Goal: Task Accomplishment & Management: Manage account settings

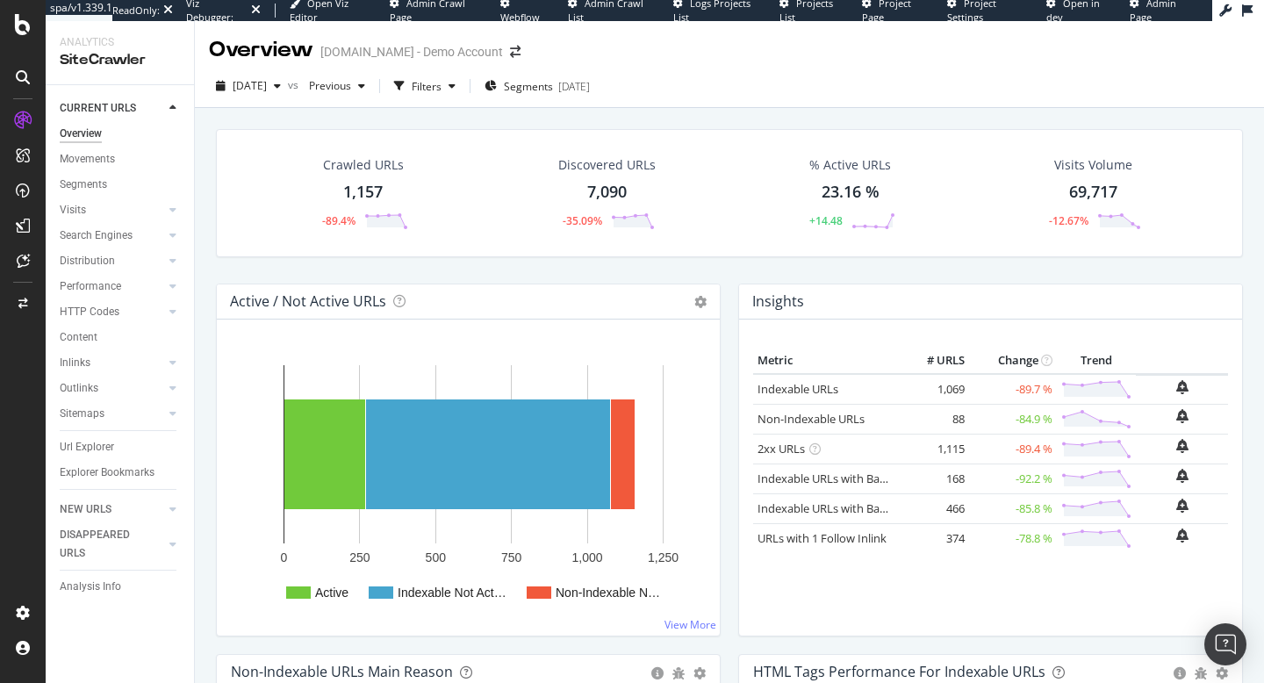
scroll to position [596, 0]
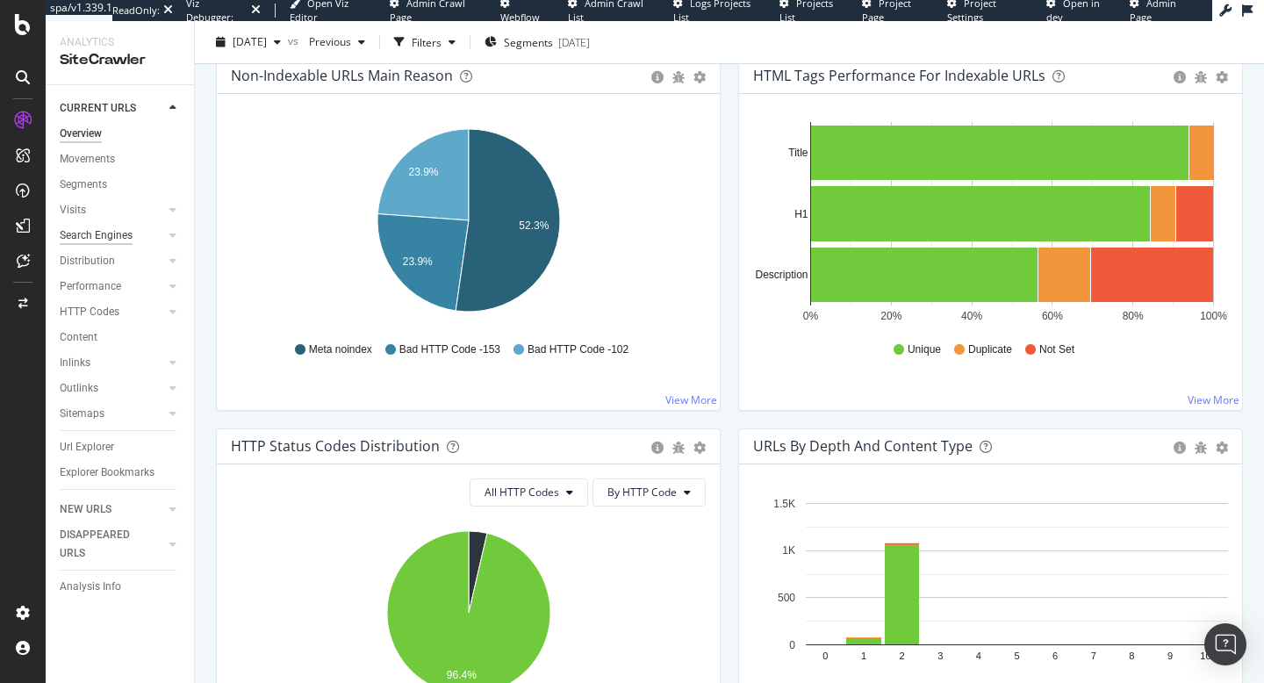
click at [80, 239] on div "Search Engines" at bounding box center [96, 236] width 73 height 18
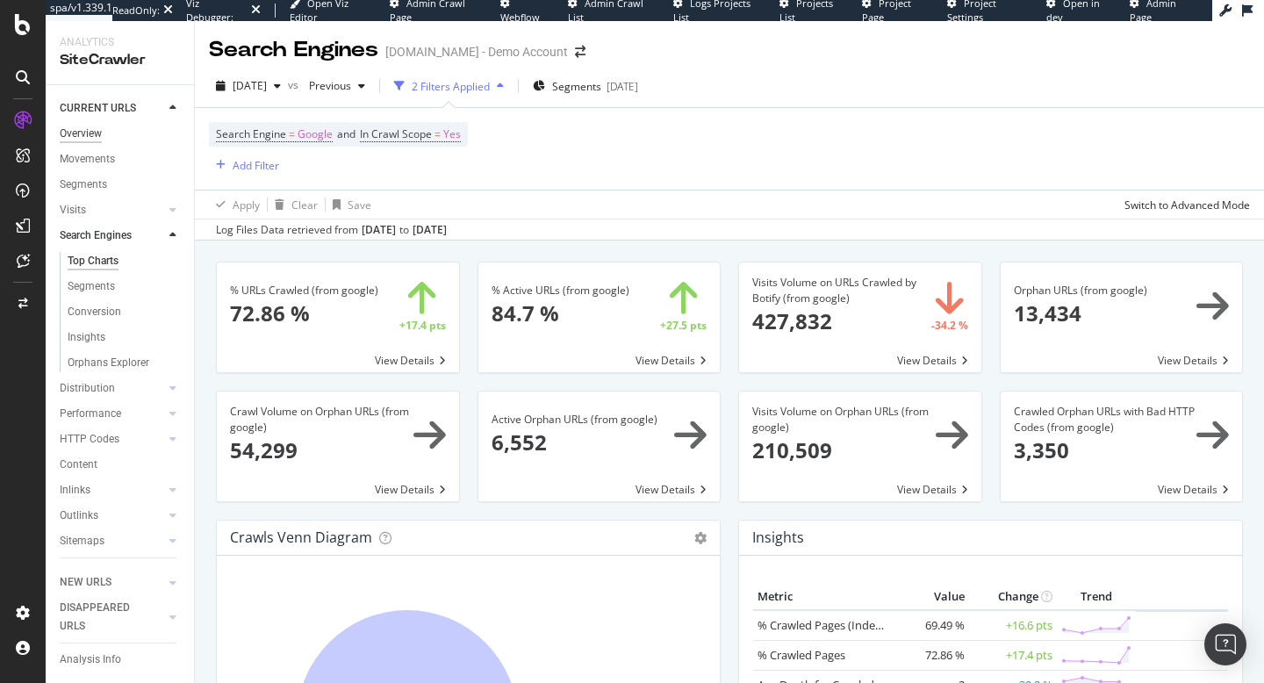
click at [87, 140] on div "Overview" at bounding box center [81, 134] width 42 height 18
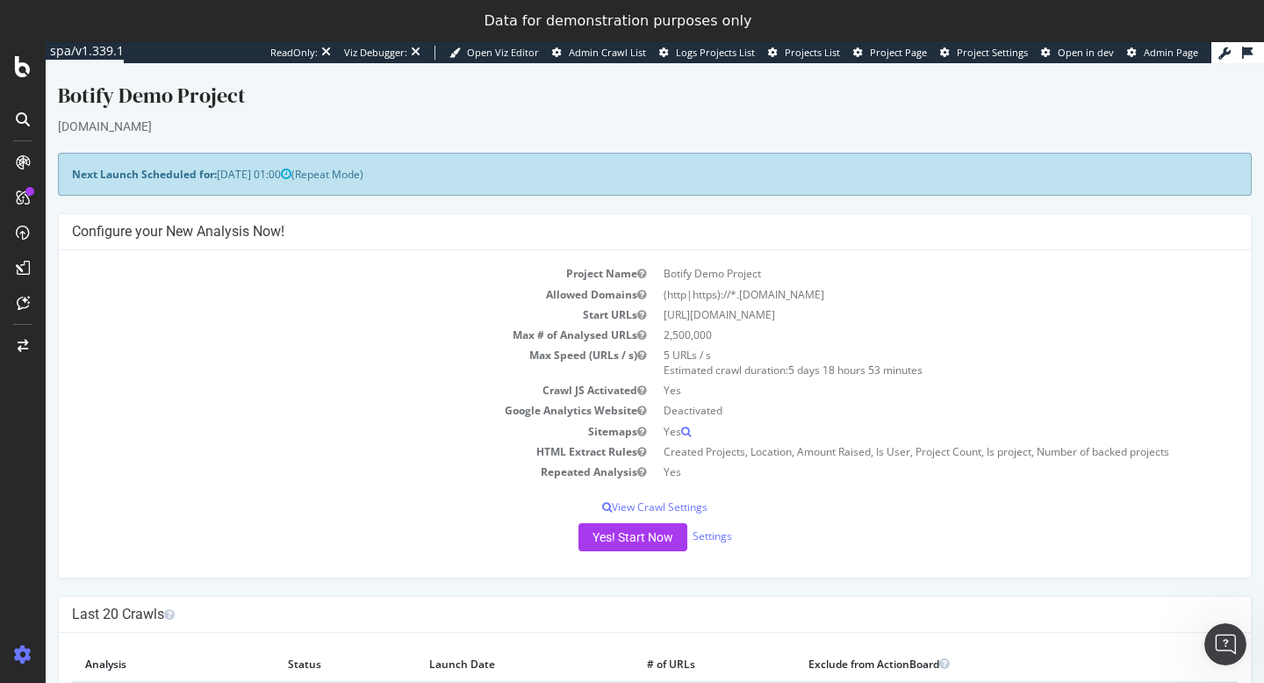
click at [403, 282] on td "Project Name" at bounding box center [363, 273] width 583 height 20
click at [1163, 47] on span "Admin Page" at bounding box center [1171, 52] width 54 height 13
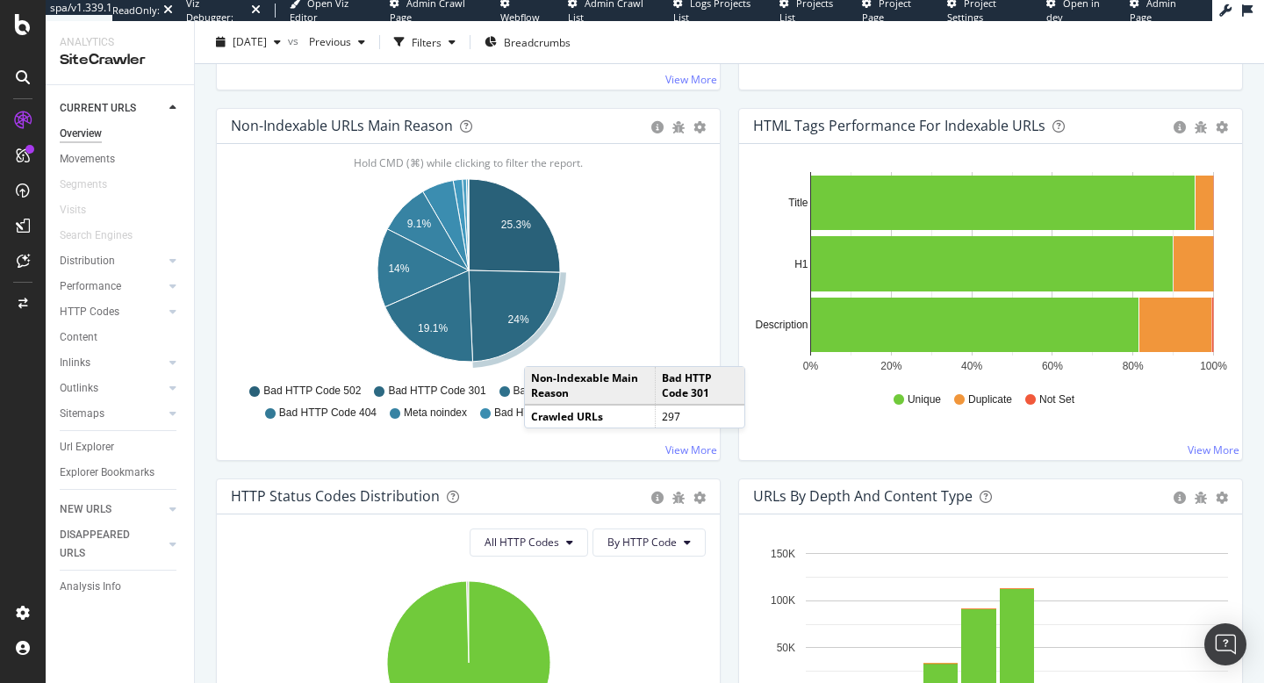
scroll to position [548, 0]
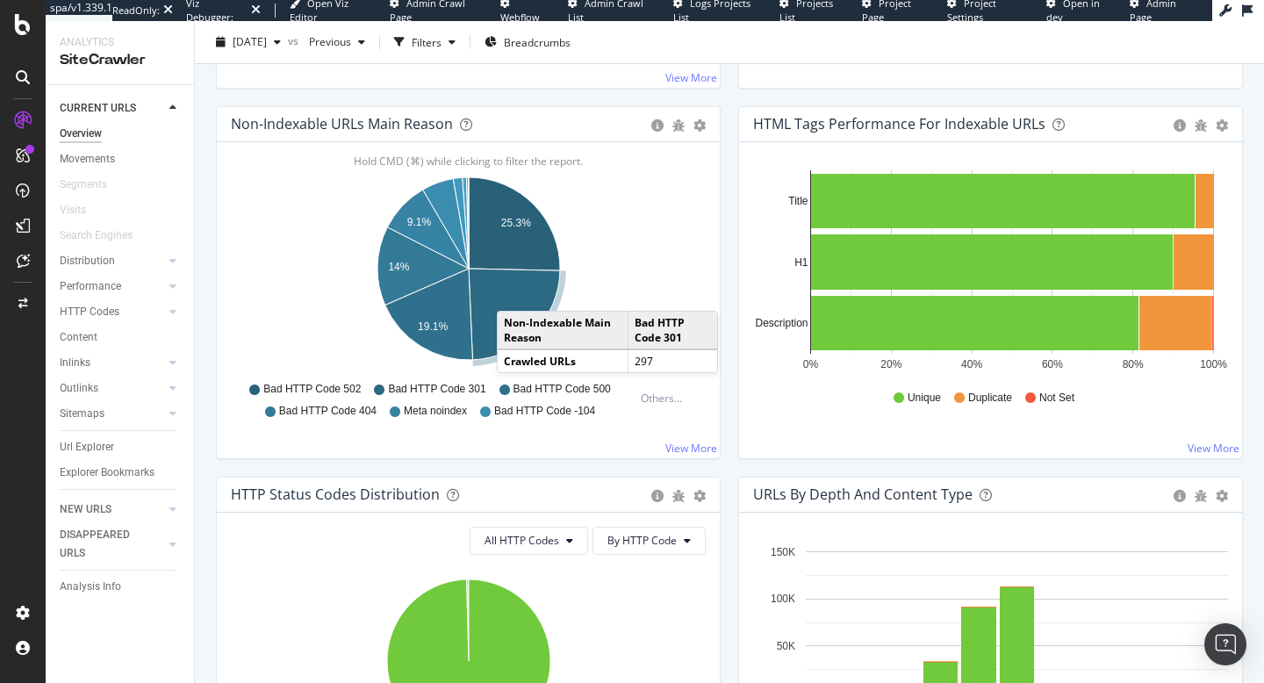
click at [510, 301] on icon "A chart." at bounding box center [514, 314] width 91 height 91
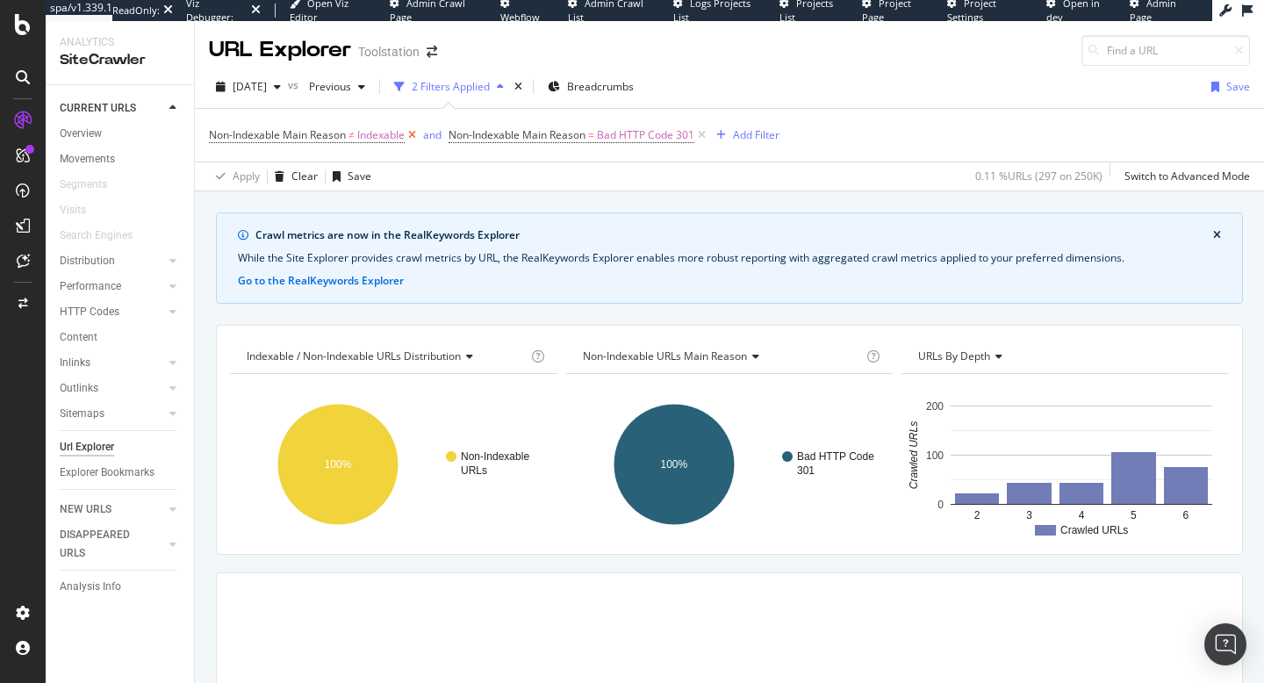
click at [414, 136] on icon at bounding box center [412, 135] width 15 height 18
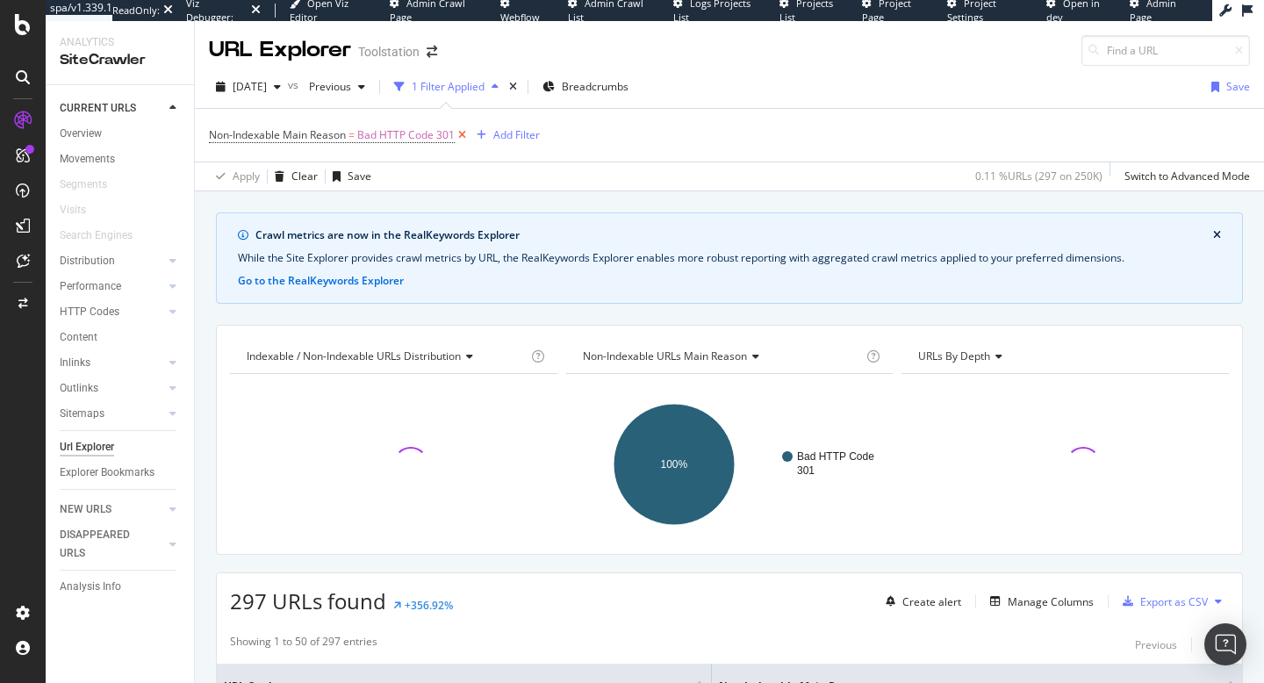
click at [459, 138] on icon at bounding box center [462, 135] width 15 height 18
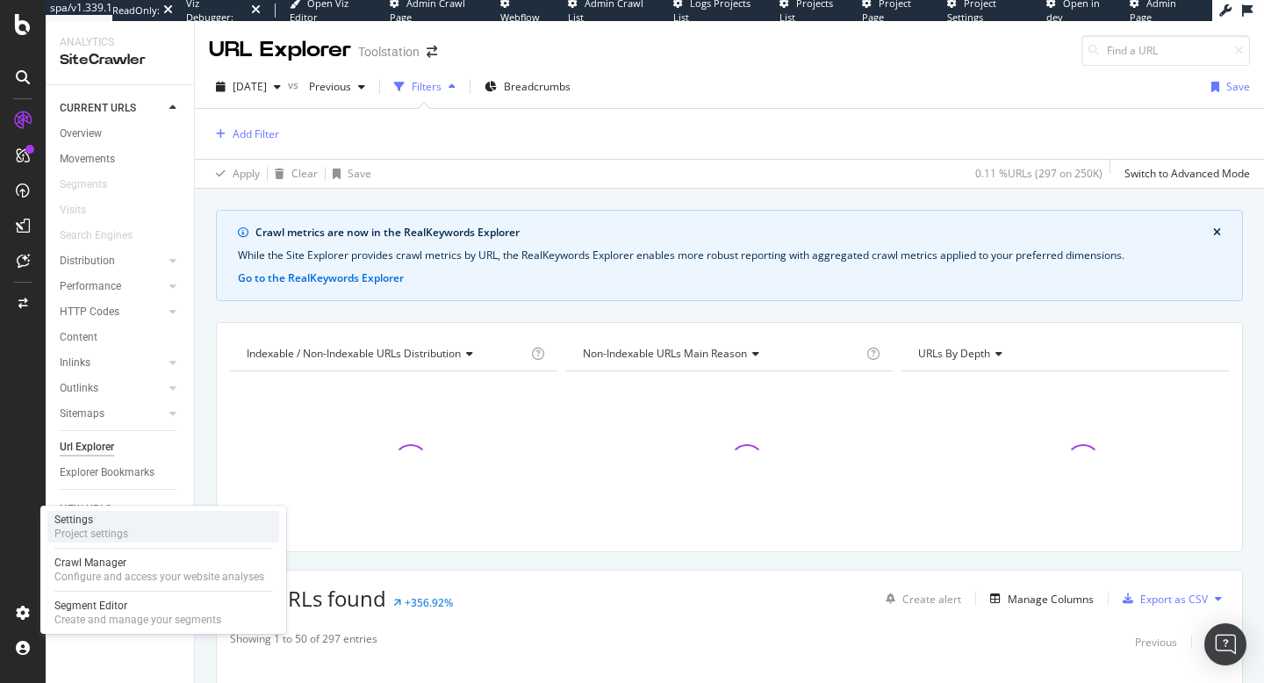
click at [125, 518] on div "Settings" at bounding box center [91, 520] width 74 height 14
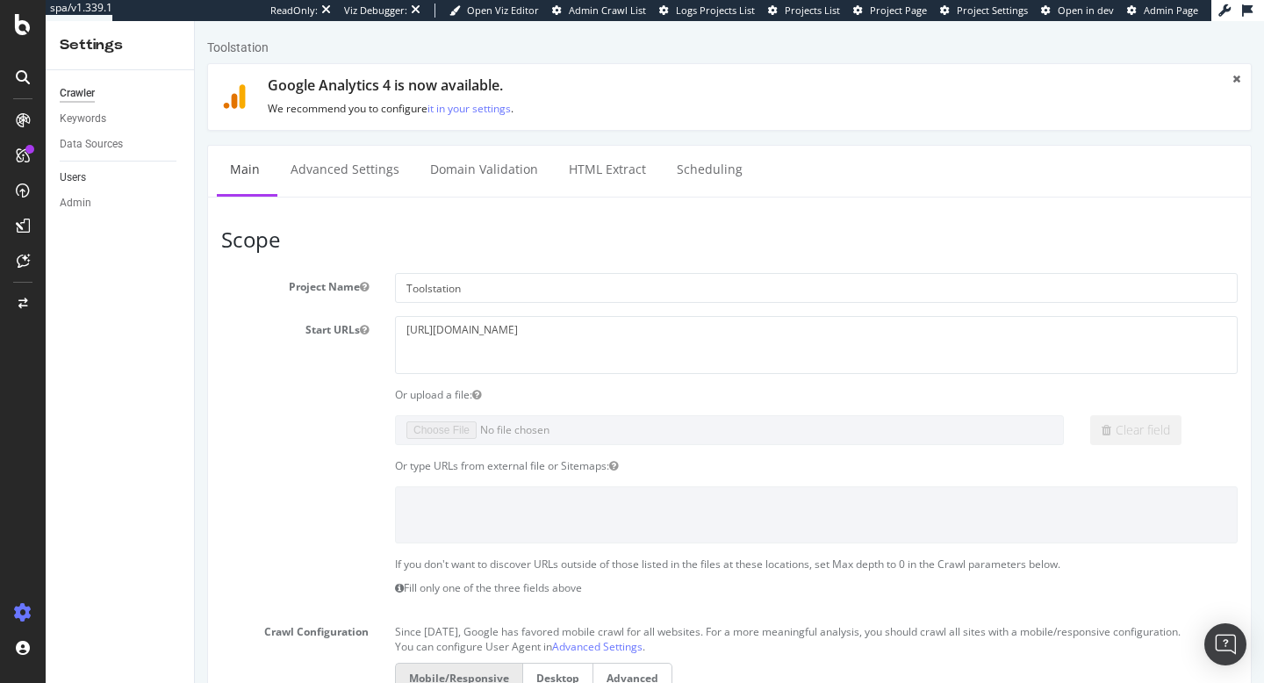
click at [96, 183] on link "Users" at bounding box center [121, 178] width 122 height 18
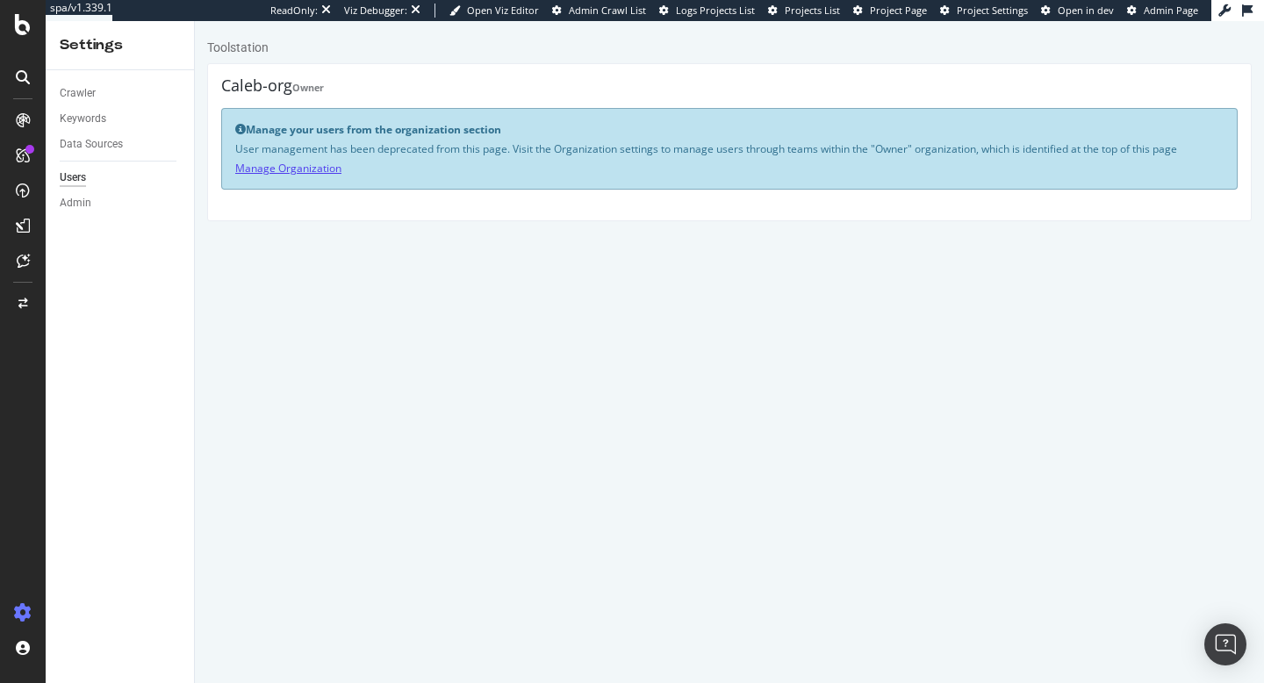
click at [293, 171] on link "Manage Organization" at bounding box center [288, 168] width 106 height 15
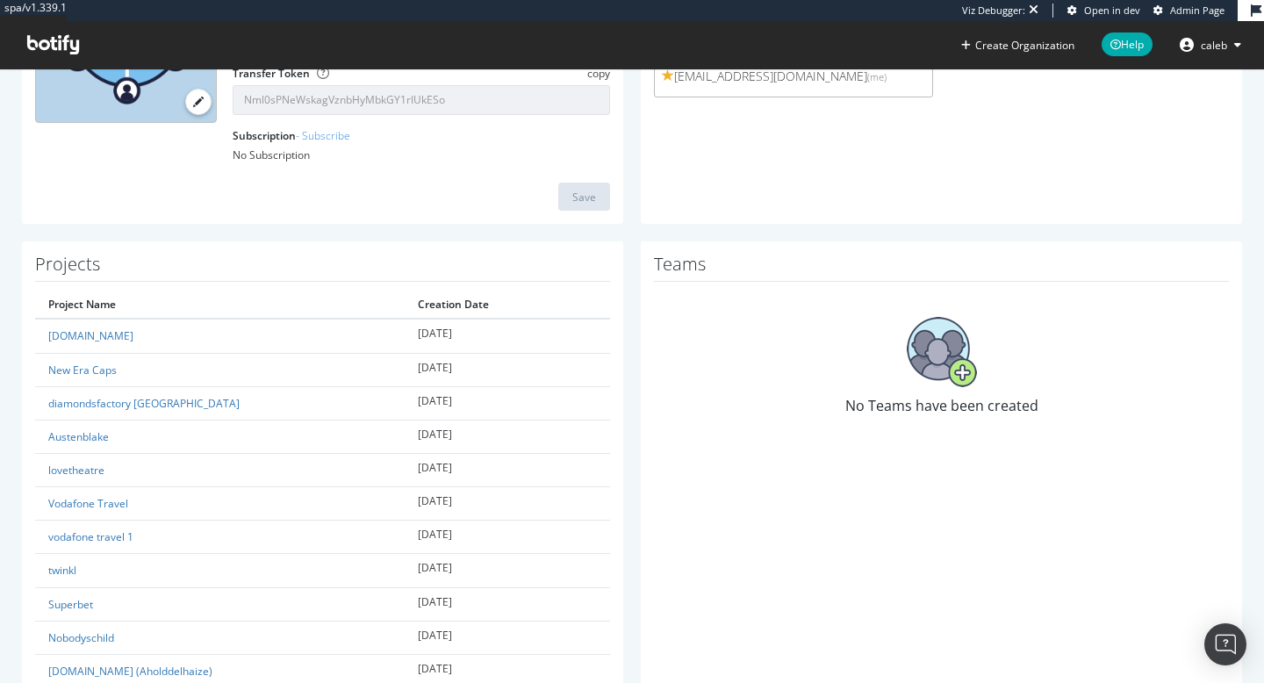
scroll to position [252, 0]
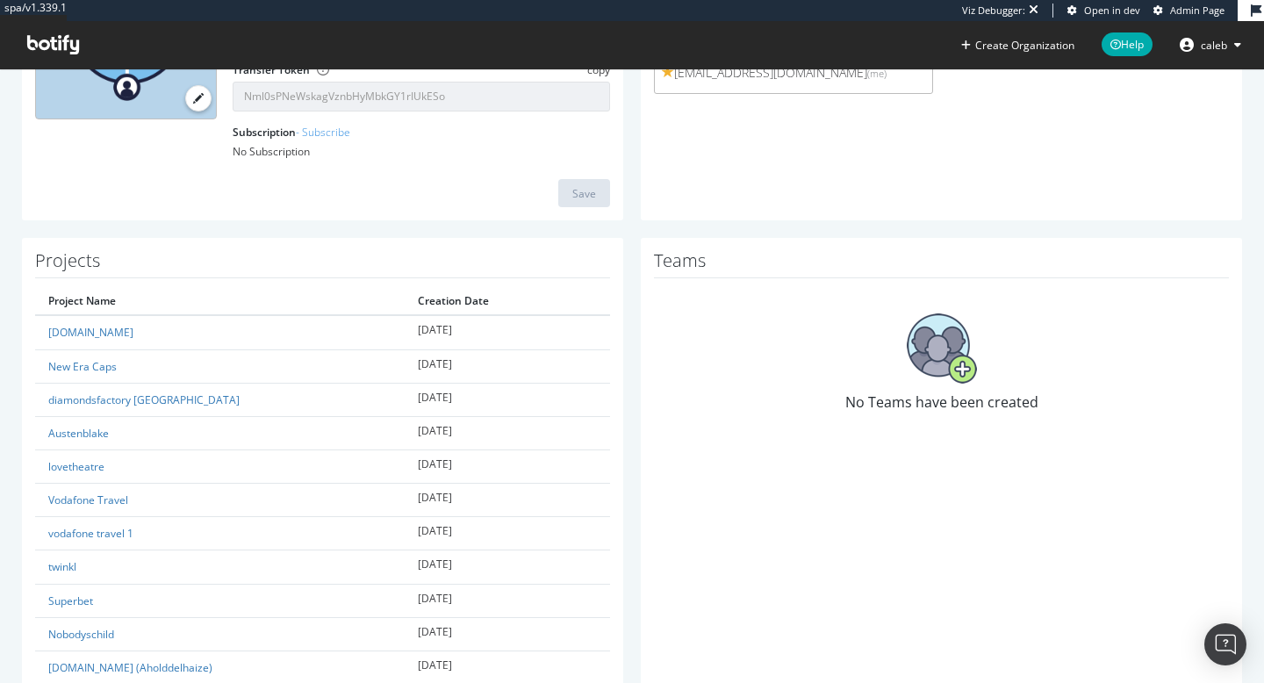
click at [929, 372] on img at bounding box center [942, 348] width 70 height 70
click at [965, 370] on img at bounding box center [942, 348] width 70 height 70
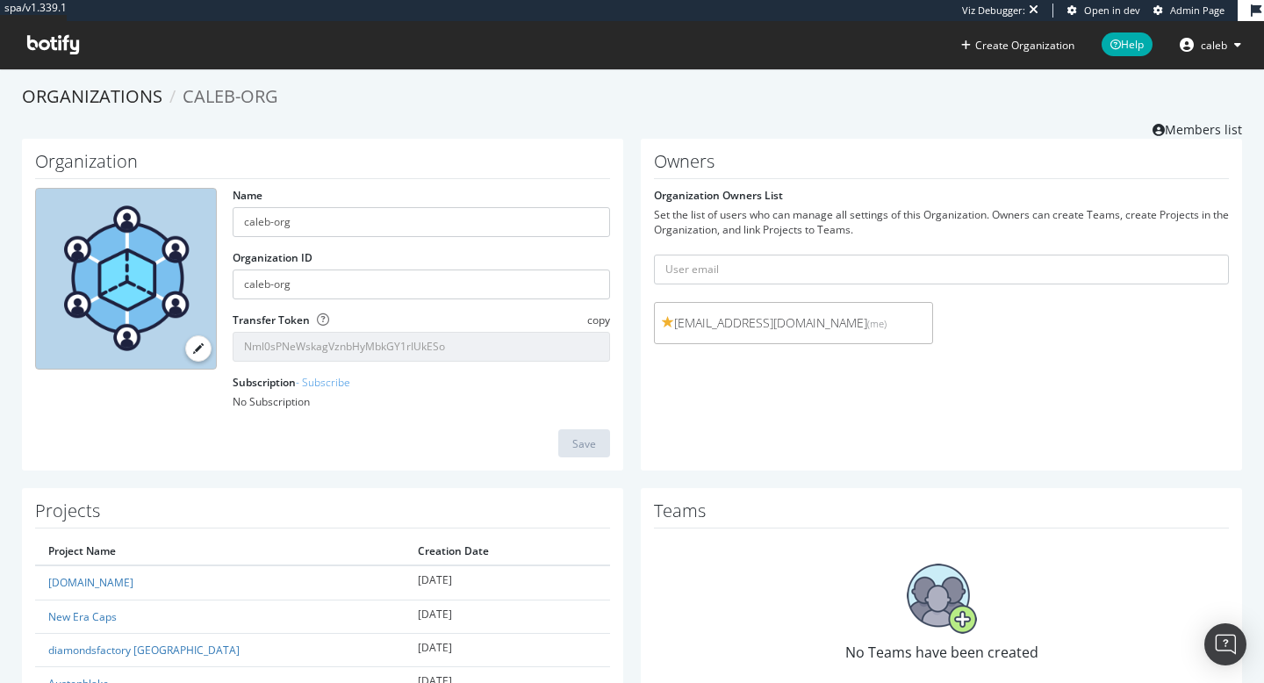
scroll to position [0, 0]
click at [745, 263] on input "text" at bounding box center [941, 271] width 575 height 30
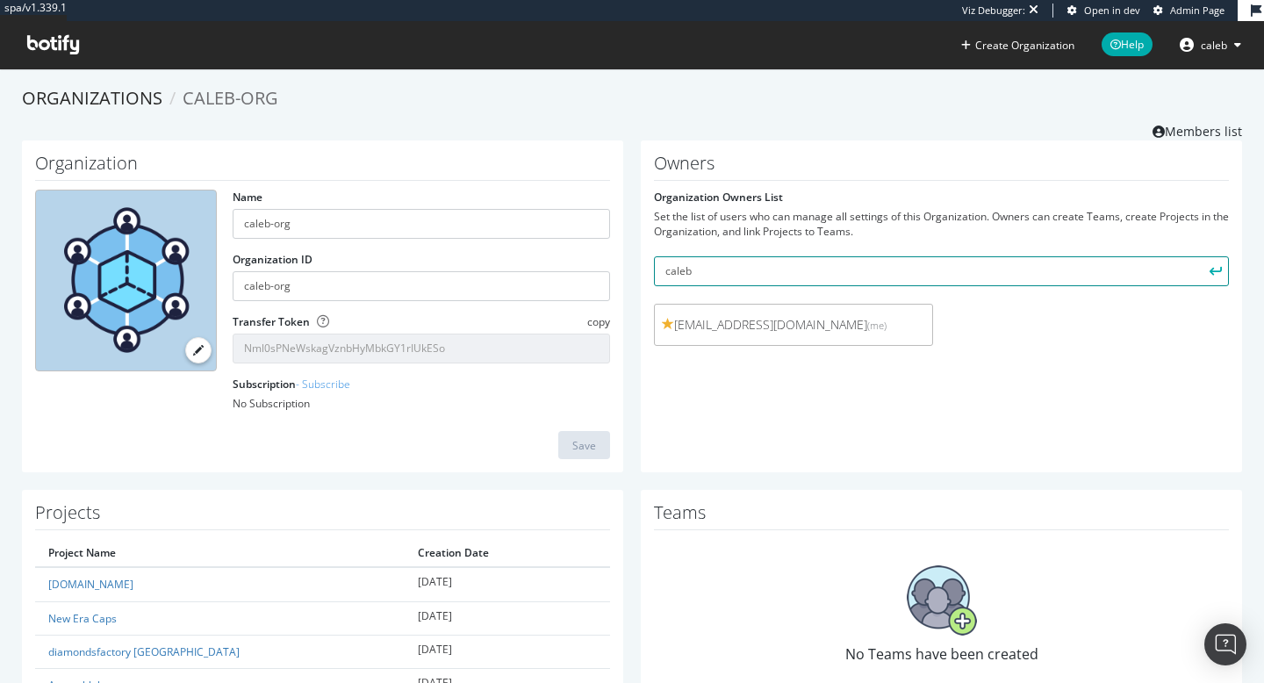
drag, startPoint x: 742, startPoint y: 274, endPoint x: 515, endPoint y: 292, distance: 228.1
click at [515, 292] on div "Organization Name caleb-org Organization ID caleb-org Transfer Token copy Nml0s…" at bounding box center [632, 315] width 1238 height 350
type input "c"
paste input "caleb.chatfield@toolstation.com"
type input "caleb.chatfield@toolstation.com"
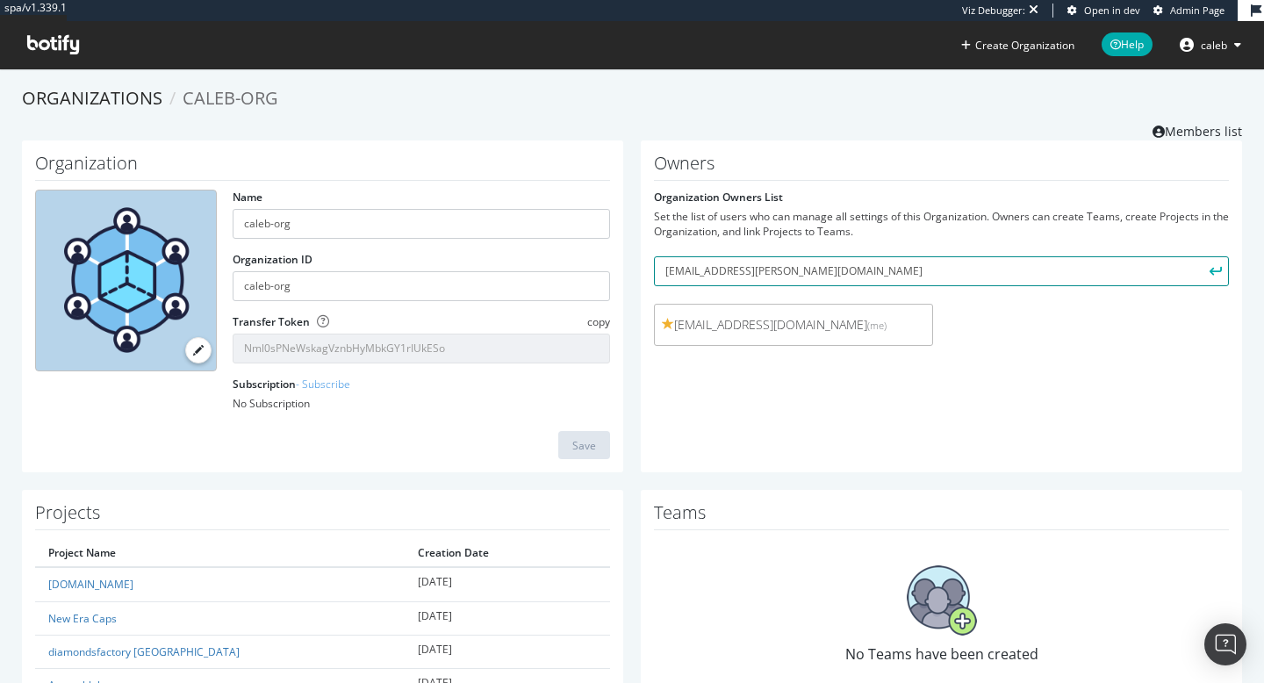
click at [1199, 256] on button "submit" at bounding box center [1214, 271] width 30 height 30
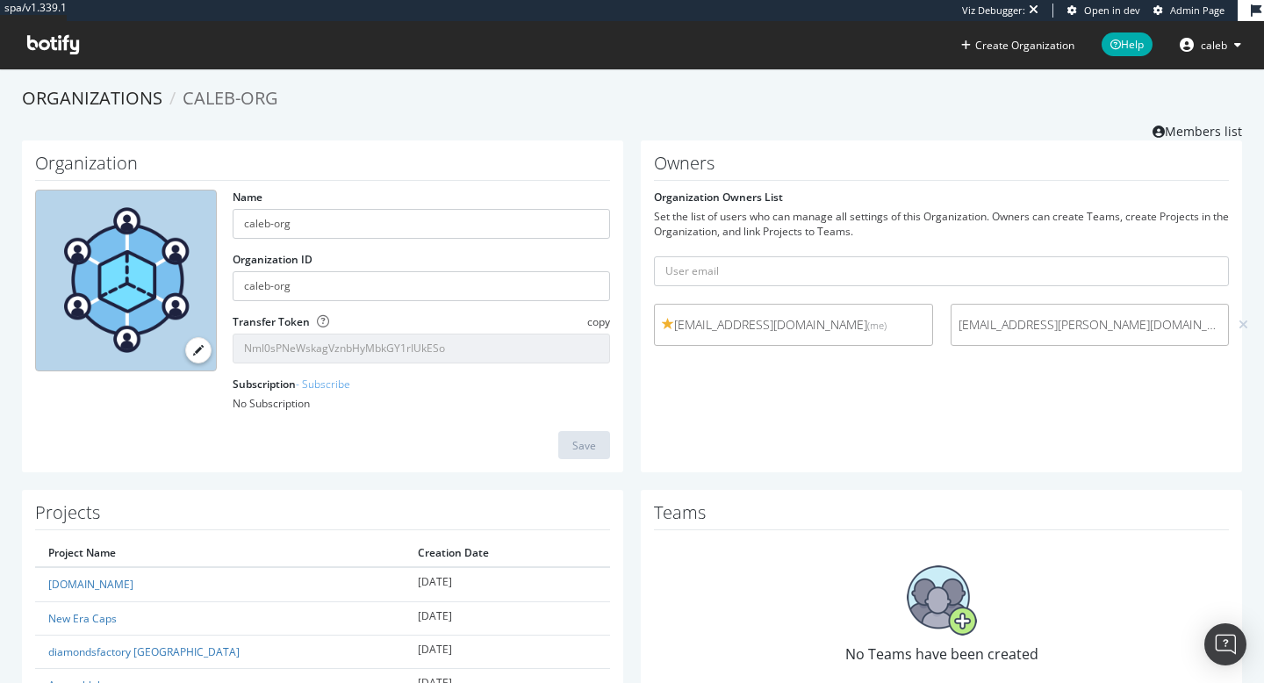
click at [1031, 324] on span "caleb.chatfield@toolstation.com" at bounding box center [1090, 325] width 263 height 18
copy div "caleb.chatfield@toolstation.com"
click at [941, 421] on div "Owners Organization Owners List Set the list of users who can manage all settin…" at bounding box center [941, 306] width 601 height 333
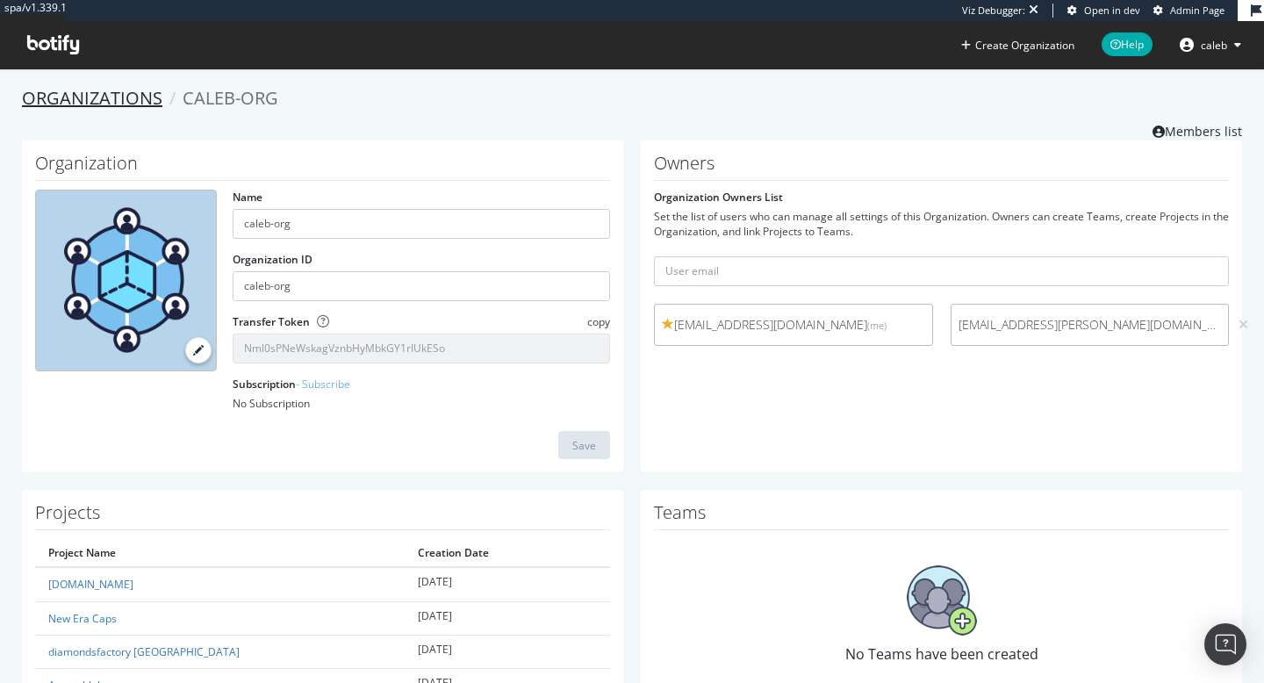
click at [126, 107] on link "Organizations" at bounding box center [92, 98] width 140 height 24
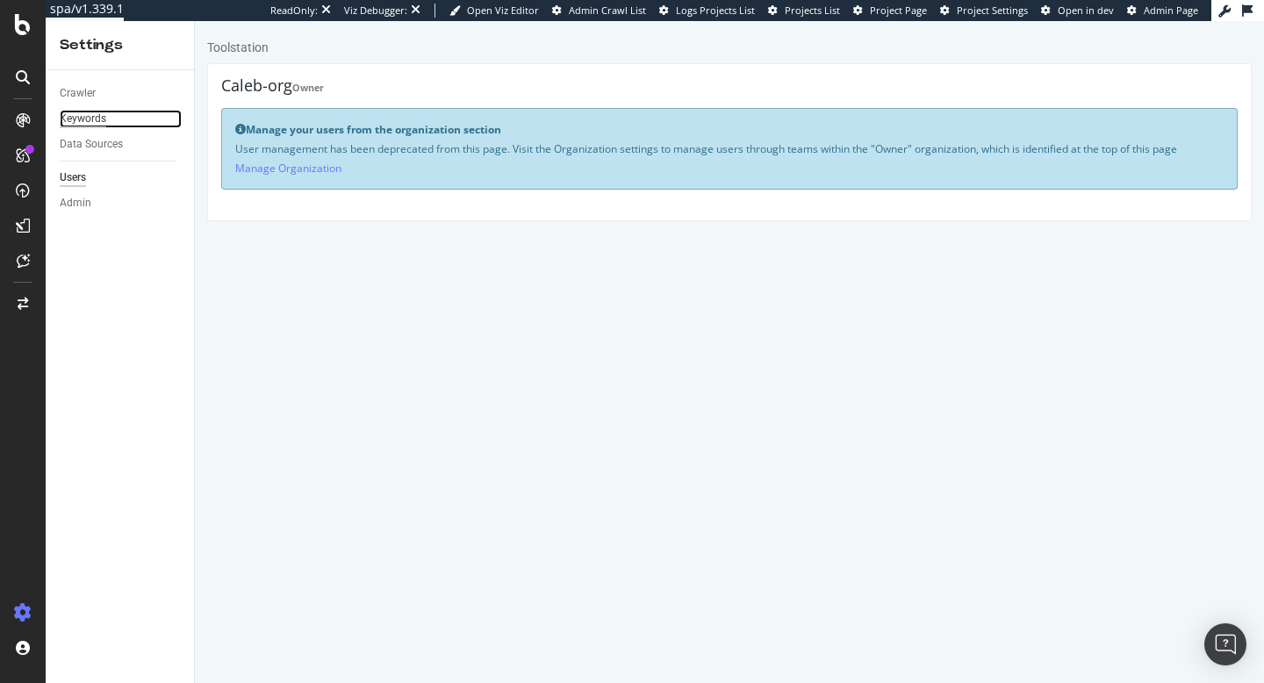
click at [85, 125] on div "Keywords" at bounding box center [83, 119] width 47 height 18
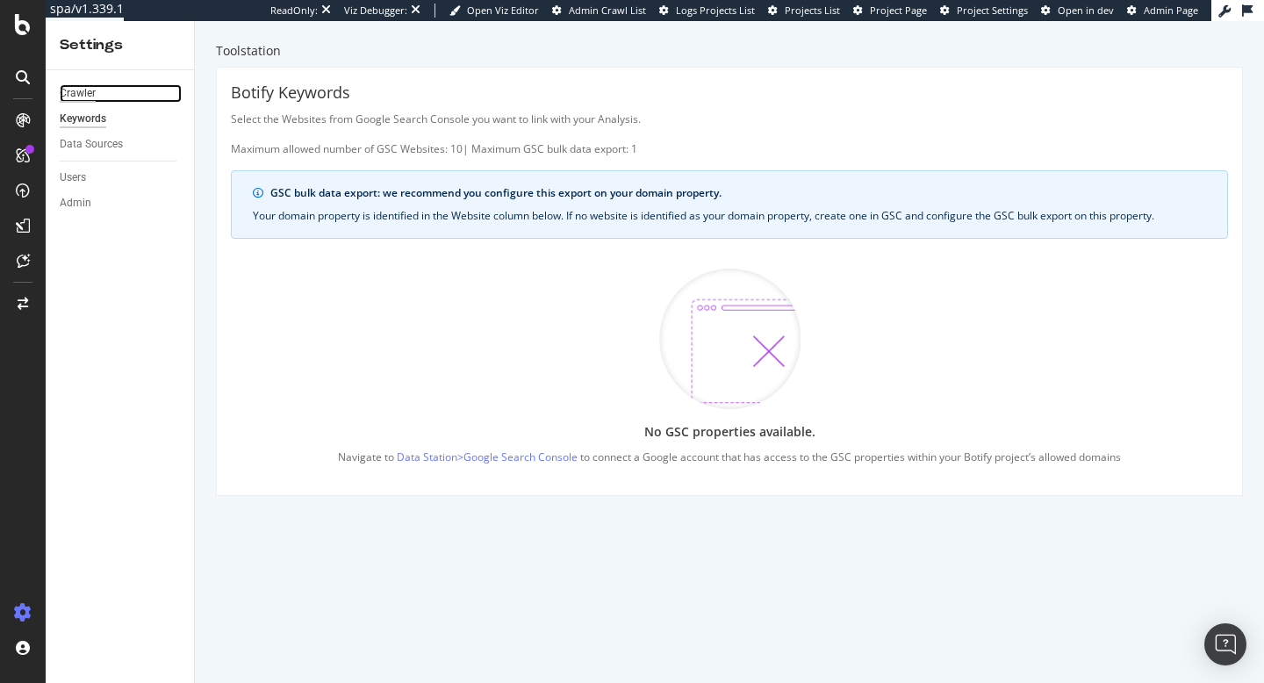
click at [78, 98] on div "Crawler" at bounding box center [78, 93] width 36 height 18
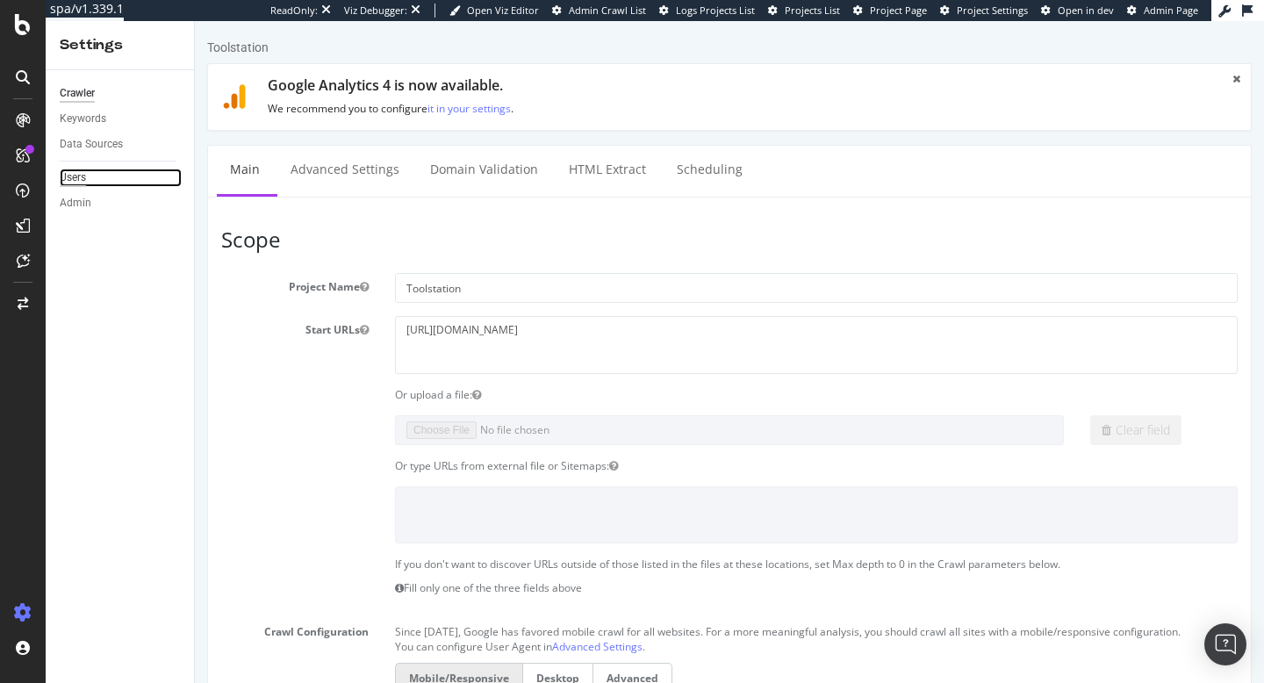
click at [73, 178] on div "Users" at bounding box center [73, 178] width 26 height 18
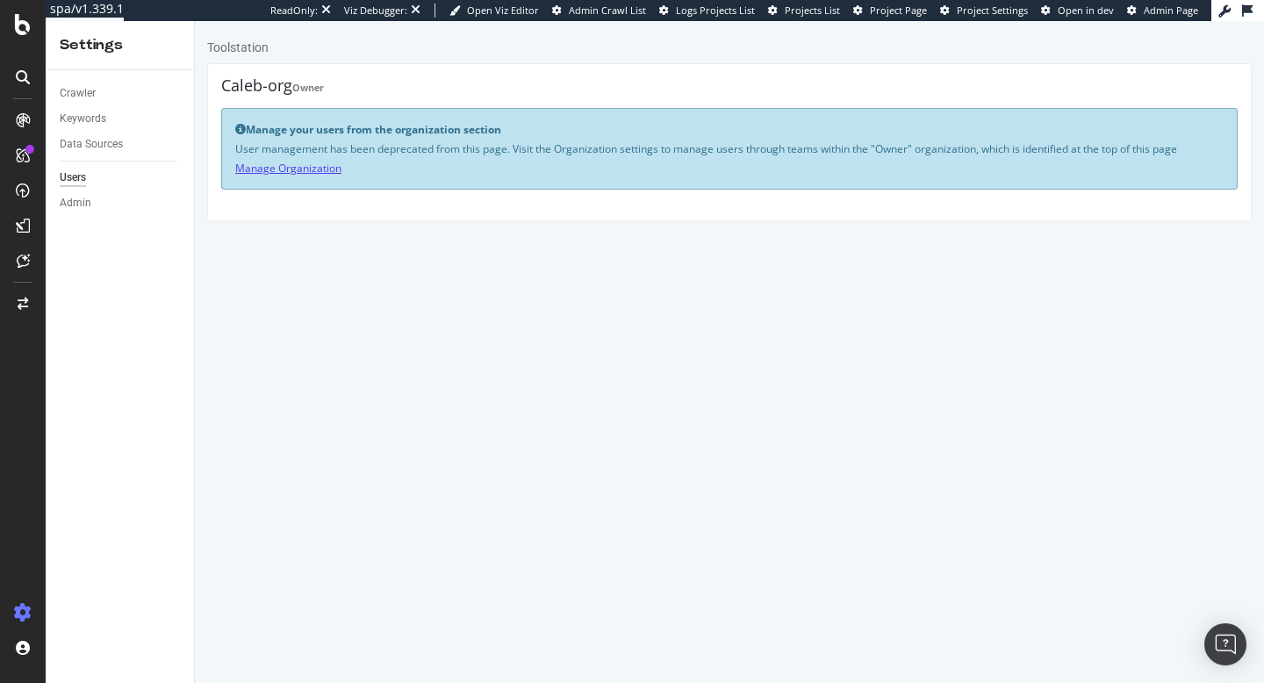
click at [285, 164] on link "Manage Organization" at bounding box center [288, 168] width 106 height 15
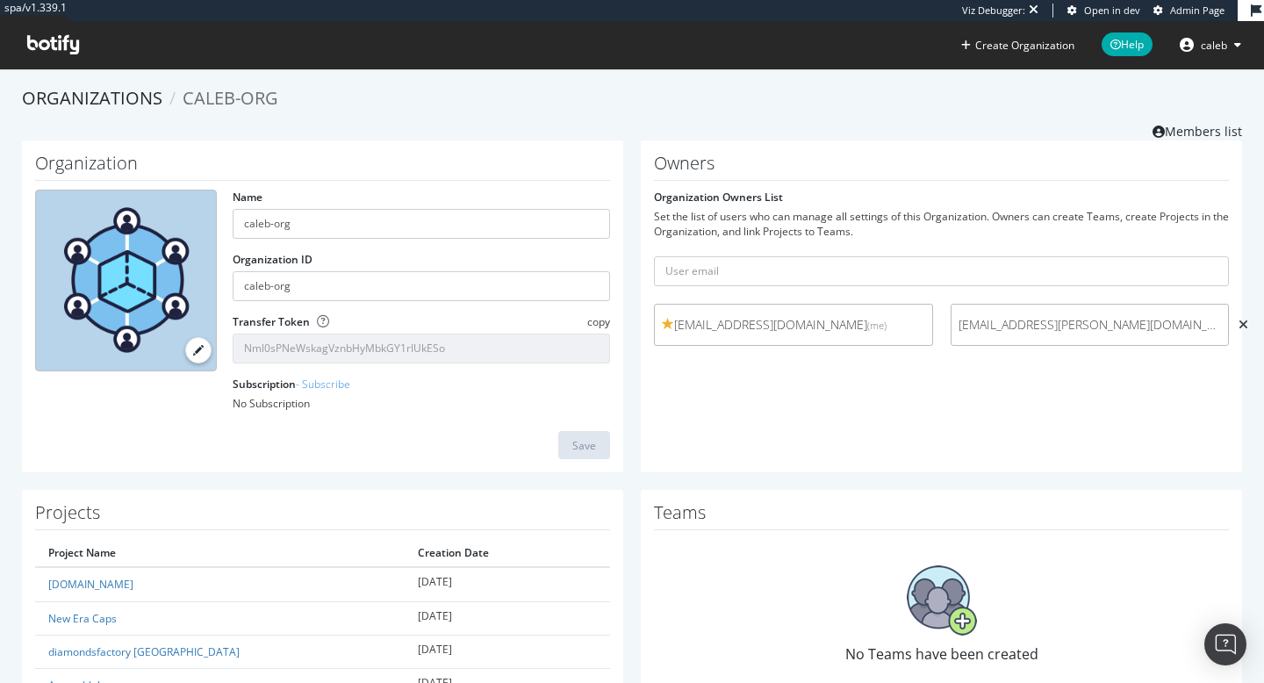
click at [1239, 328] on icon at bounding box center [1244, 325] width 10 height 12
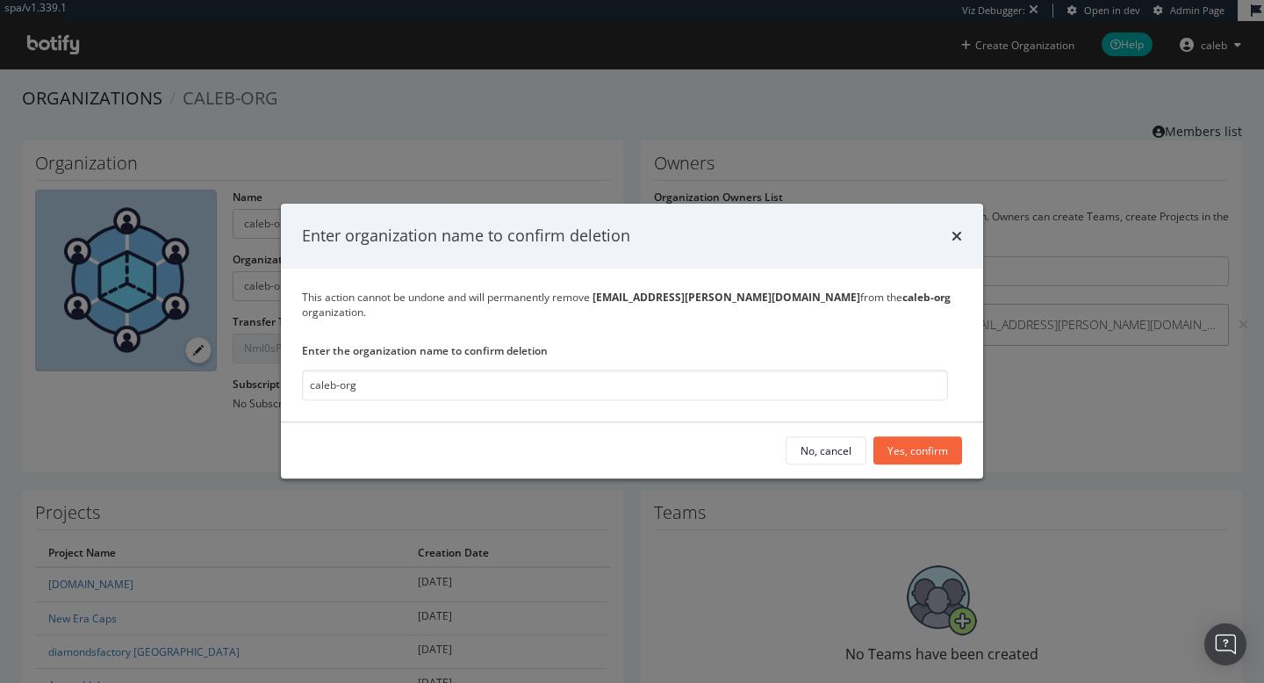
type input "caleb-org"
click at [931, 443] on div "Yes, confirm" at bounding box center [918, 450] width 61 height 15
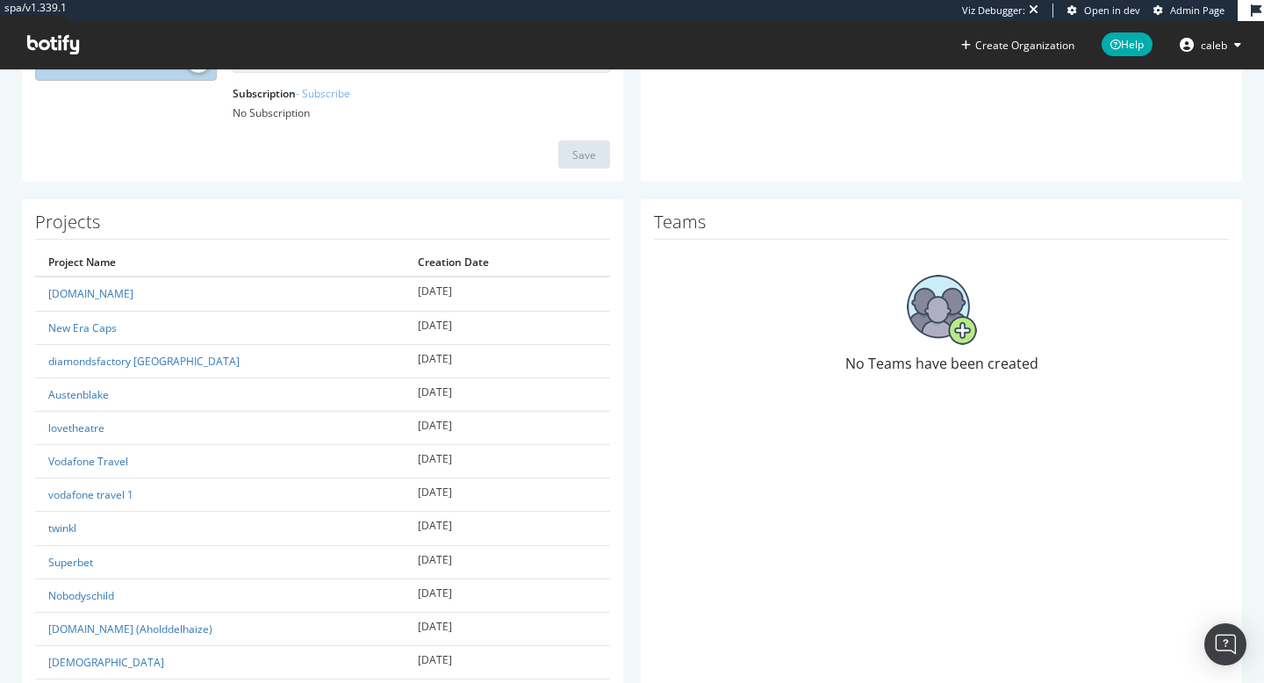
scroll to position [300, 0]
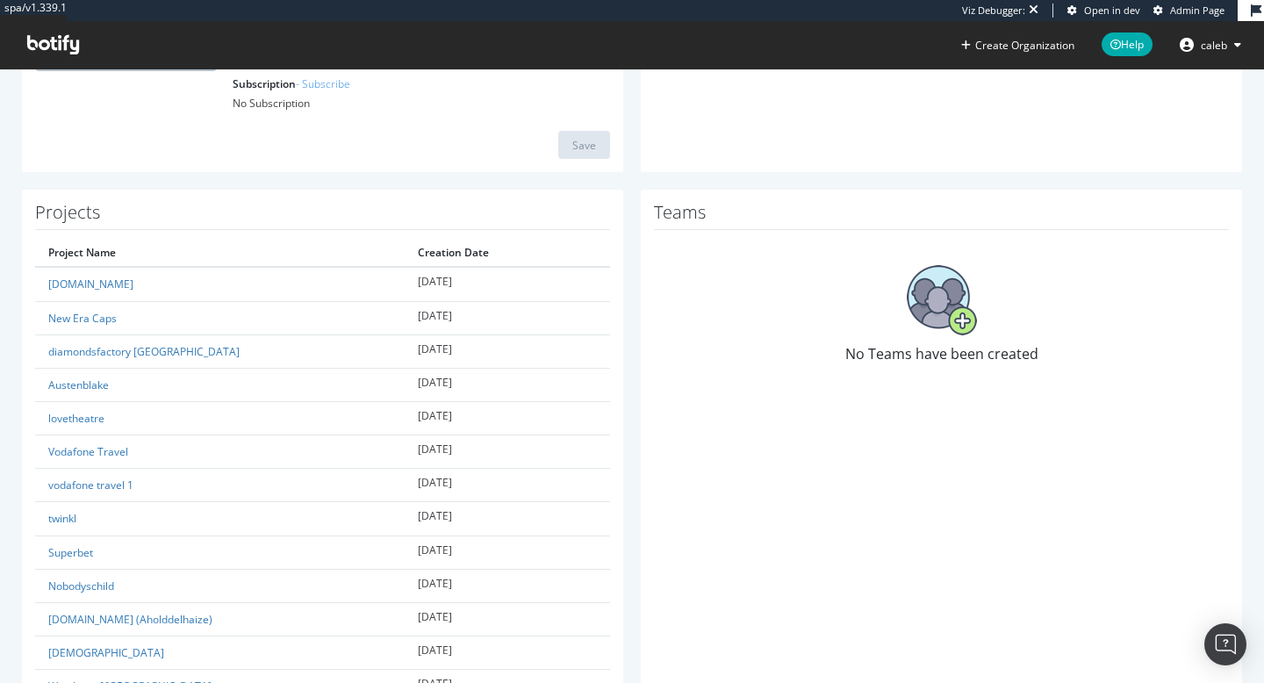
click at [954, 319] on img at bounding box center [942, 300] width 70 height 70
click at [935, 350] on span "No Teams have been created" at bounding box center [942, 353] width 193 height 19
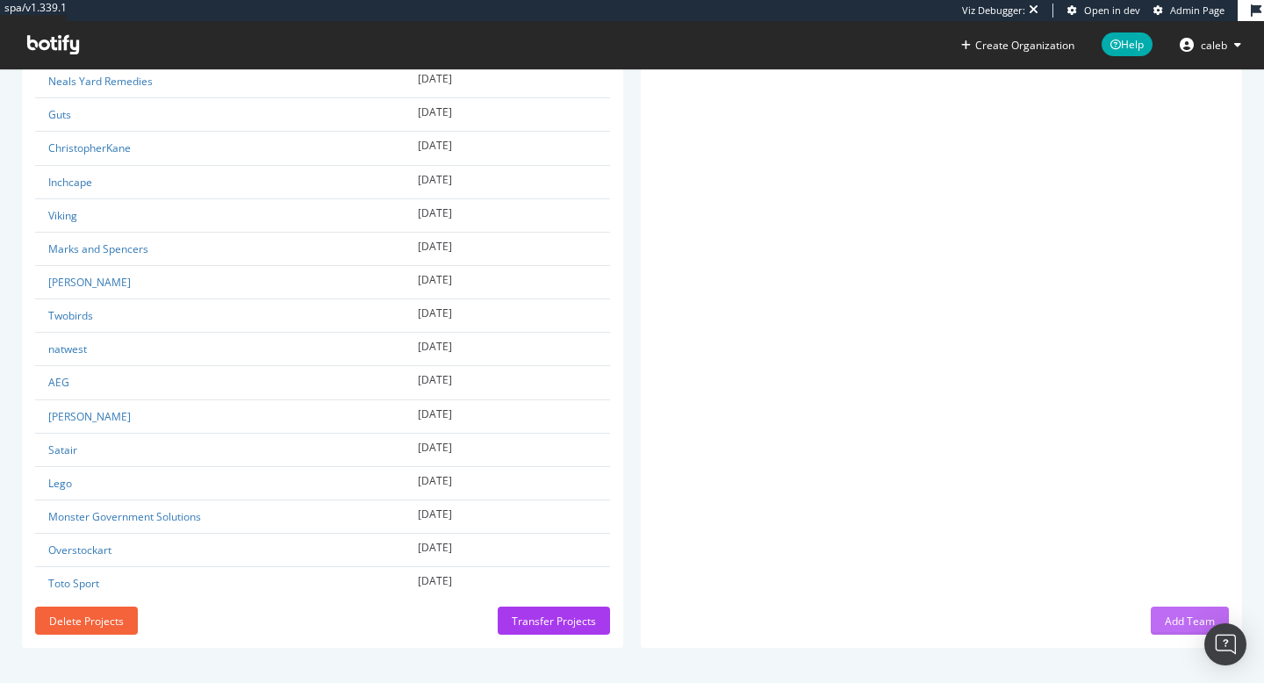
click at [1159, 625] on button "Add Team" at bounding box center [1190, 621] width 78 height 28
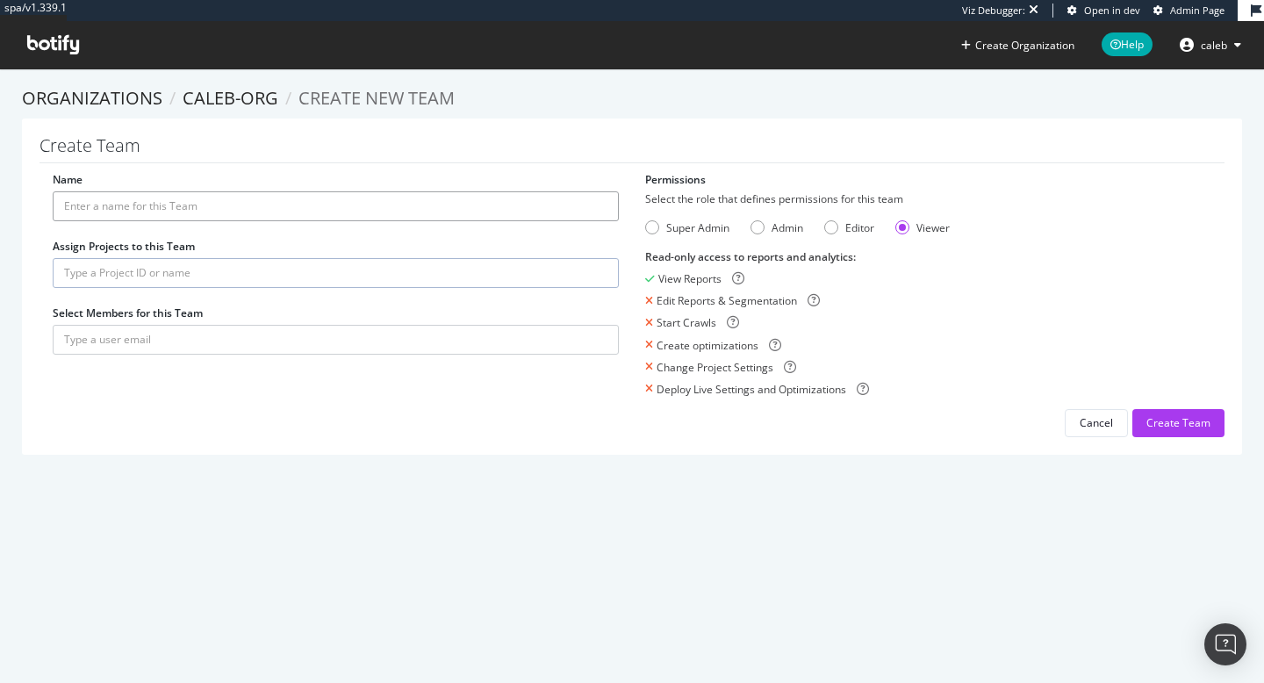
click at [206, 210] on input "Name" at bounding box center [336, 206] width 566 height 30
type input "Toolstation"
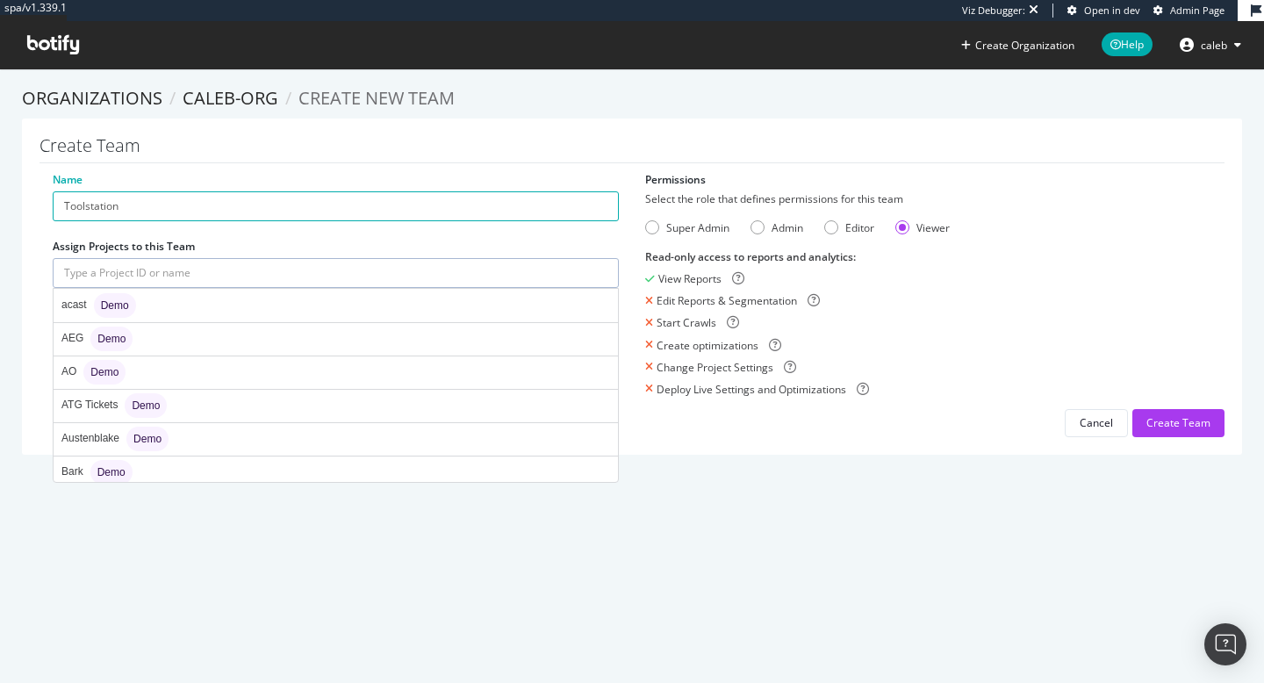
click at [236, 276] on input "text" at bounding box center [336, 273] width 566 height 30
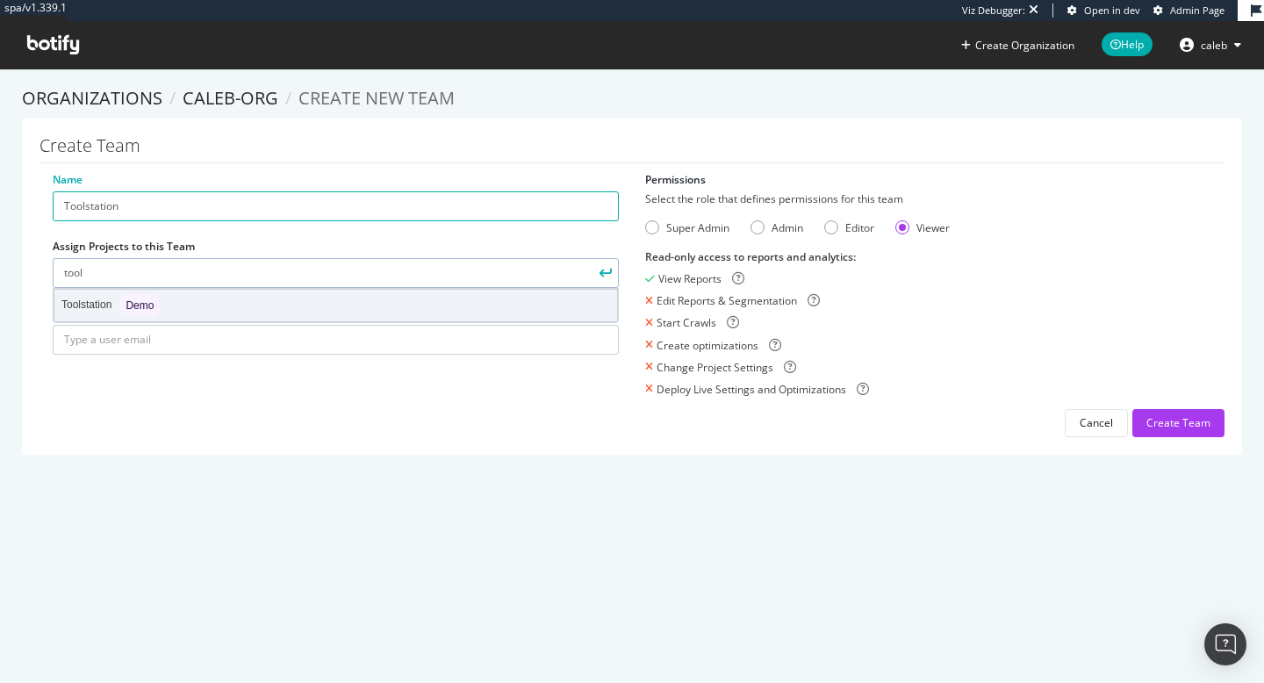
type input "tool"
click at [175, 304] on div "Toolstation Demo" at bounding box center [335, 306] width 563 height 32
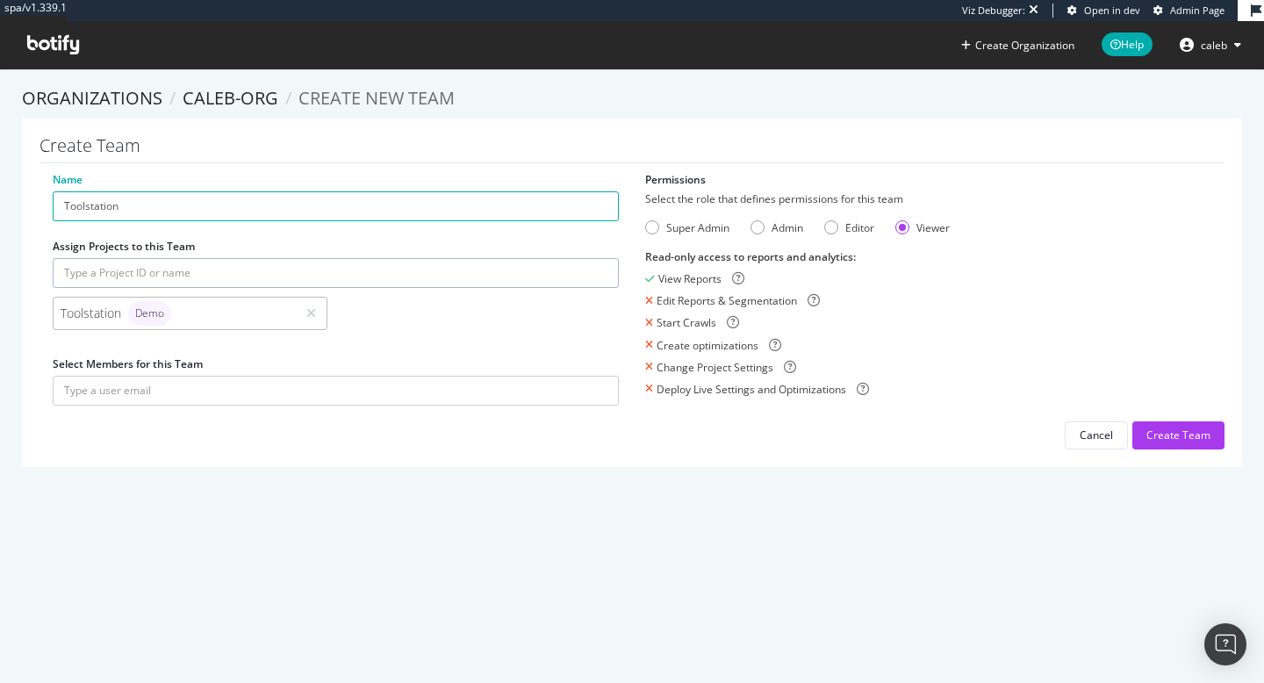
click at [653, 218] on form "Select the role that defines permissions for this team Super Admin Admin Editor…" at bounding box center [928, 293] width 566 height 205
click at [652, 228] on div "Super Admin" at bounding box center [652, 227] width 14 height 14
click at [317, 378] on input "text" at bounding box center [336, 391] width 566 height 30
paste input "caleb.chatfield@toolstation.com"
type input "caleb.chatfield@toolstation.com"
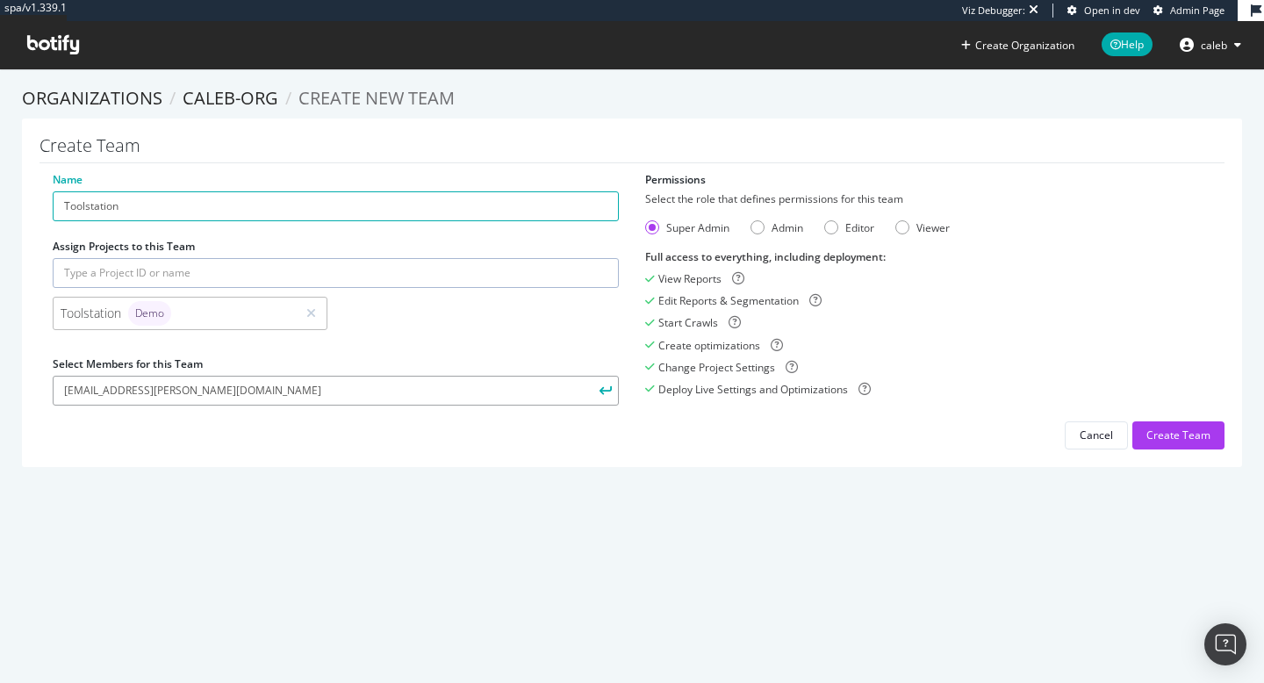
click at [589, 376] on button "submit" at bounding box center [604, 391] width 30 height 30
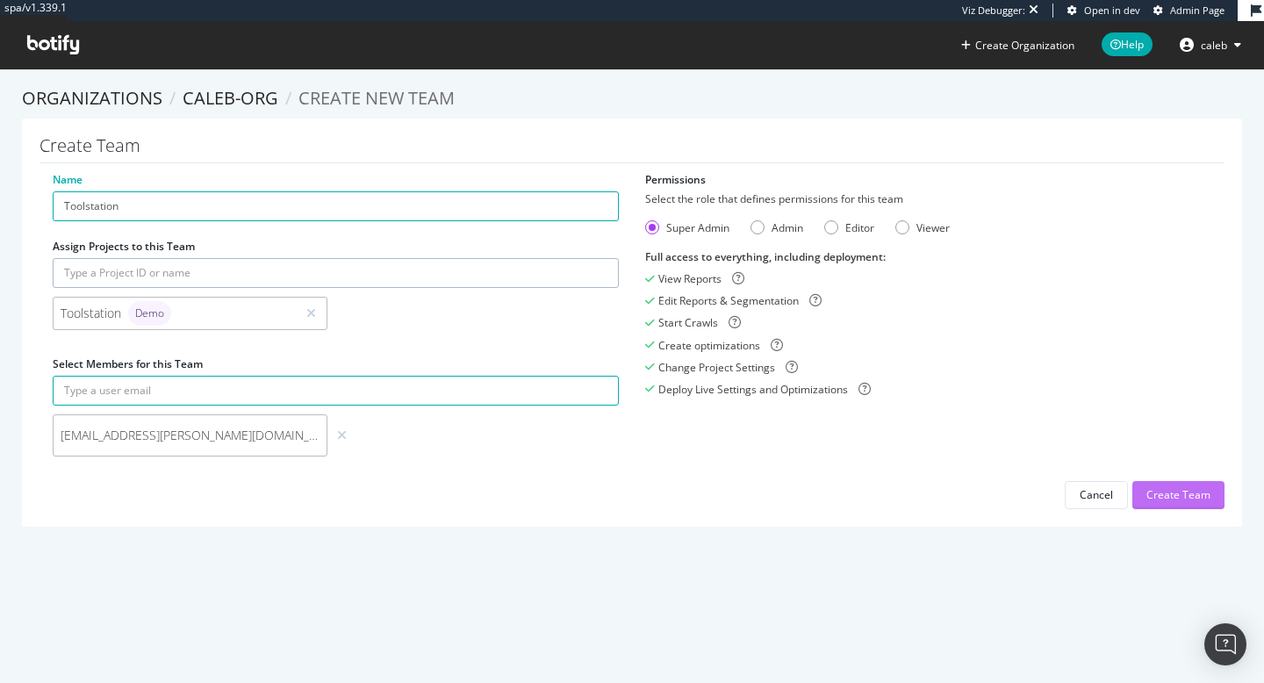
click at [1159, 497] on div "Create Team" at bounding box center [1179, 494] width 64 height 15
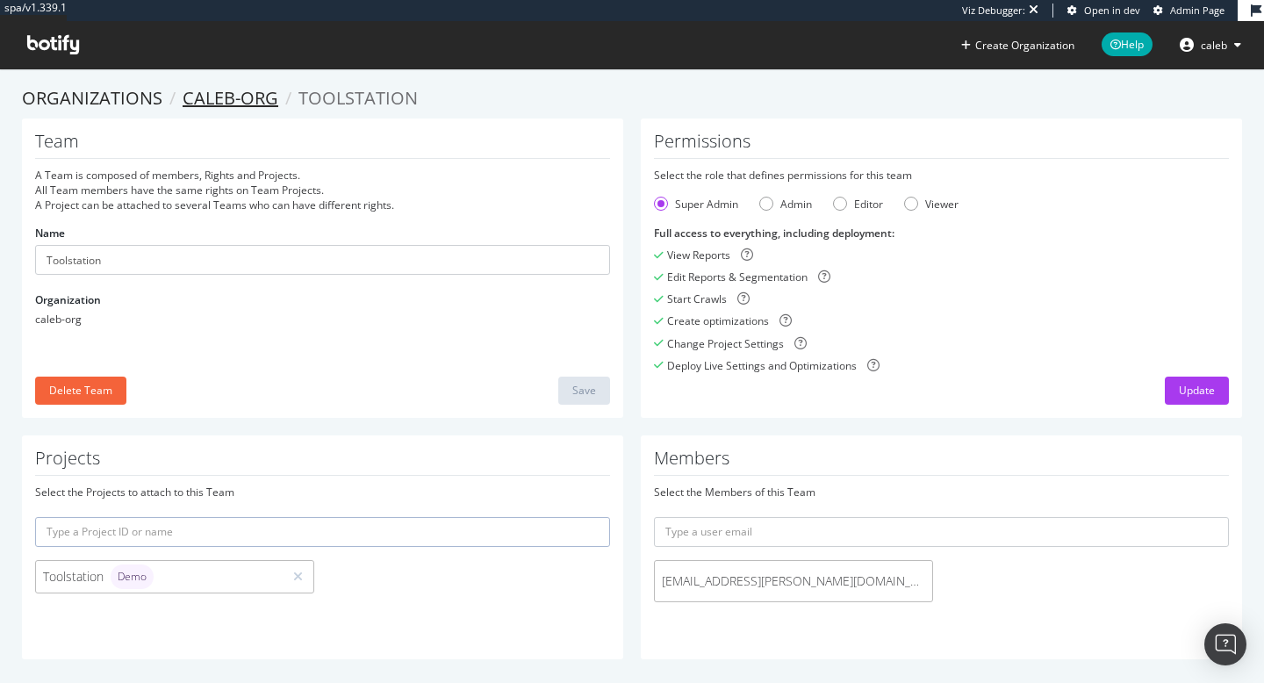
click at [215, 92] on link "caleb-org" at bounding box center [231, 98] width 96 height 24
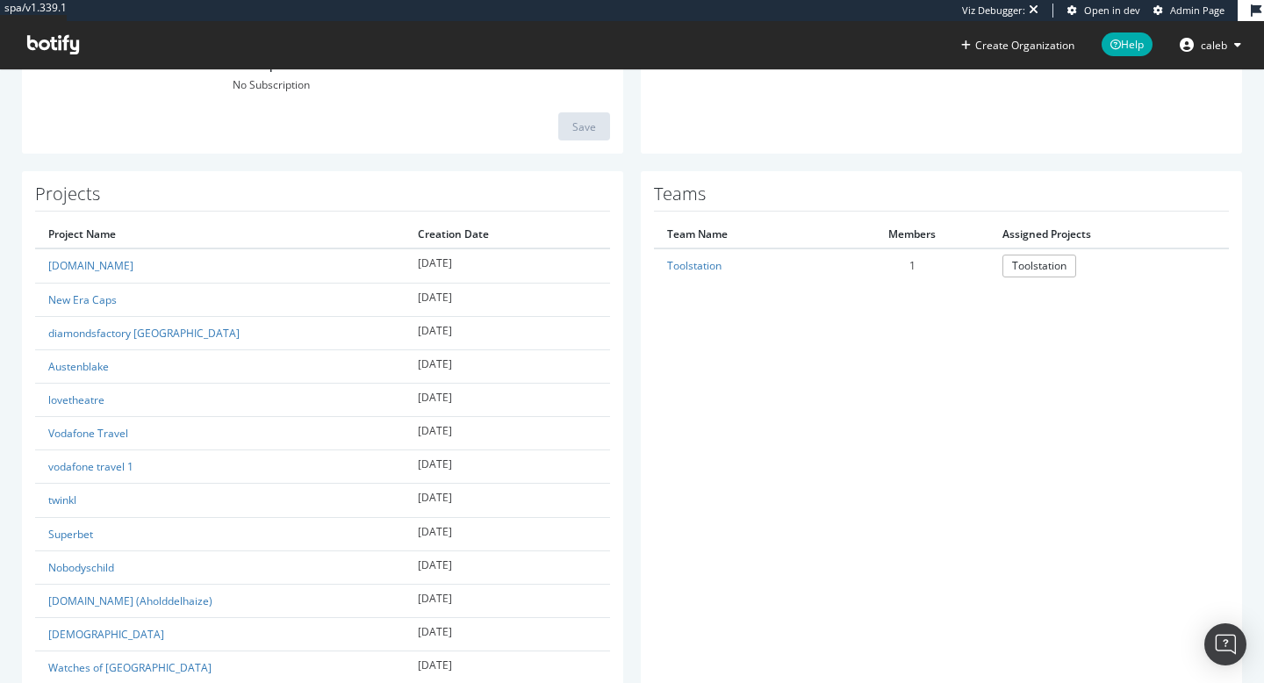
scroll to position [711, 0]
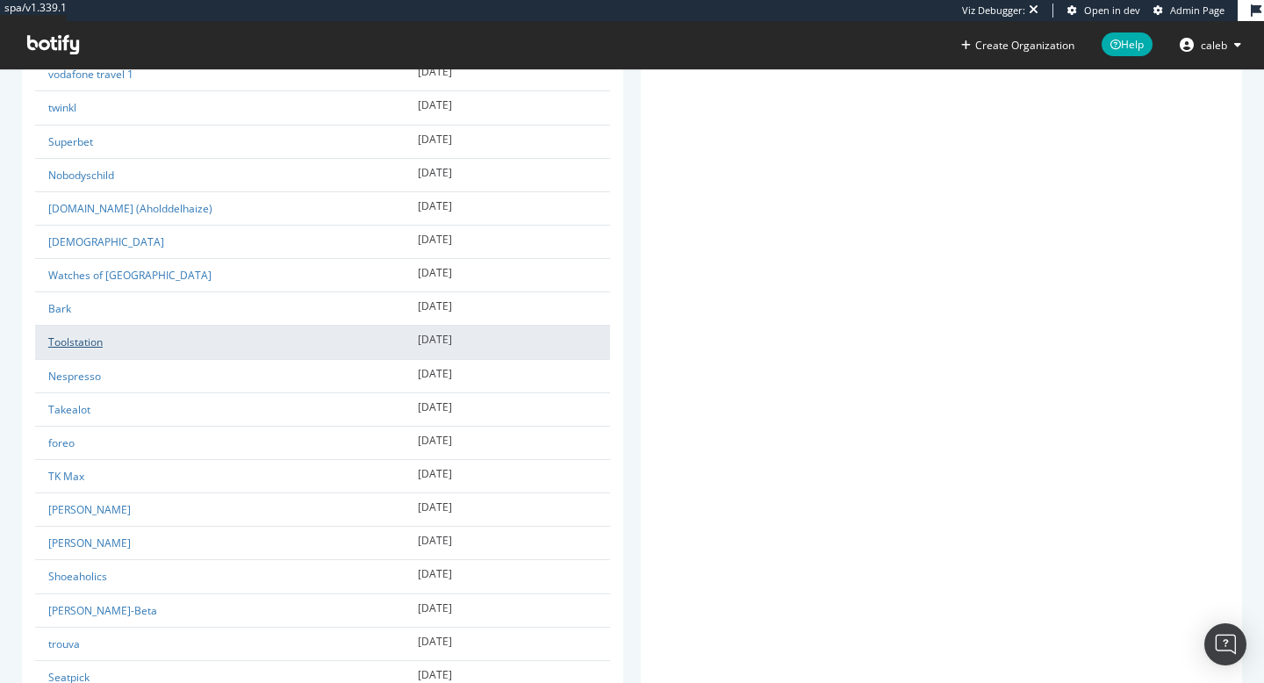
click at [76, 342] on link "Toolstation" at bounding box center [75, 342] width 54 height 15
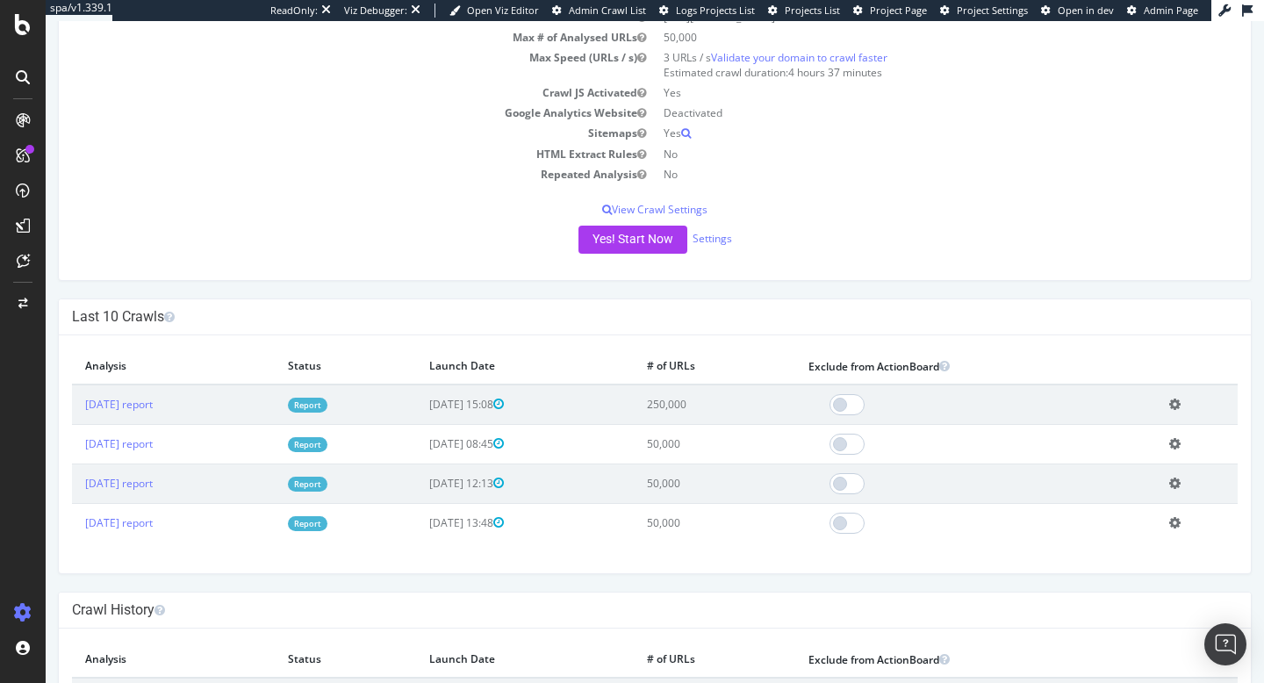
scroll to position [228, 0]
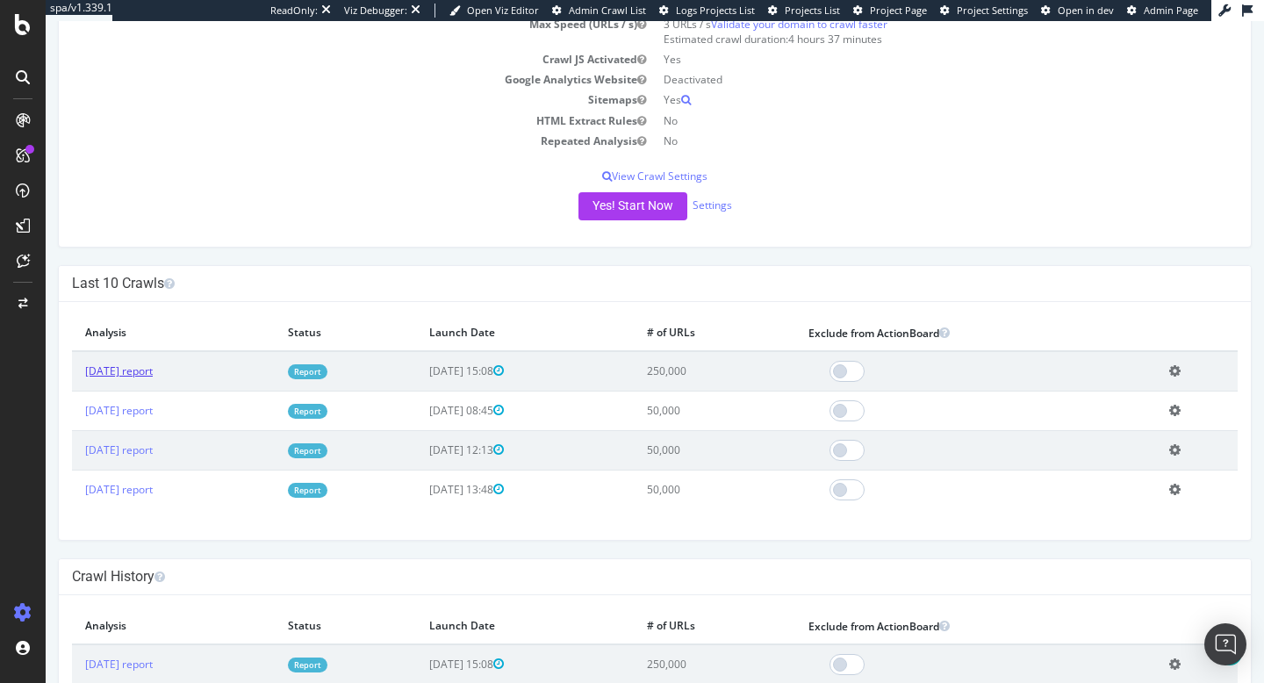
click at [141, 370] on link "2025 Sep. 29th report" at bounding box center [119, 370] width 68 height 15
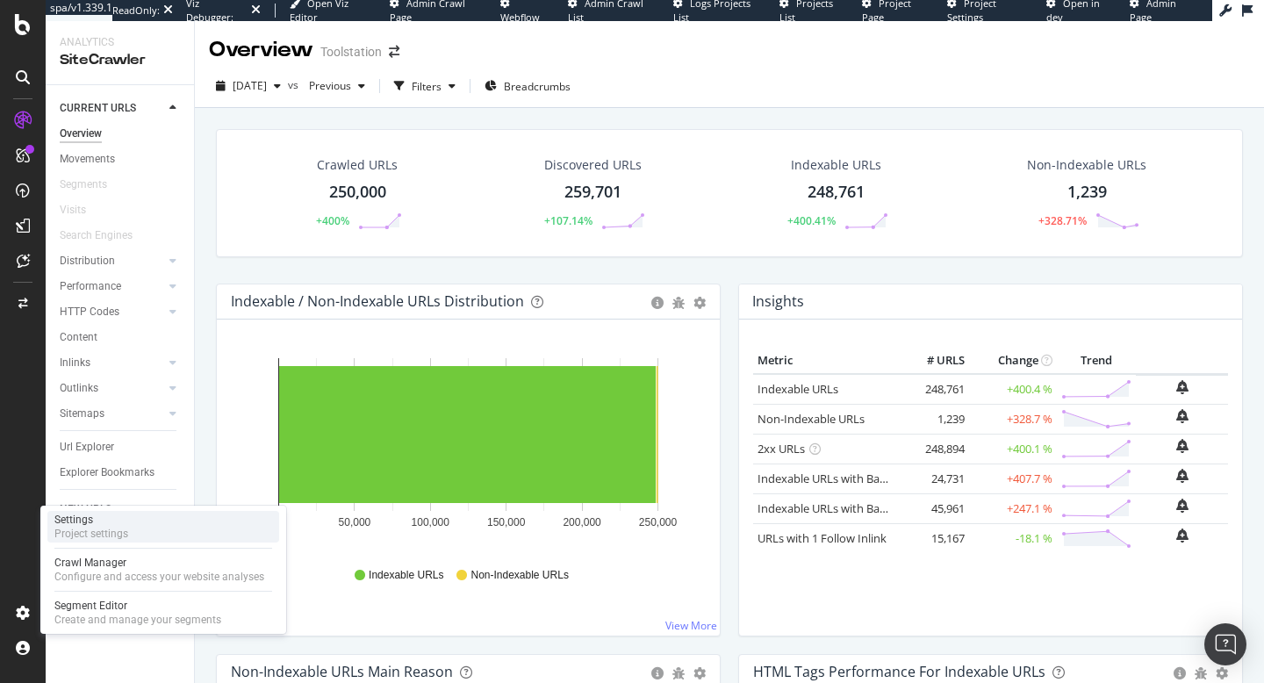
click at [156, 530] on div "Settings Project settings" at bounding box center [163, 527] width 232 height 32
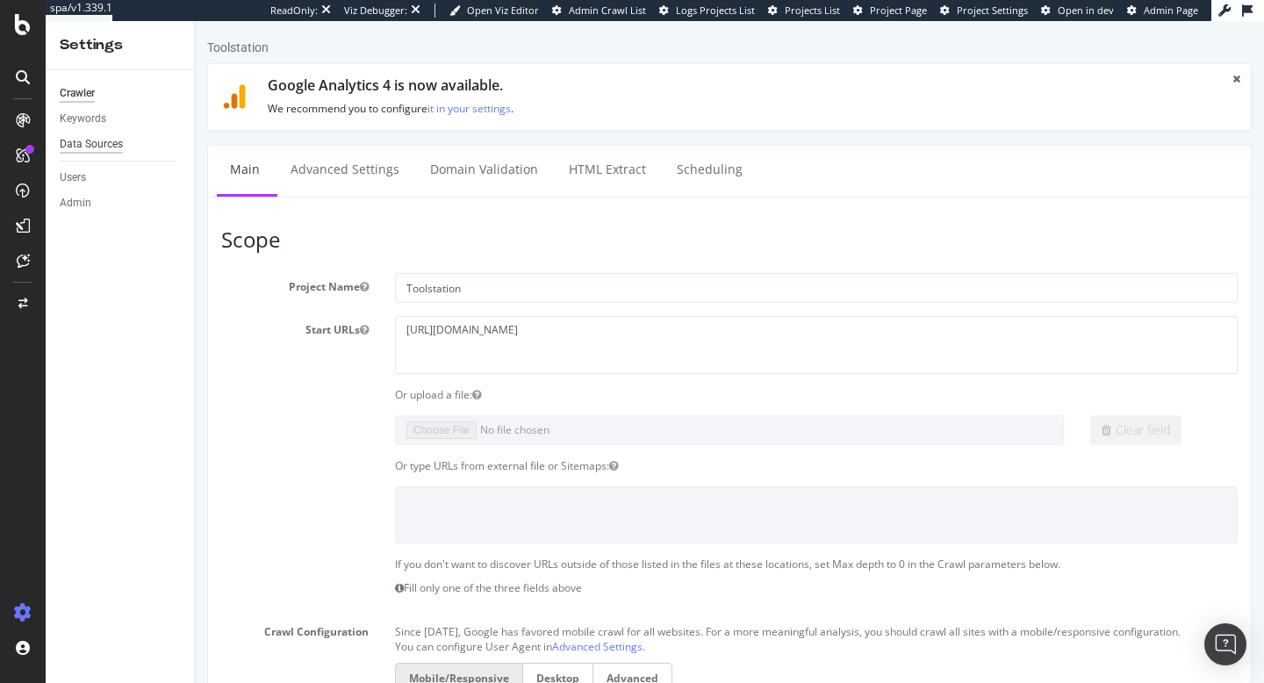
click at [87, 143] on div "Data Sources" at bounding box center [91, 144] width 63 height 18
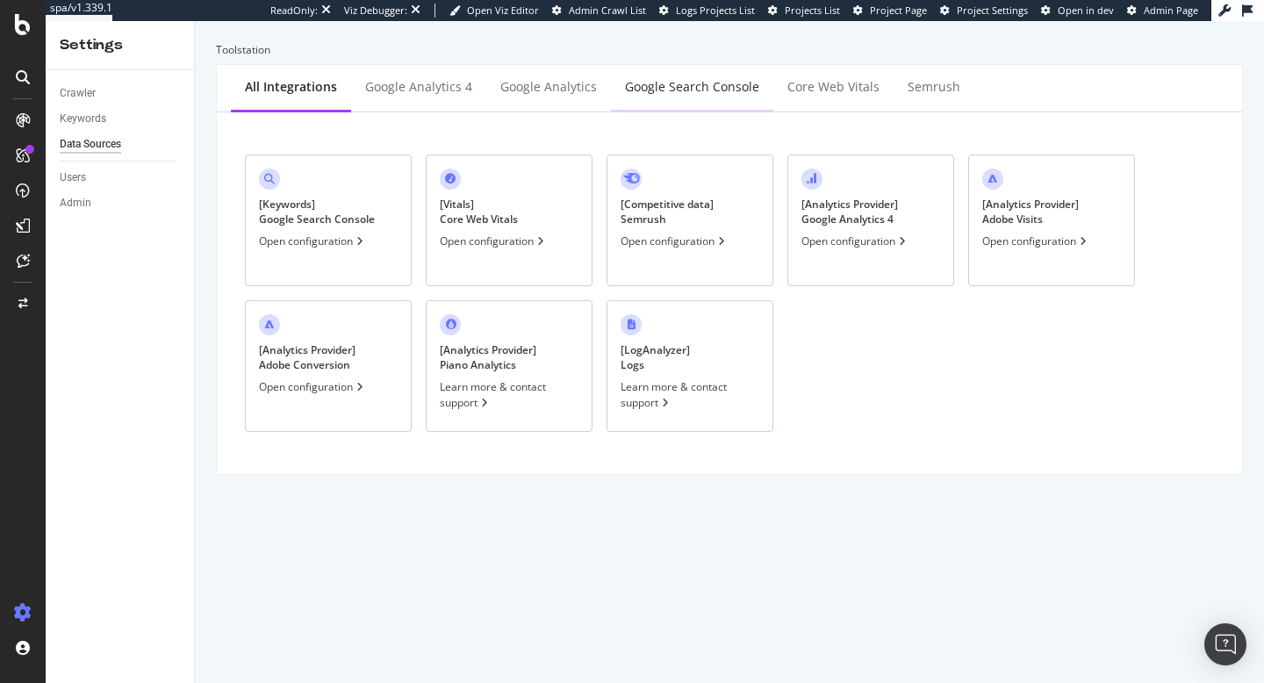
click at [635, 92] on div "Google Search Console" at bounding box center [692, 87] width 134 height 18
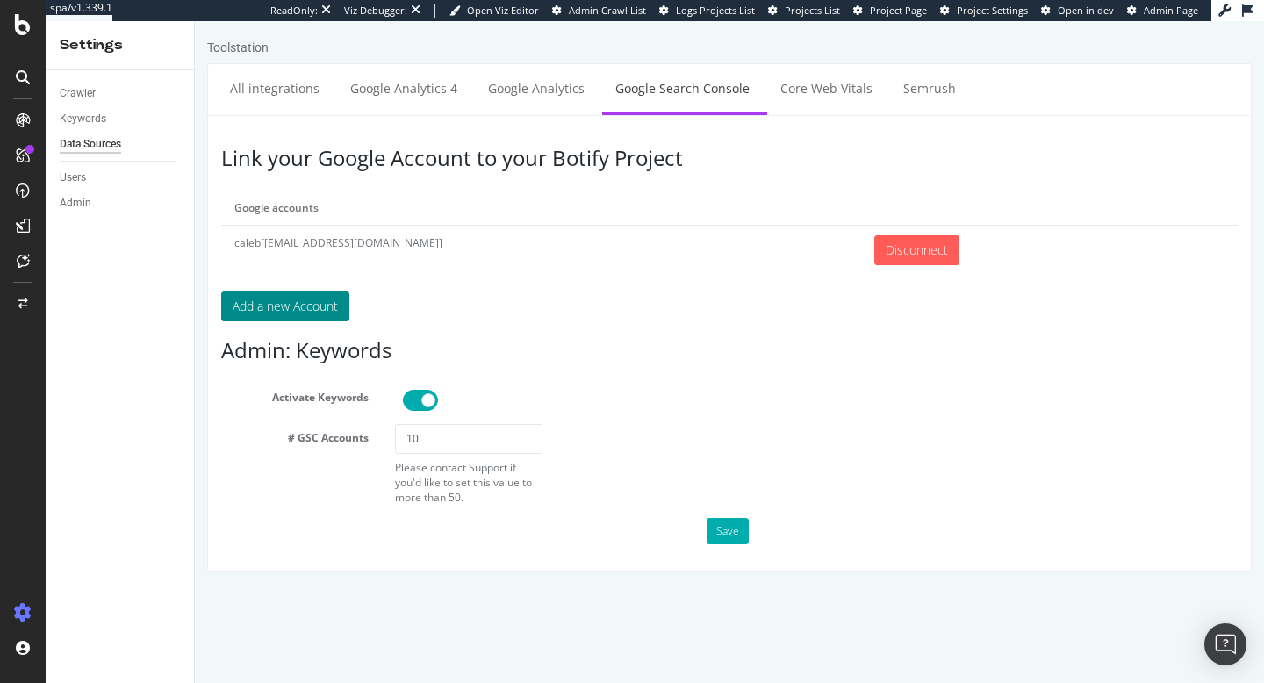
click at [286, 302] on button "Add a new Account" at bounding box center [285, 306] width 128 height 30
click at [102, 142] on div "Data Sources" at bounding box center [90, 144] width 61 height 18
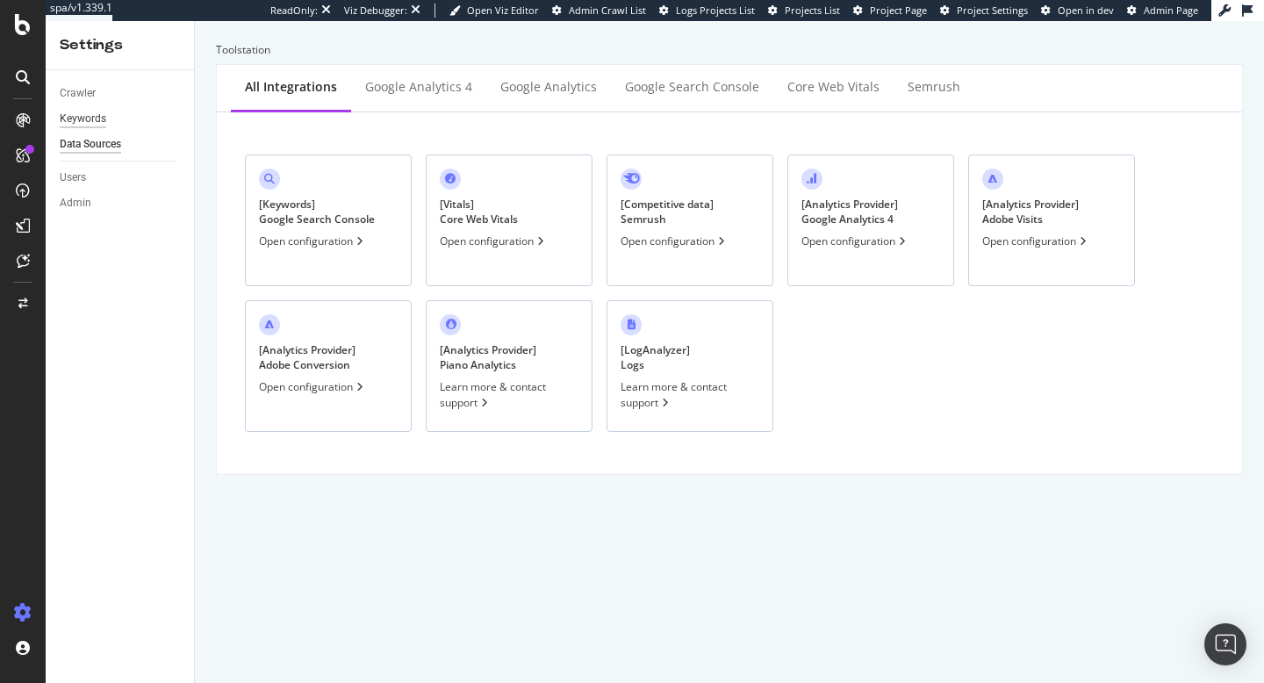
click at [91, 119] on div "Keywords" at bounding box center [83, 119] width 47 height 18
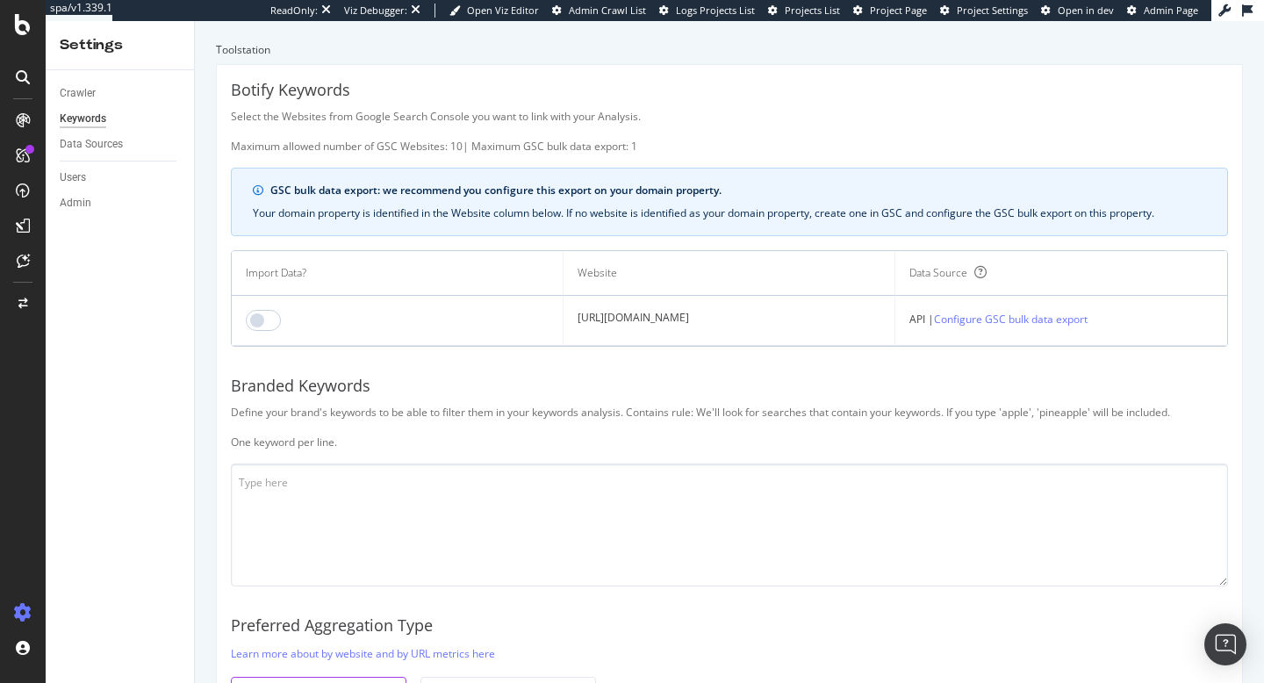
click at [282, 319] on td at bounding box center [398, 321] width 332 height 50
click at [277, 320] on input "checkbox" at bounding box center [263, 320] width 35 height 21
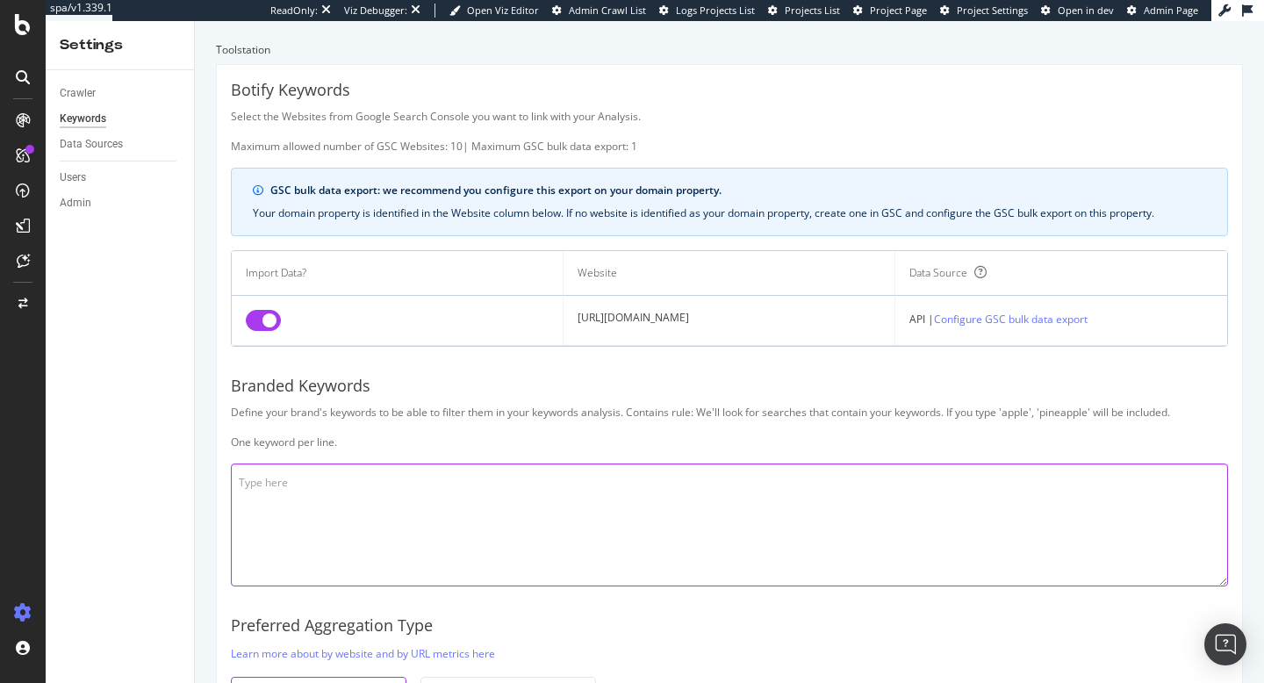
click at [334, 489] on textarea at bounding box center [729, 525] width 997 height 123
click at [422, 482] on textarea "toolst Tool st tool s" at bounding box center [729, 525] width 997 height 123
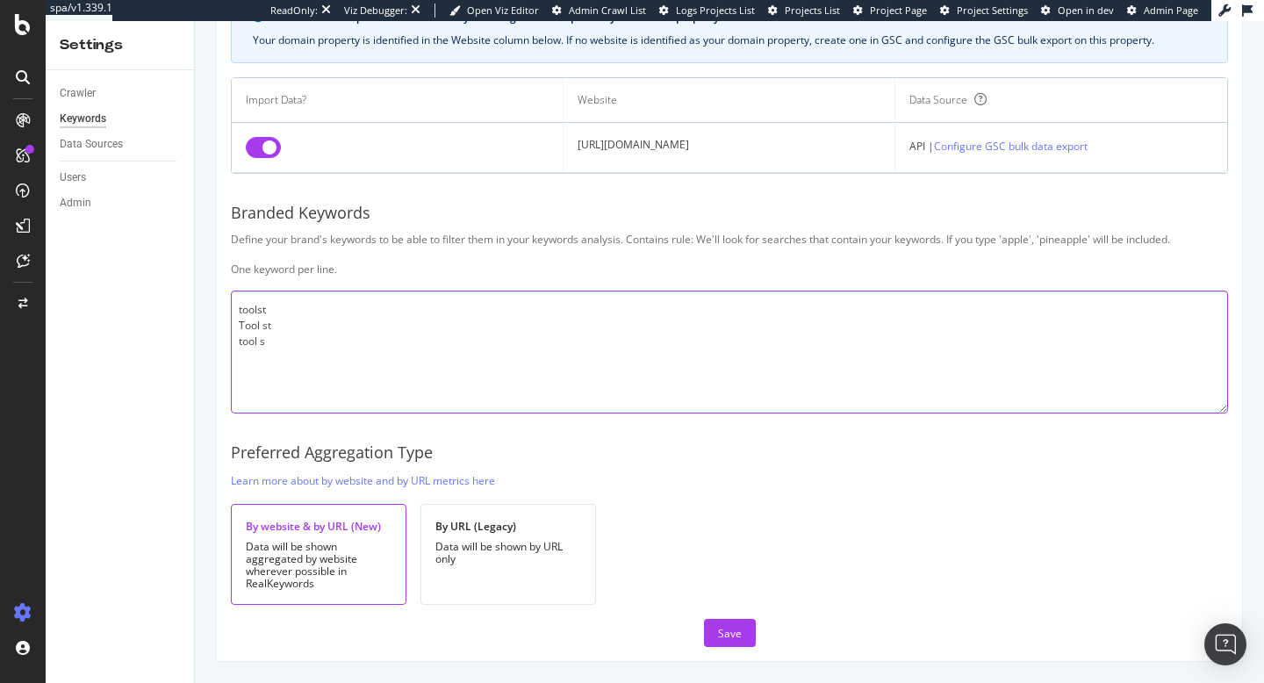
type textarea "toolst Tool st tool s"
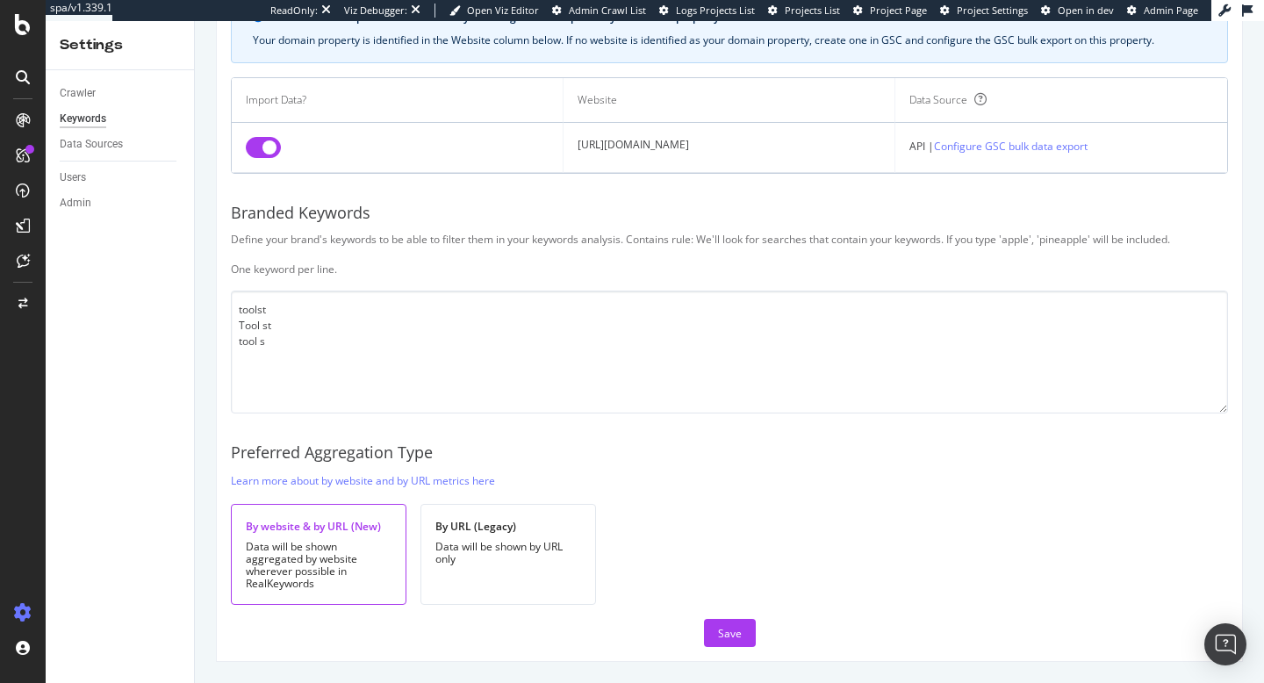
click at [730, 648] on div "Botify Keywords Select the Websites from Google Search Console you want to link…" at bounding box center [729, 276] width 1025 height 769
click at [740, 629] on div "Save" at bounding box center [730, 633] width 24 height 15
click at [759, 133] on td "https://www.toolstation.com/" at bounding box center [730, 148] width 332 height 50
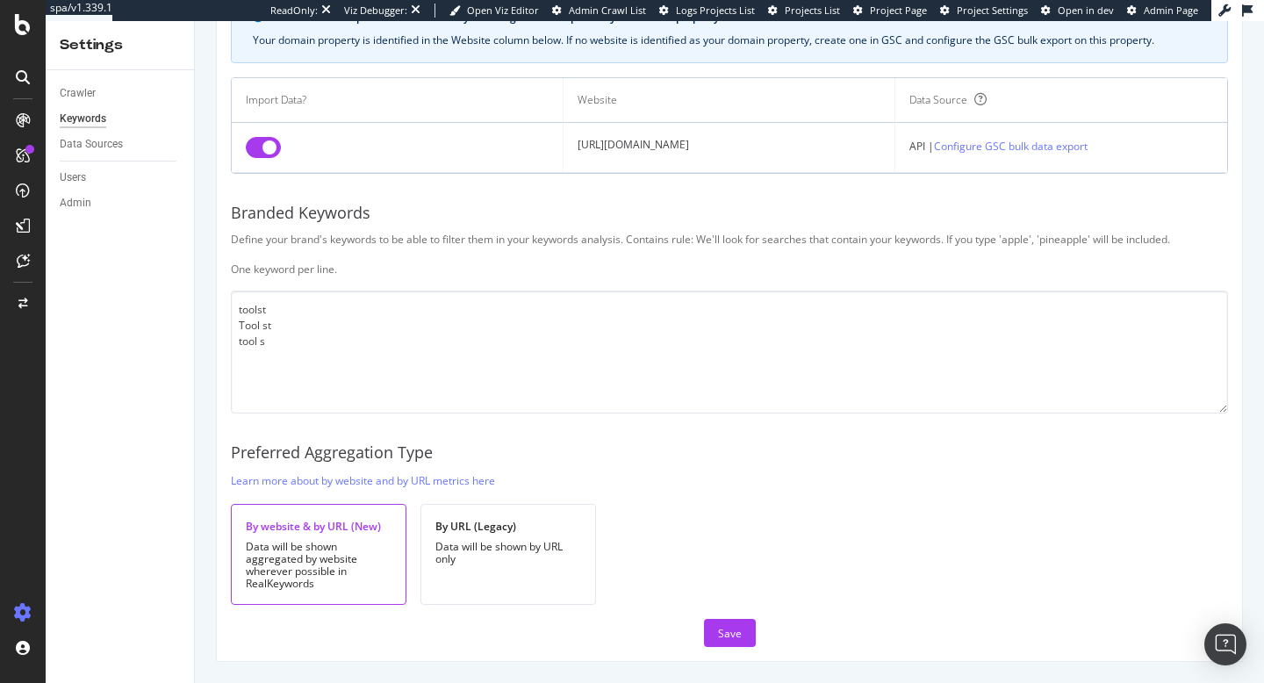
scroll to position [0, 0]
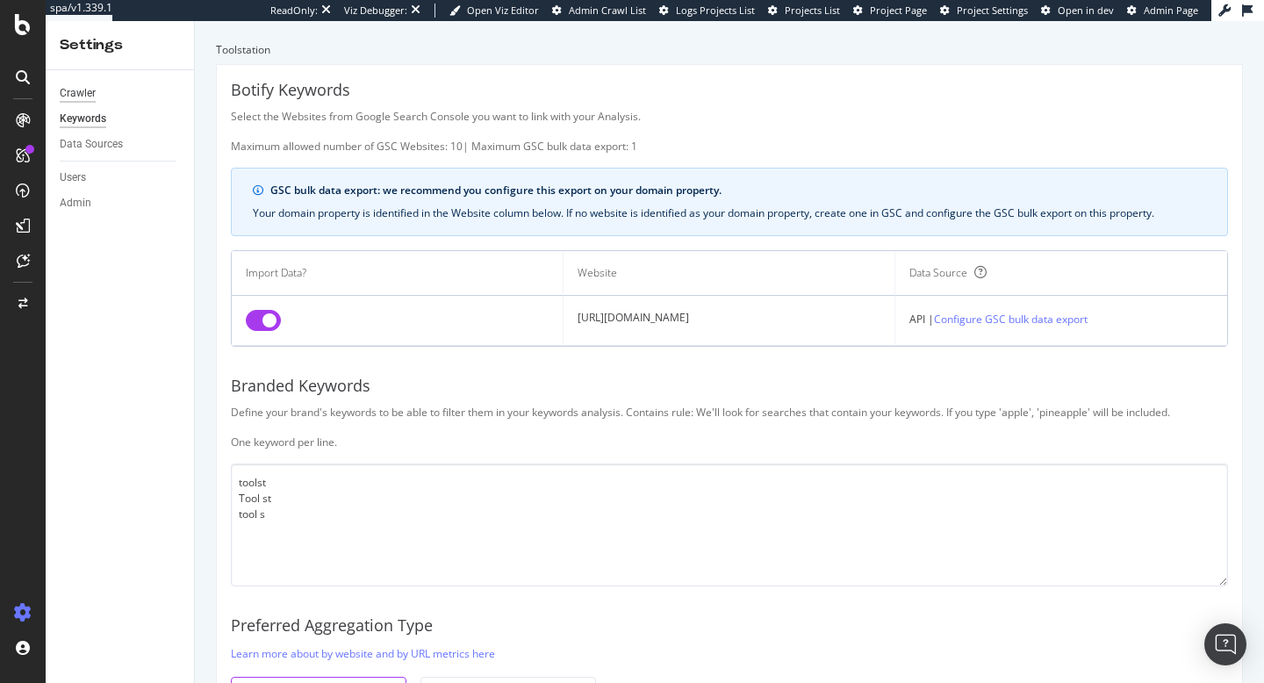
click at [79, 92] on div "Crawler" at bounding box center [78, 93] width 36 height 18
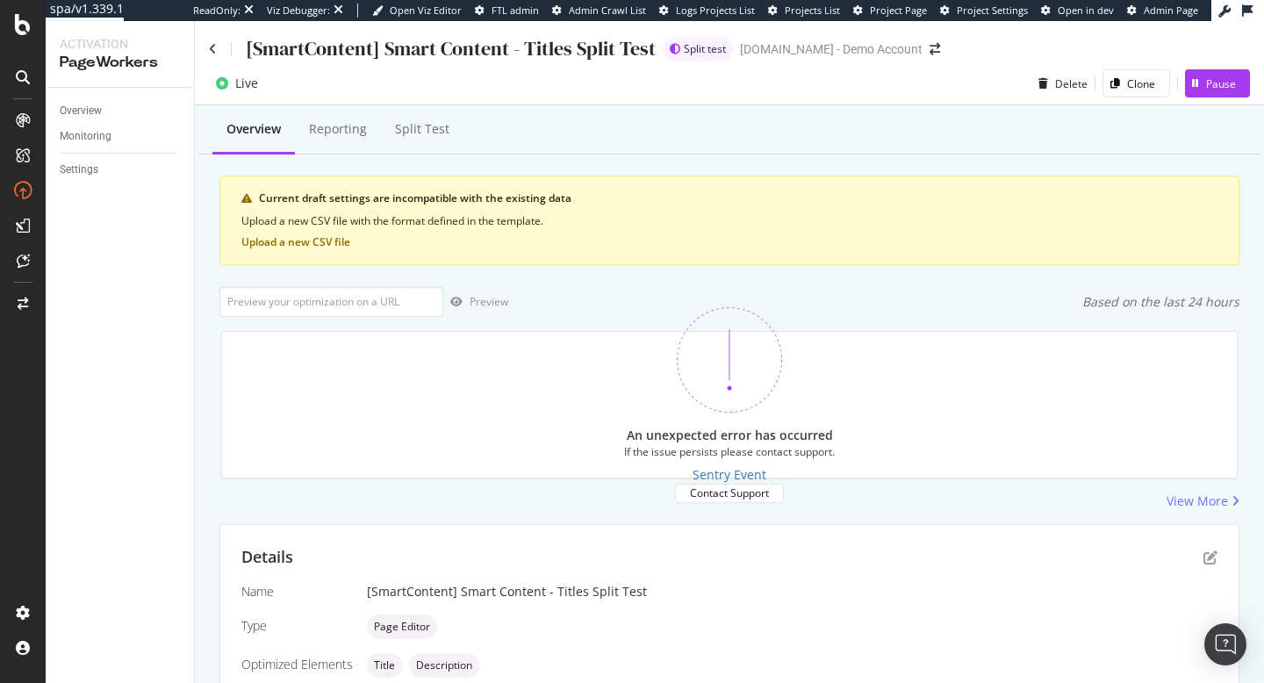
scroll to position [580, 0]
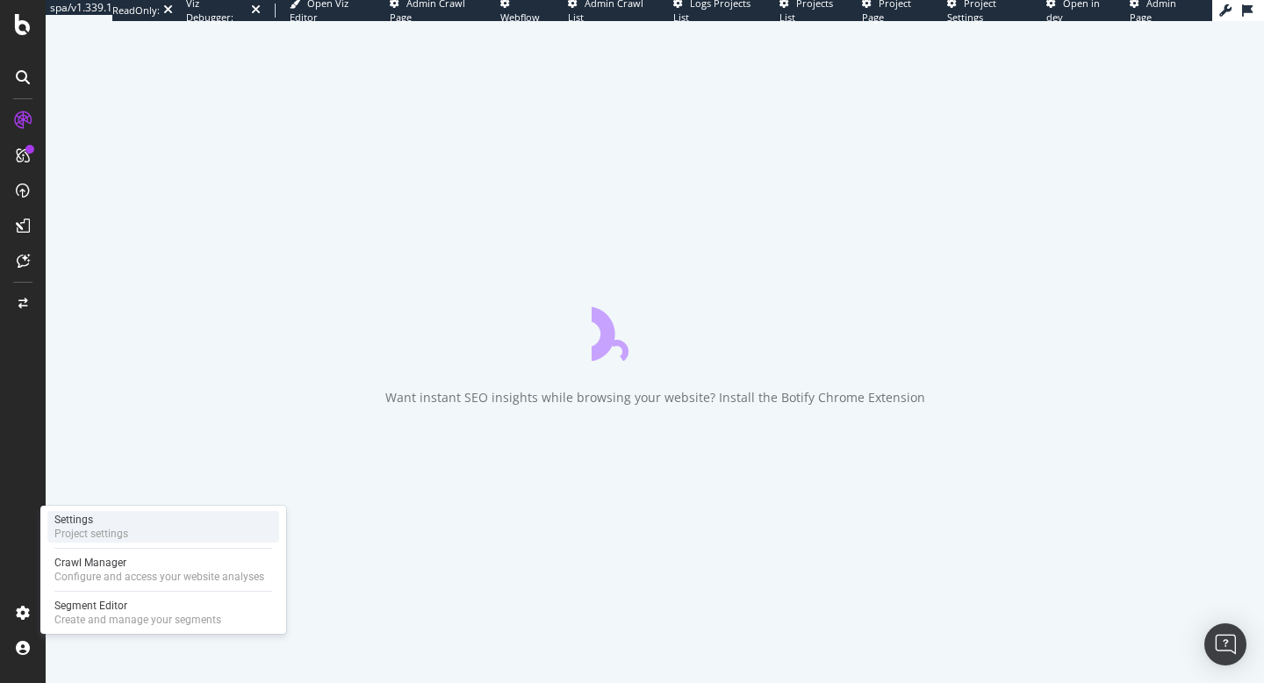
click at [114, 525] on div "Settings" at bounding box center [91, 520] width 74 height 14
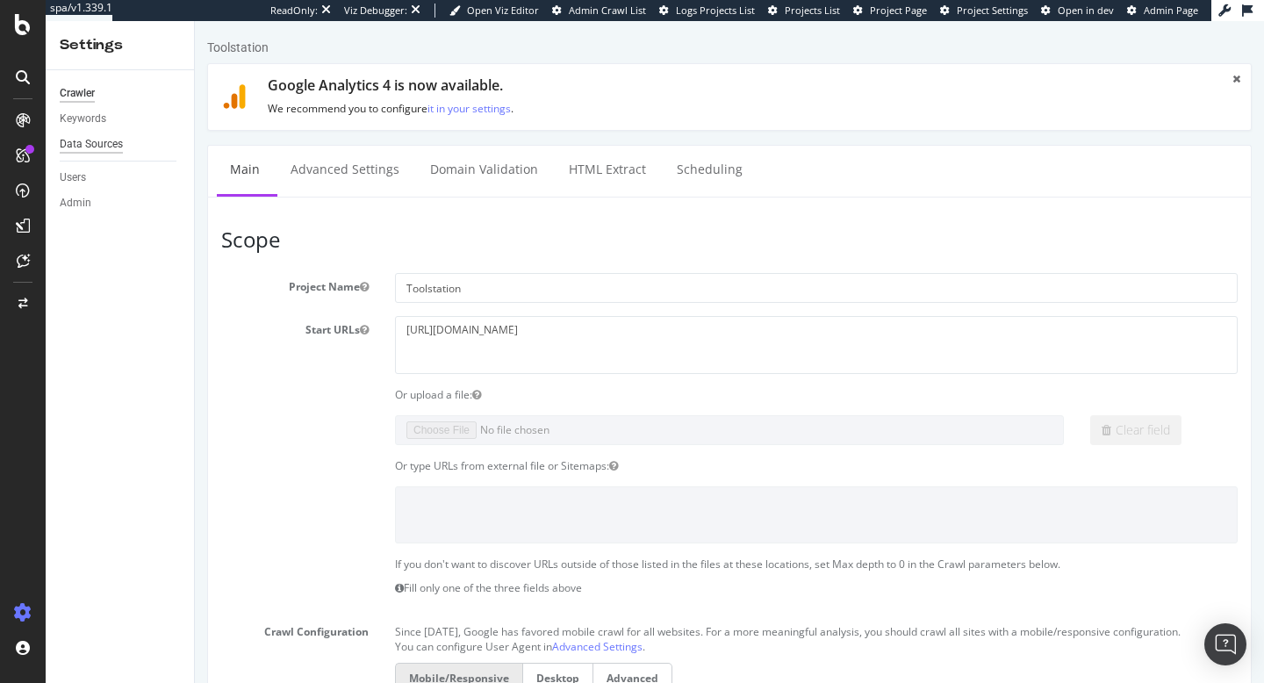
click at [90, 146] on div "Data Sources" at bounding box center [91, 144] width 63 height 18
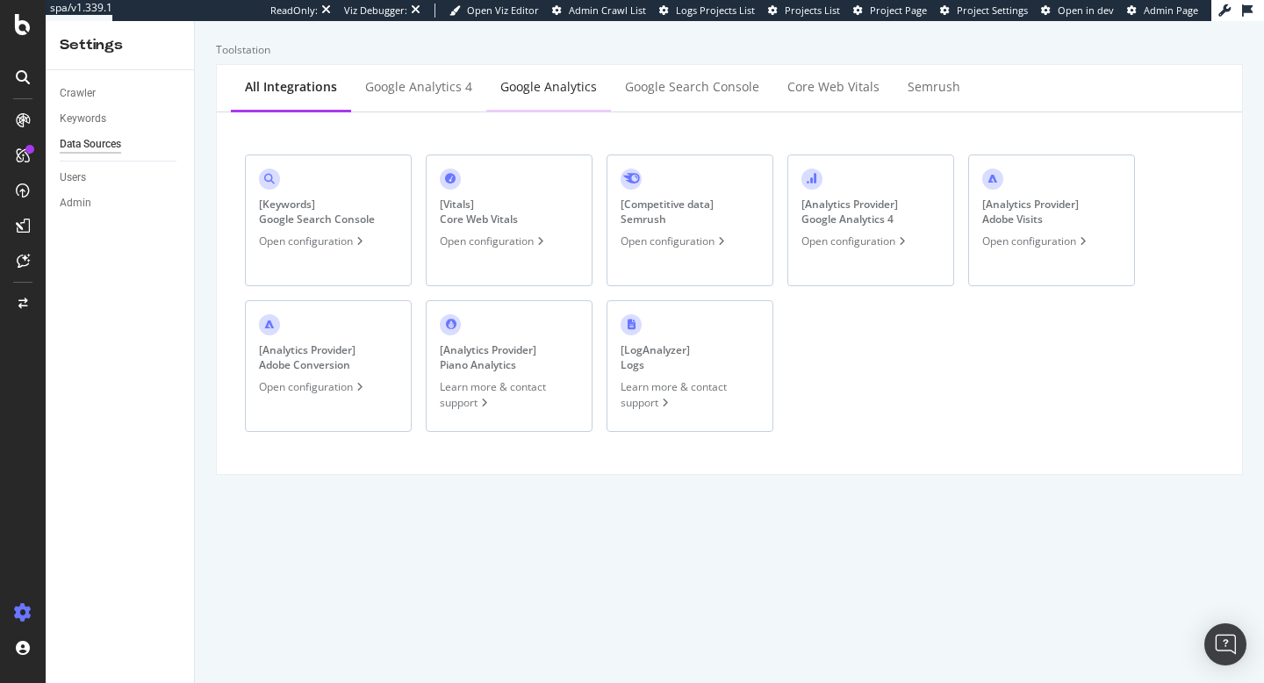
click at [545, 85] on div "Google Analytics" at bounding box center [548, 87] width 97 height 18
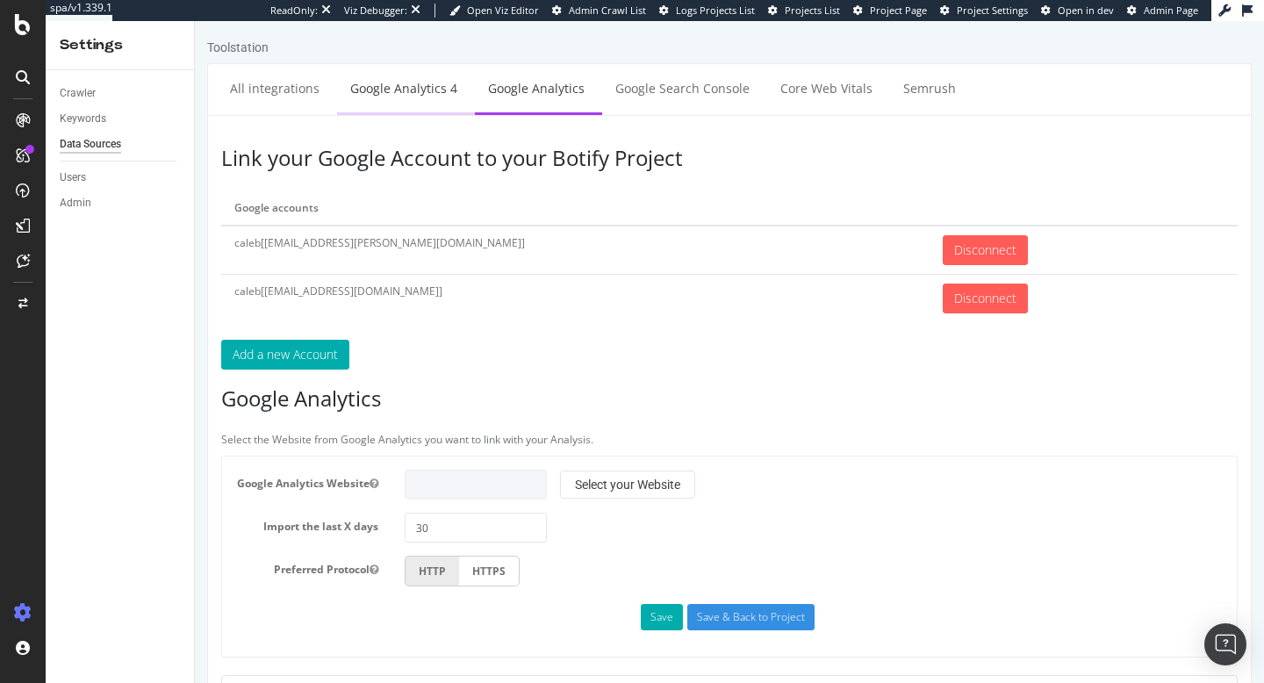
click at [413, 92] on link "Google Analytics 4" at bounding box center [403, 88] width 133 height 48
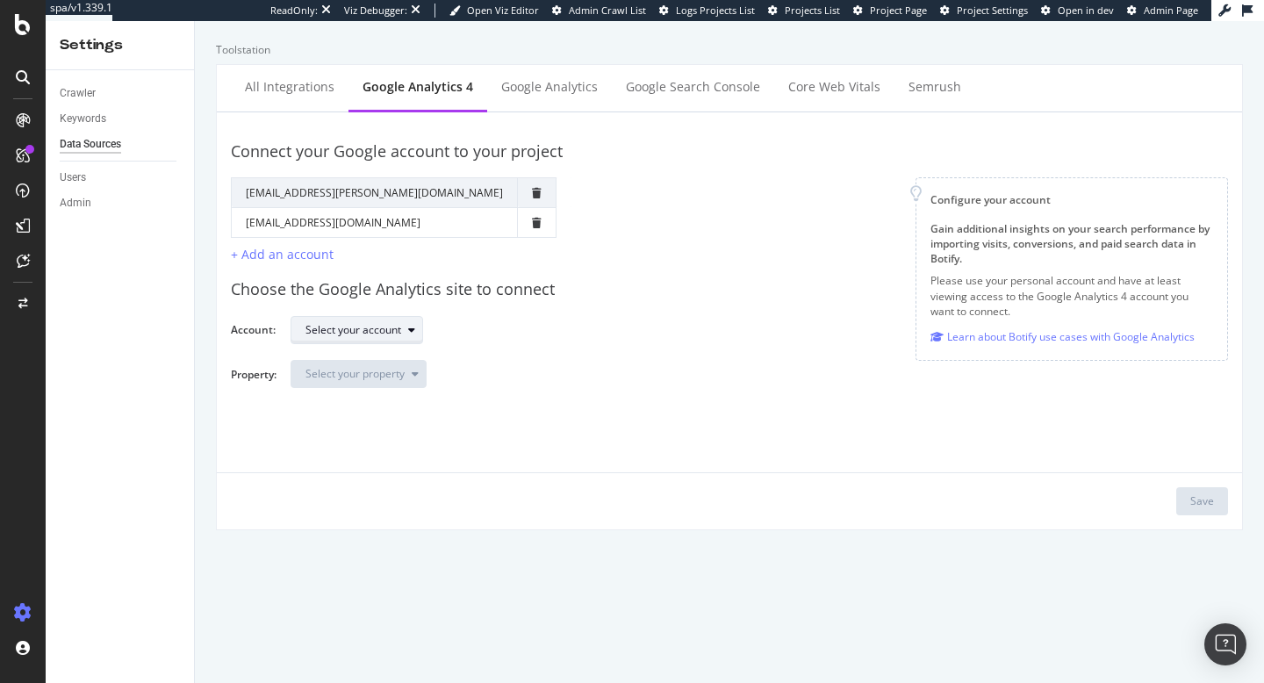
click at [347, 334] on div "Select your account" at bounding box center [354, 330] width 96 height 11
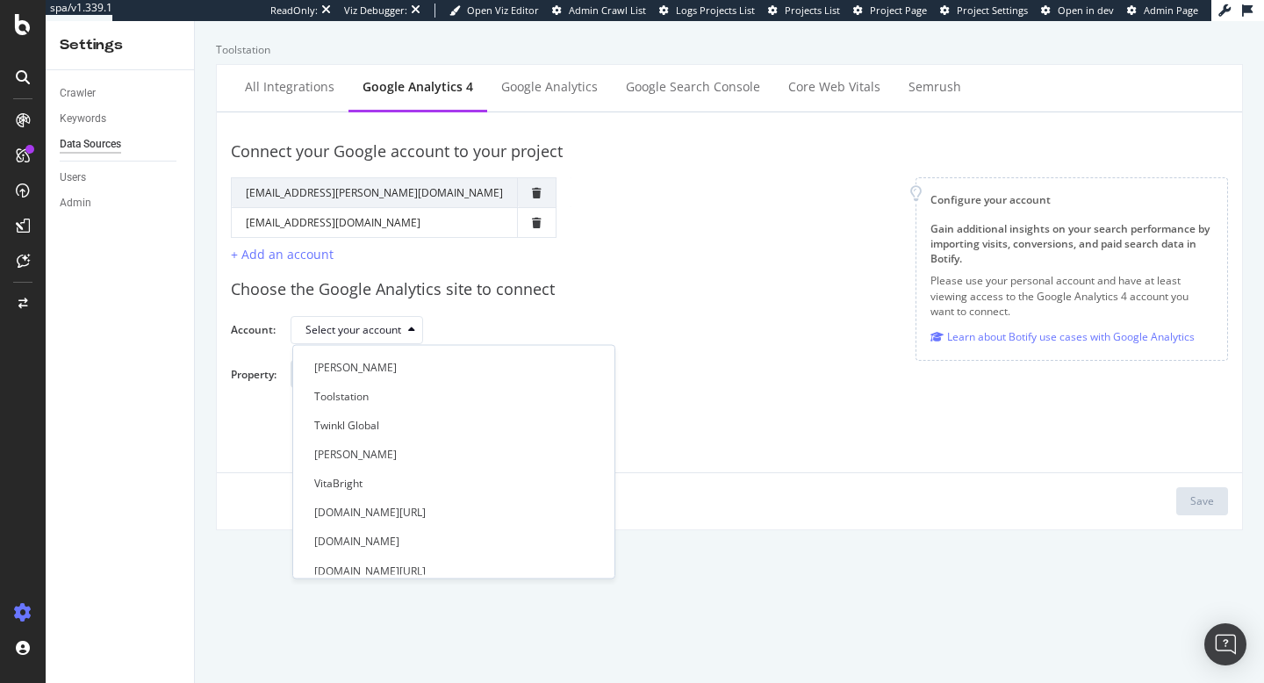
scroll to position [1162, 0]
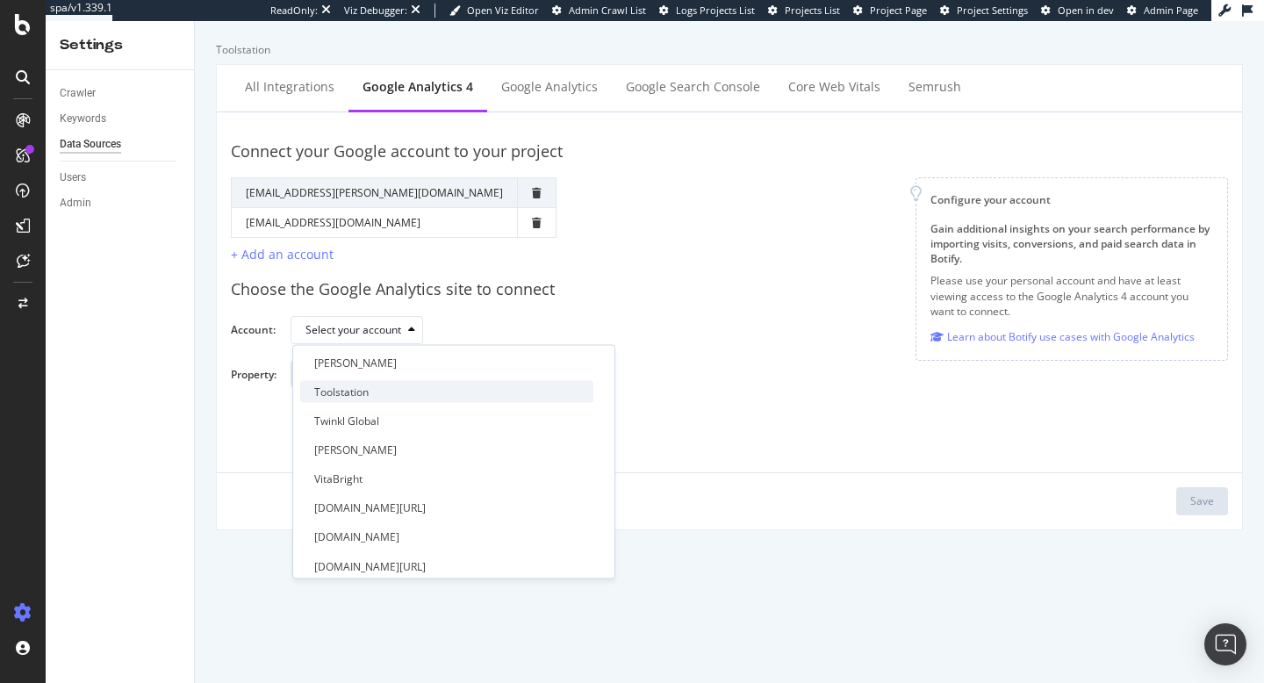
click at [349, 383] on div "Toolstation" at bounding box center [446, 391] width 293 height 22
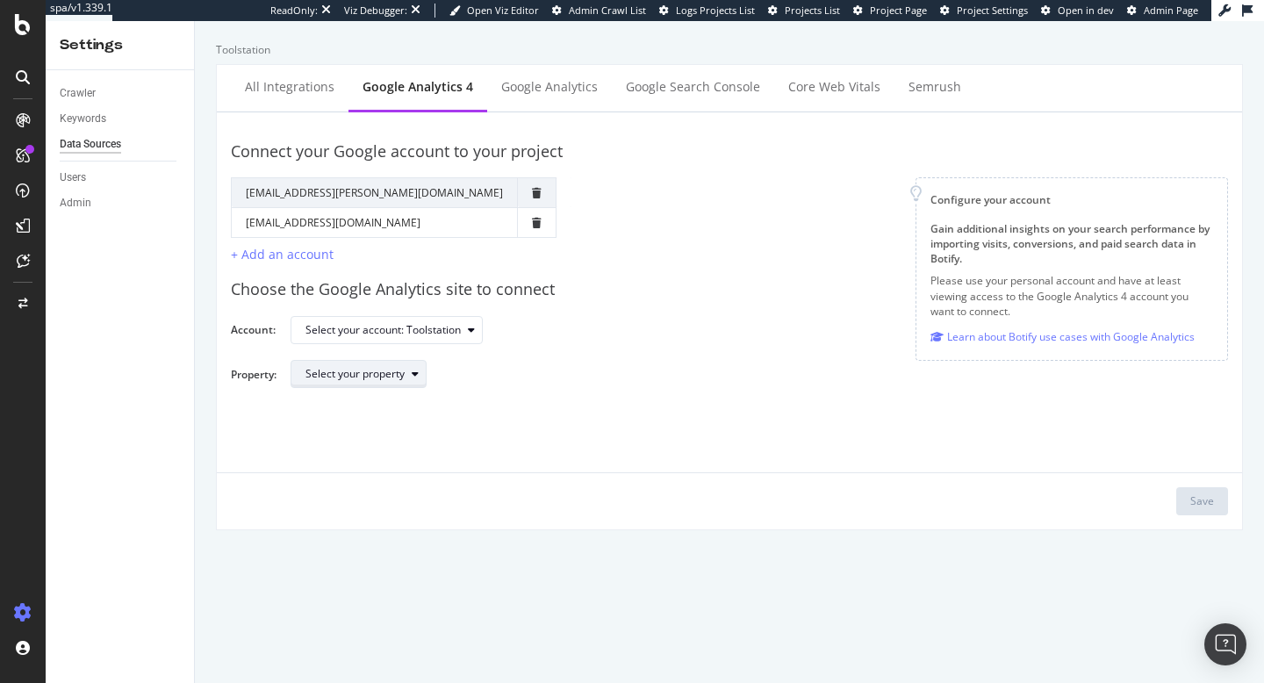
click at [381, 379] on div "Select your property" at bounding box center [355, 374] width 99 height 11
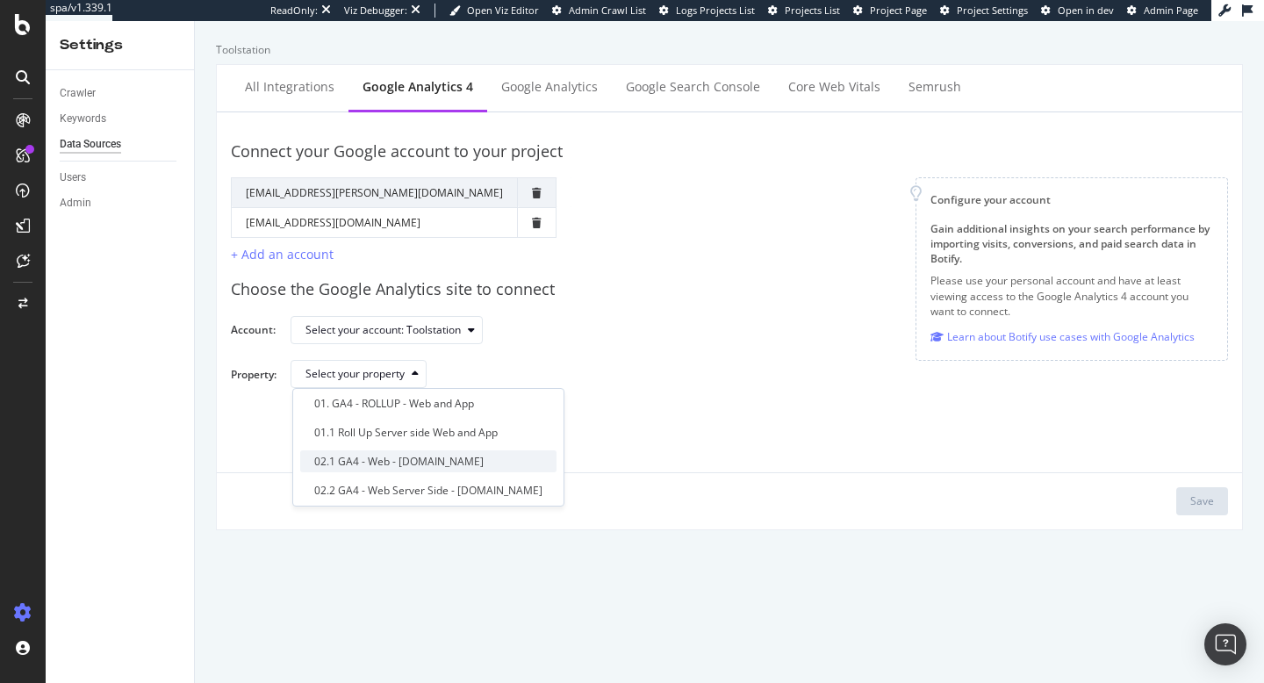
click at [464, 471] on div "02.1 GA4 - Web - toolstation.com" at bounding box center [428, 461] width 256 height 22
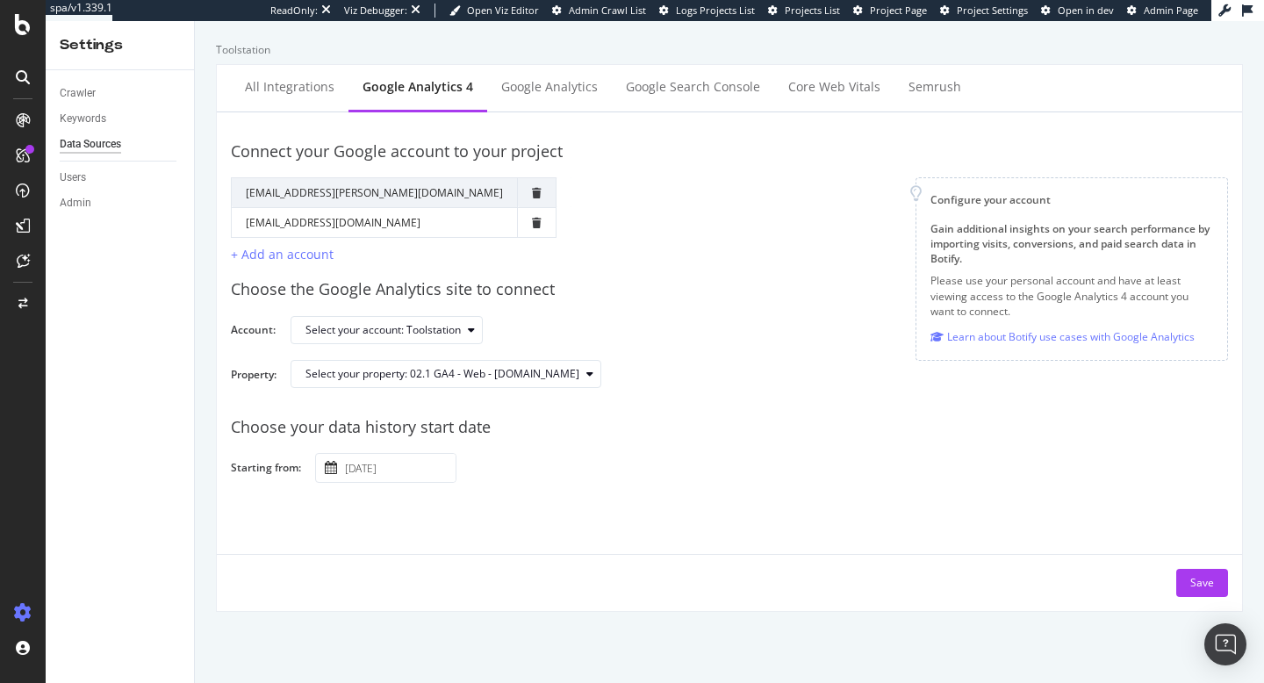
click at [590, 435] on div "Choose your data history start date" at bounding box center [729, 427] width 997 height 23
click at [377, 475] on input "2025 October 11th" at bounding box center [399, 468] width 114 height 28
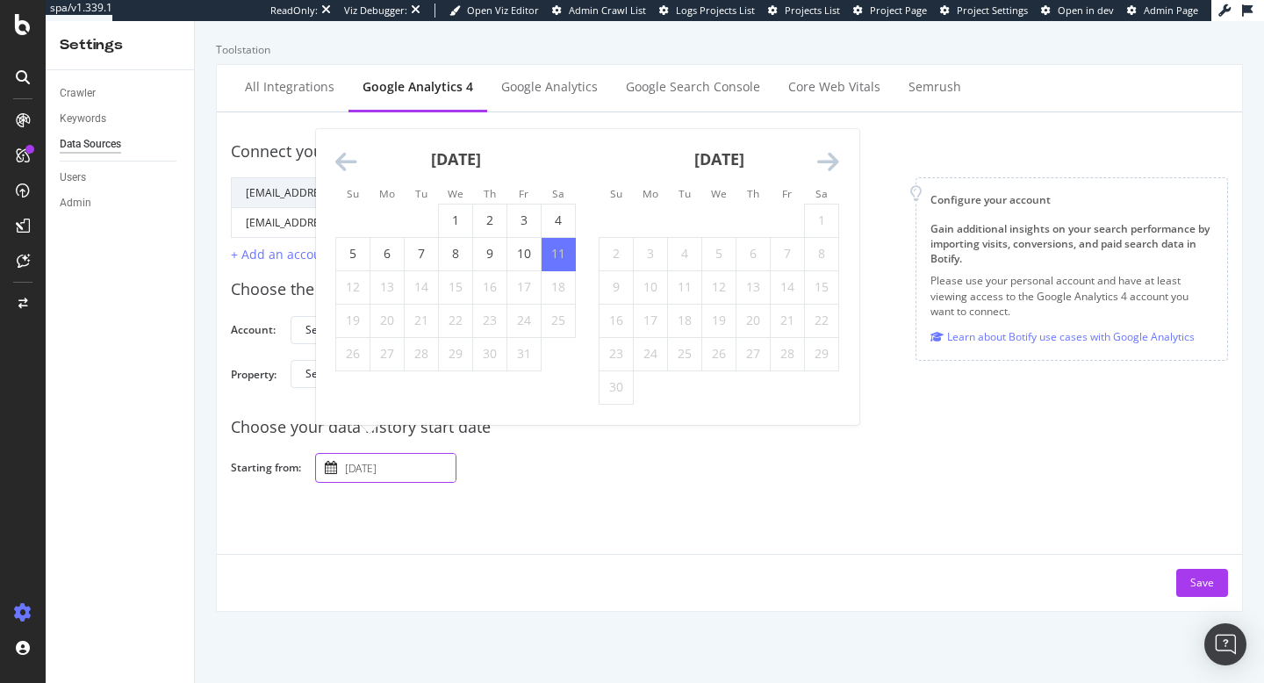
click at [342, 168] on icon "Move backward to switch to the previous month." at bounding box center [346, 162] width 22 height 25
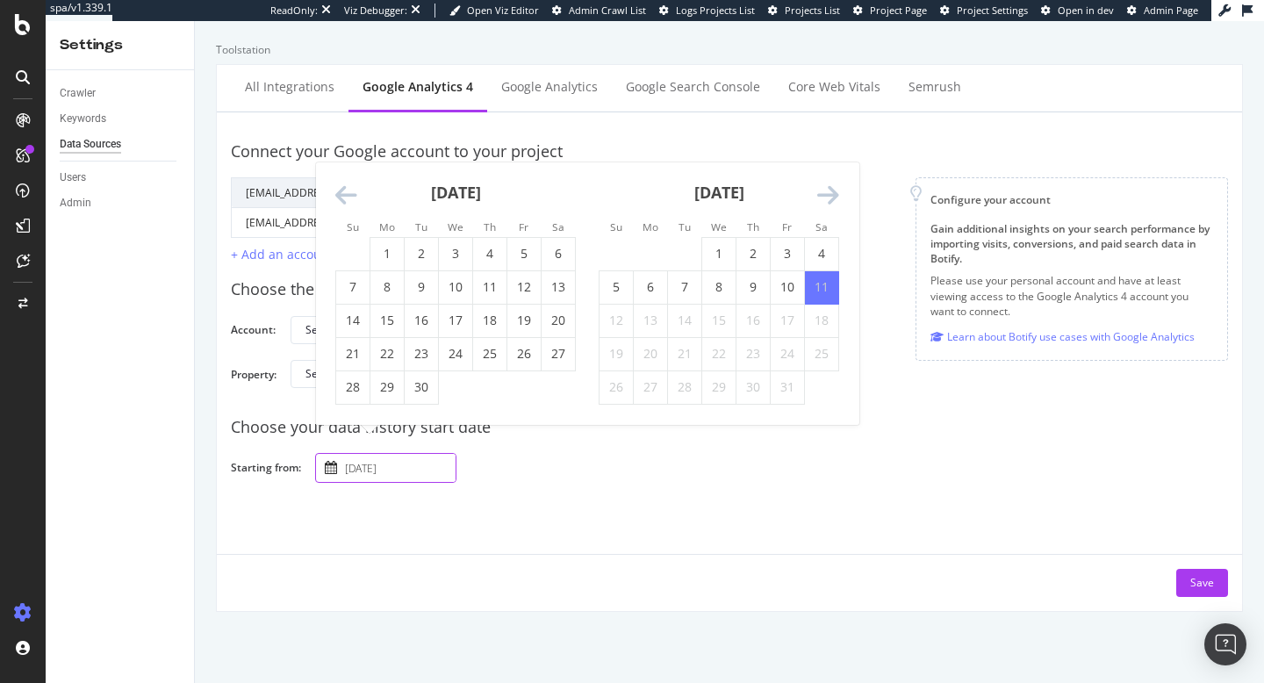
click at [343, 219] on li "Su" at bounding box center [352, 227] width 34 height 18
click at [343, 204] on icon "Move backward to switch to the previous month." at bounding box center [346, 196] width 22 height 25
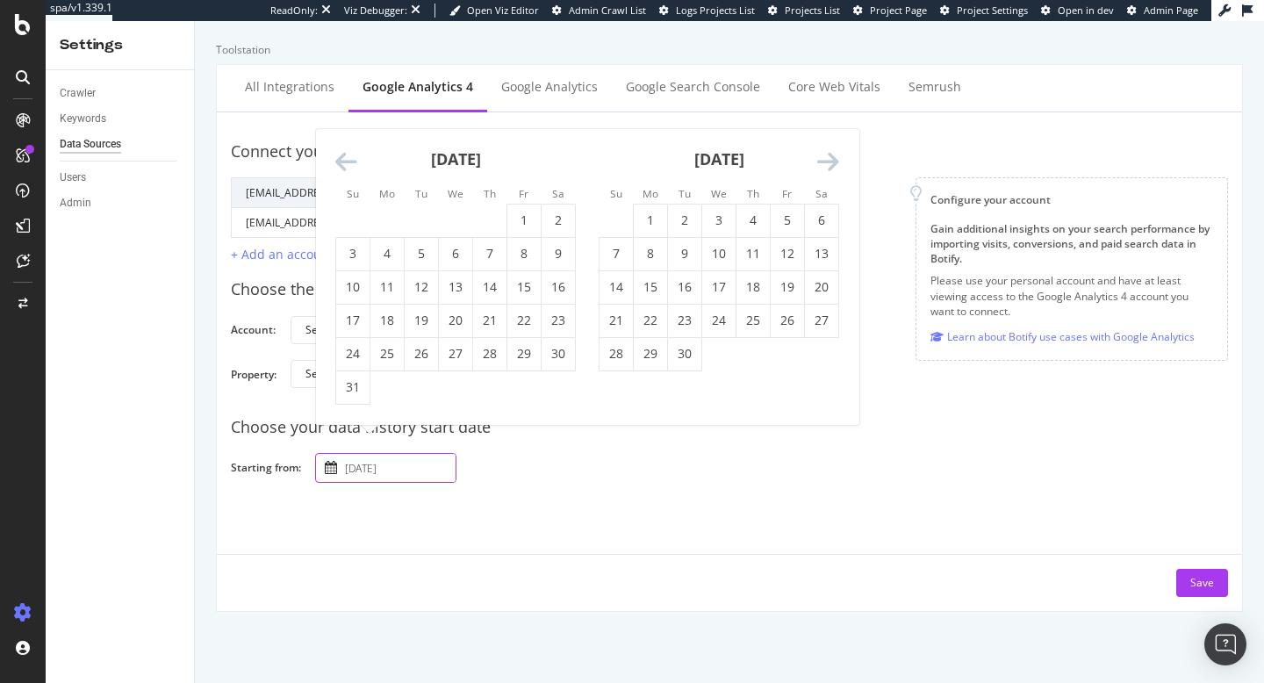
click at [342, 168] on icon "Move backward to switch to the previous month." at bounding box center [346, 162] width 22 height 25
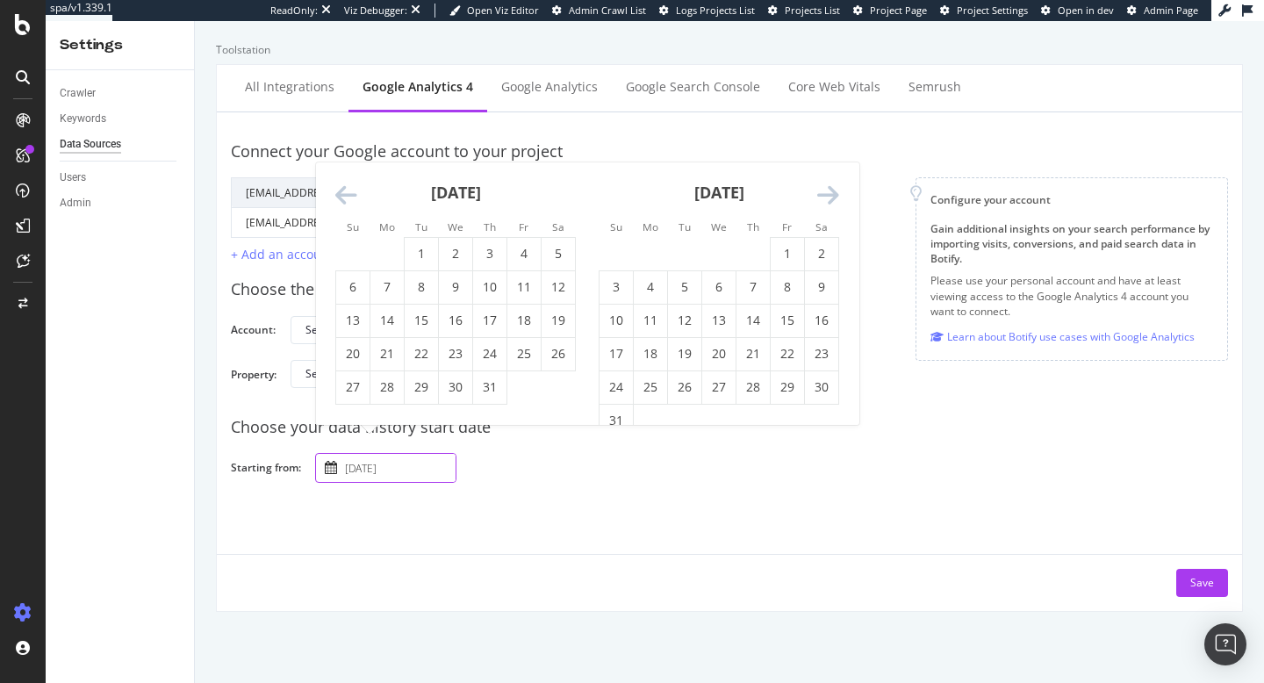
click at [342, 168] on div "July 2025" at bounding box center [455, 199] width 241 height 75
click at [342, 191] on icon "Move backward to switch to the previous month." at bounding box center [346, 196] width 22 height 25
click at [342, 186] on icon "Move backward to switch to the previous month." at bounding box center [346, 196] width 22 height 25
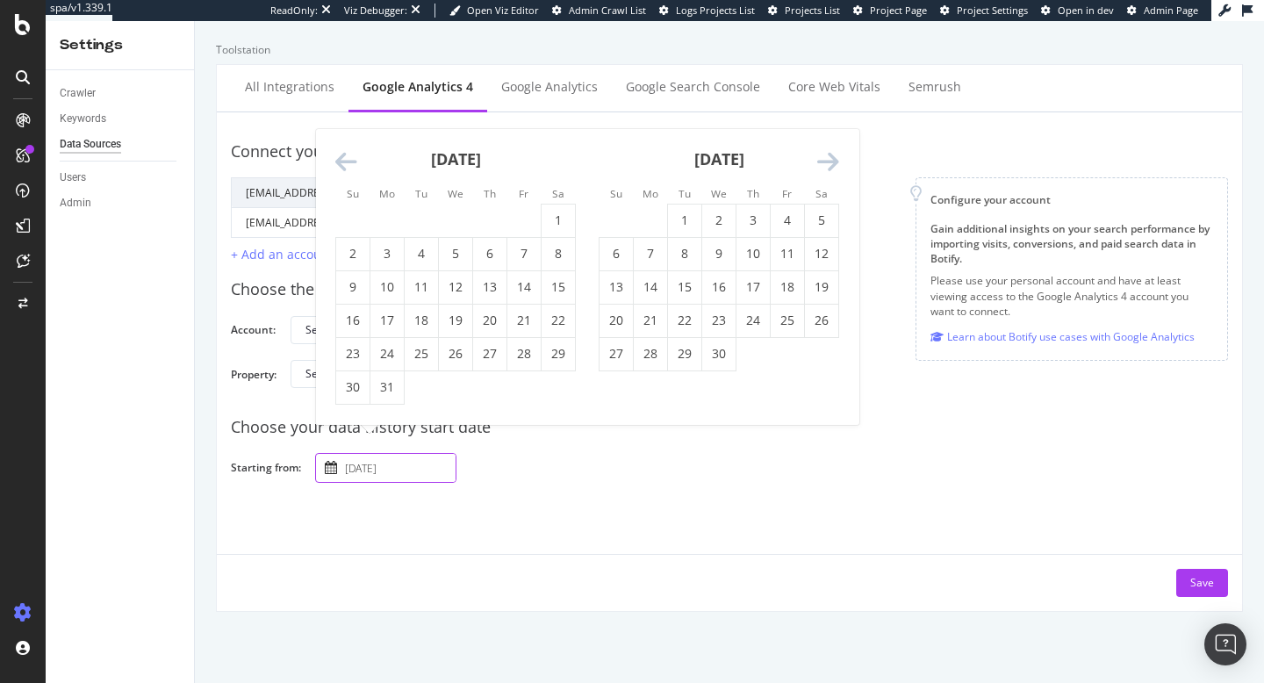
click at [341, 162] on icon "Move backward to switch to the previous month." at bounding box center [346, 162] width 22 height 25
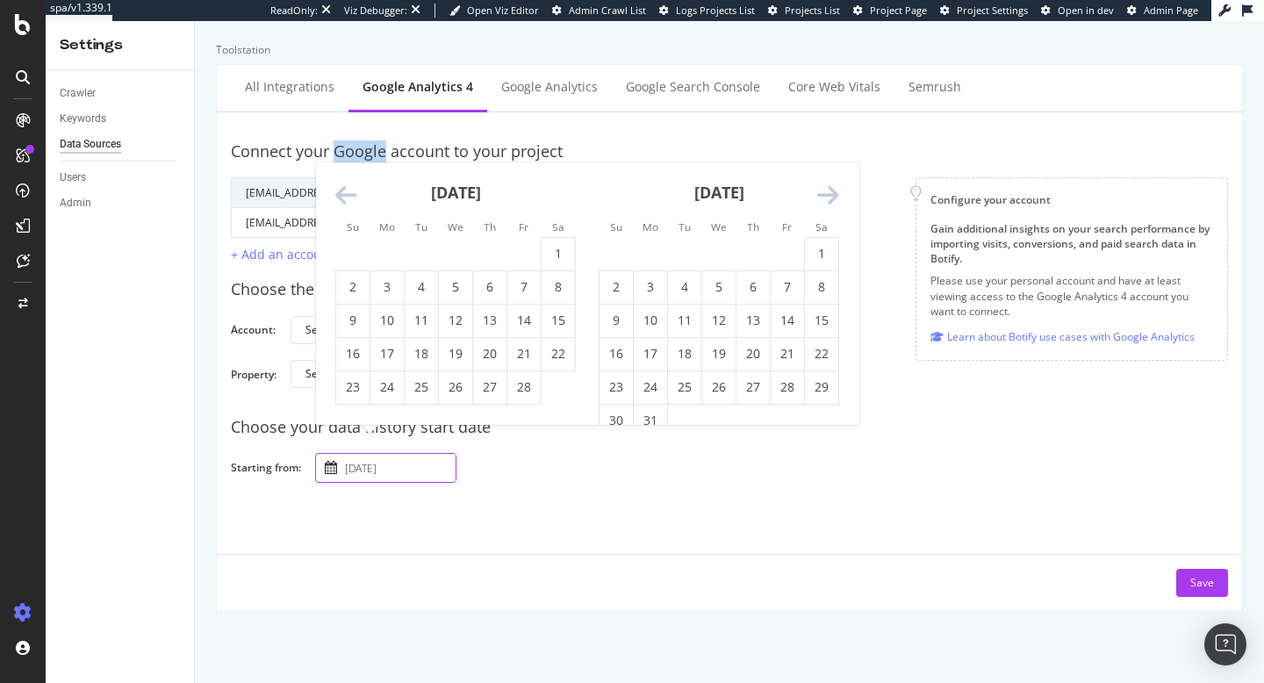
click at [341, 162] on div "Connect your Google account to your project" at bounding box center [729, 151] width 997 height 23
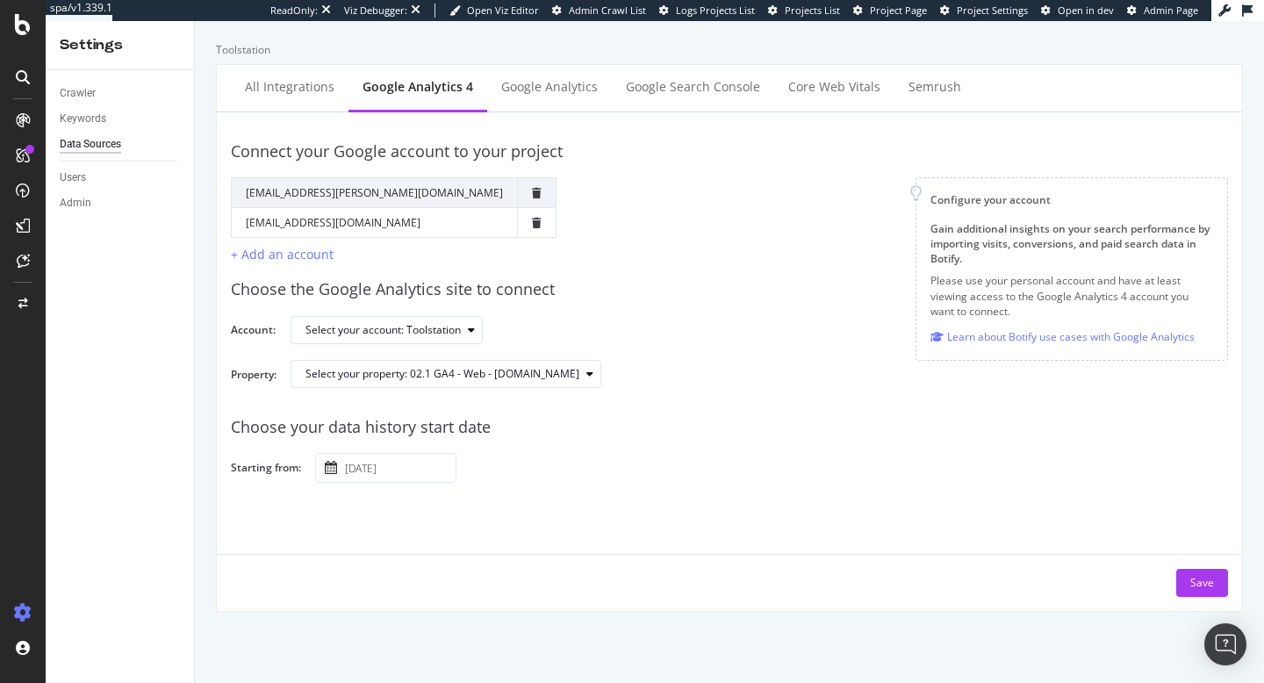
click at [389, 480] on input "2025 October 11th" at bounding box center [399, 468] width 114 height 28
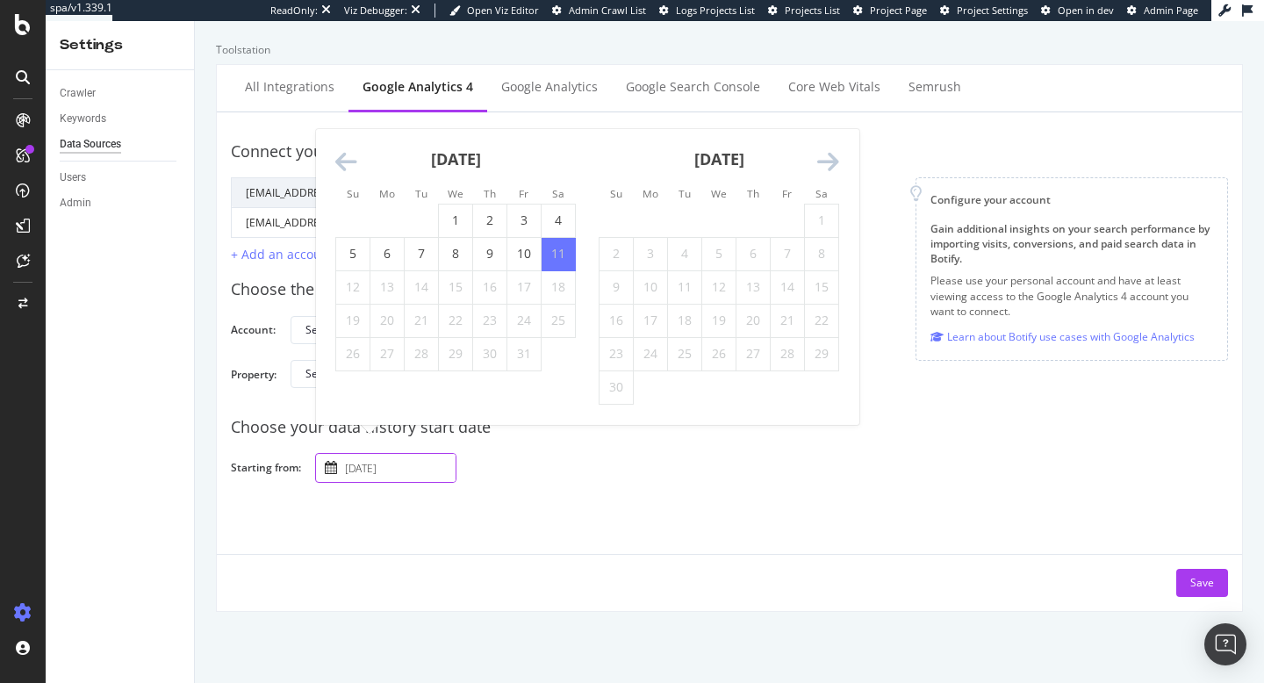
click at [343, 176] on div "October 2025" at bounding box center [455, 166] width 241 height 75
click at [343, 171] on icon "Move backward to switch to the previous month." at bounding box center [346, 162] width 22 height 25
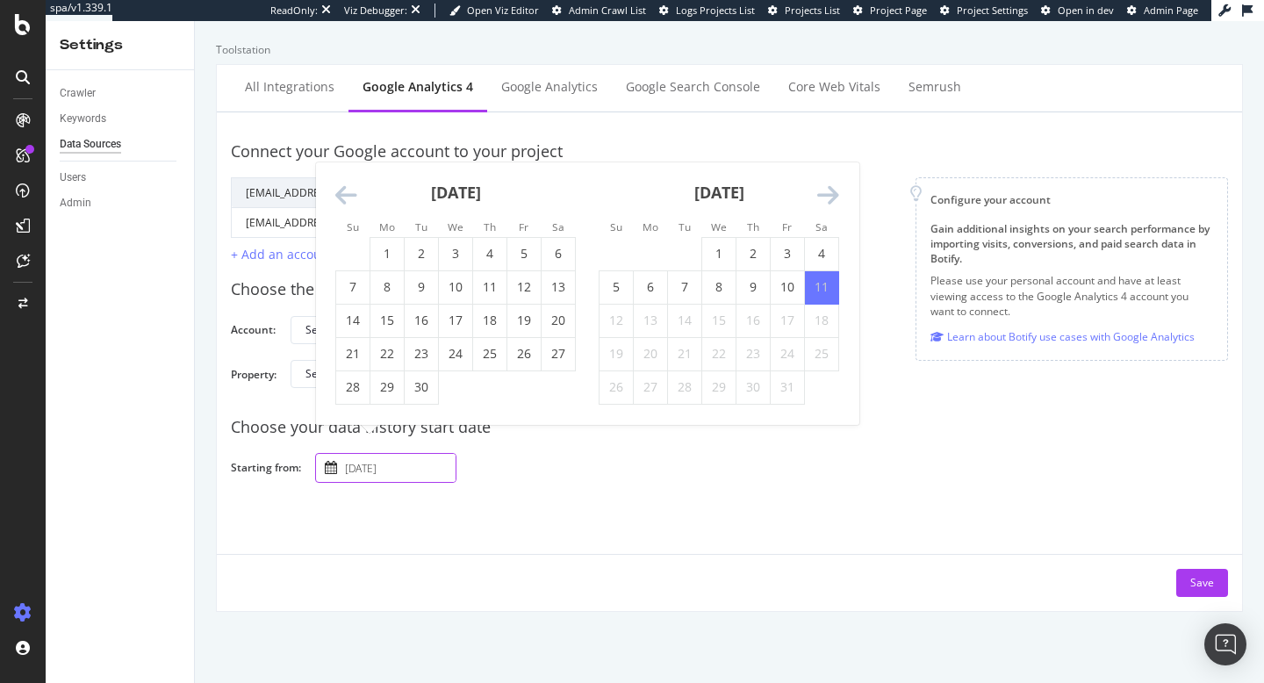
click at [343, 192] on icon "Move backward to switch to the previous month." at bounding box center [346, 196] width 22 height 25
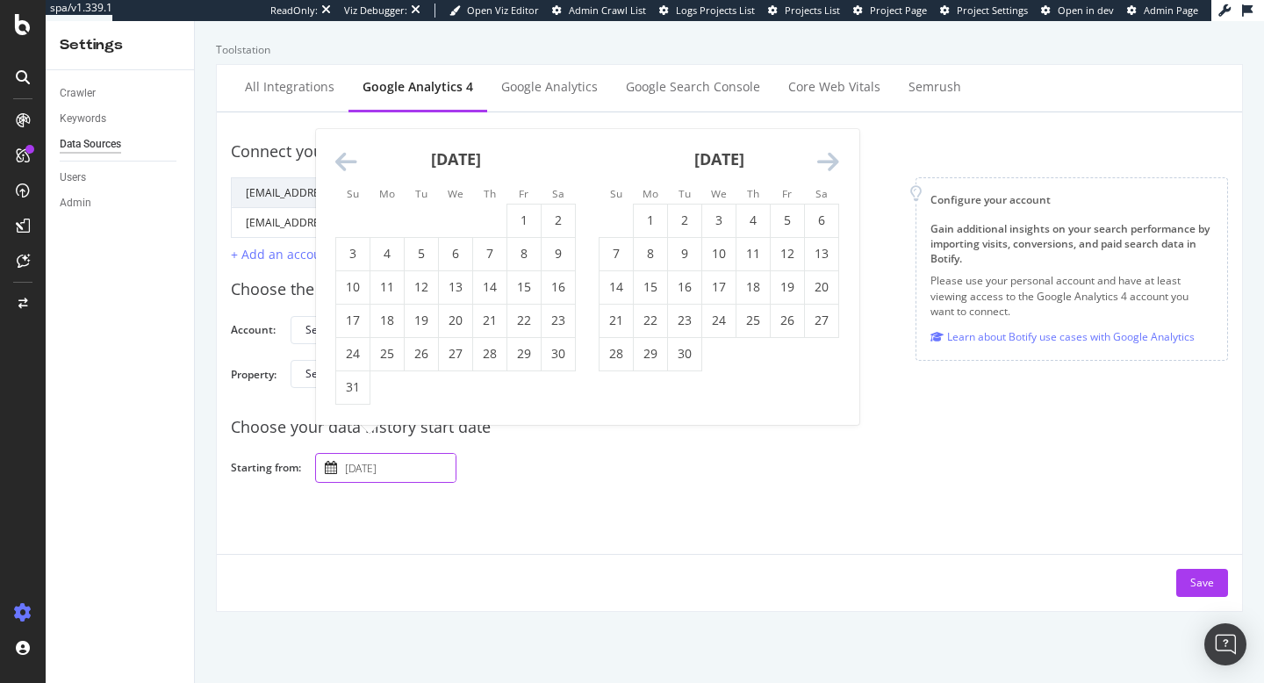
click at [344, 172] on icon "Move backward to switch to the previous month." at bounding box center [346, 162] width 22 height 25
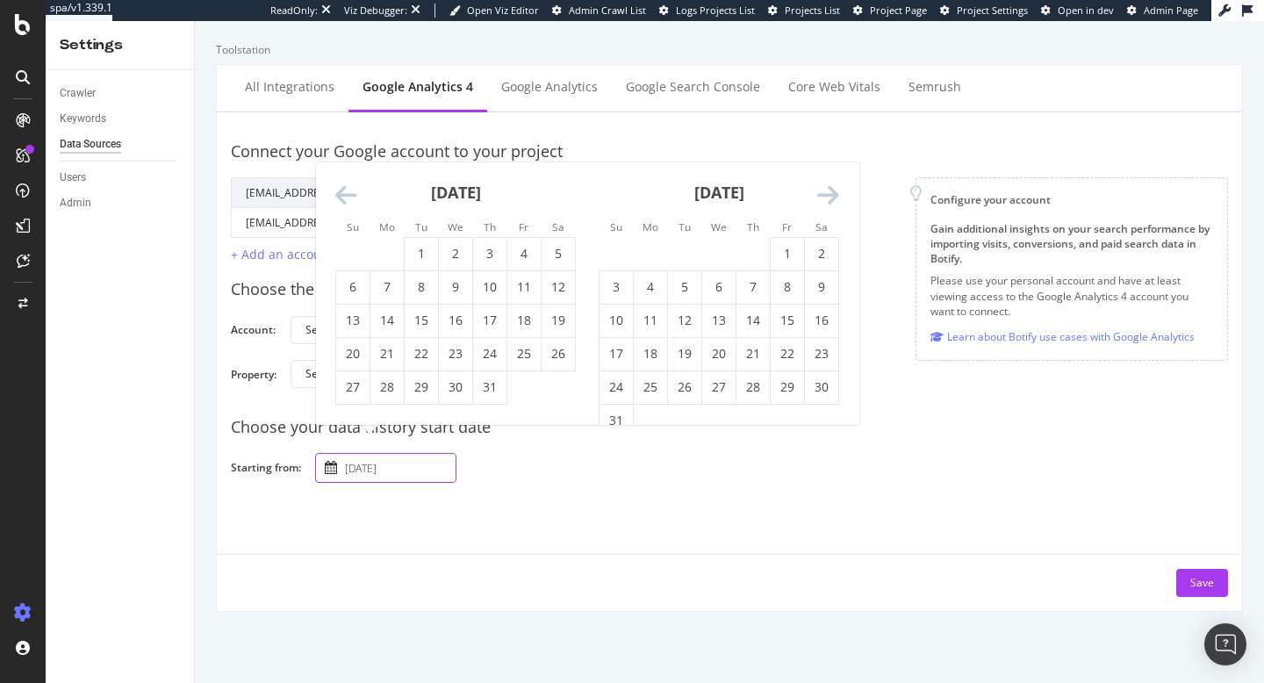
click at [345, 196] on icon "Move backward to switch to the previous month." at bounding box center [346, 196] width 22 height 25
click at [345, 197] on icon "Move backward to switch to the previous month." at bounding box center [346, 196] width 22 height 25
click at [344, 203] on icon "Move backward to switch to the previous month." at bounding box center [346, 196] width 22 height 25
click at [344, 206] on icon "Move backward to switch to the previous month." at bounding box center [346, 196] width 22 height 25
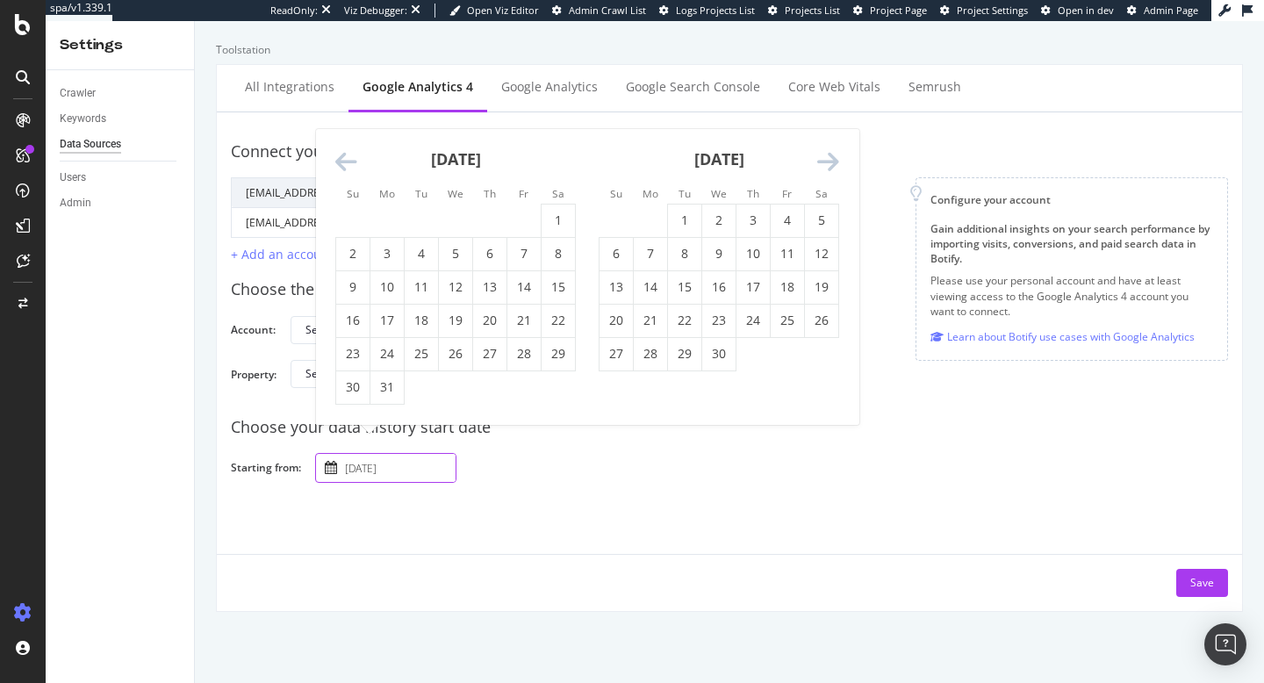
click at [345, 166] on icon "Move backward to switch to the previous month." at bounding box center [346, 162] width 22 height 25
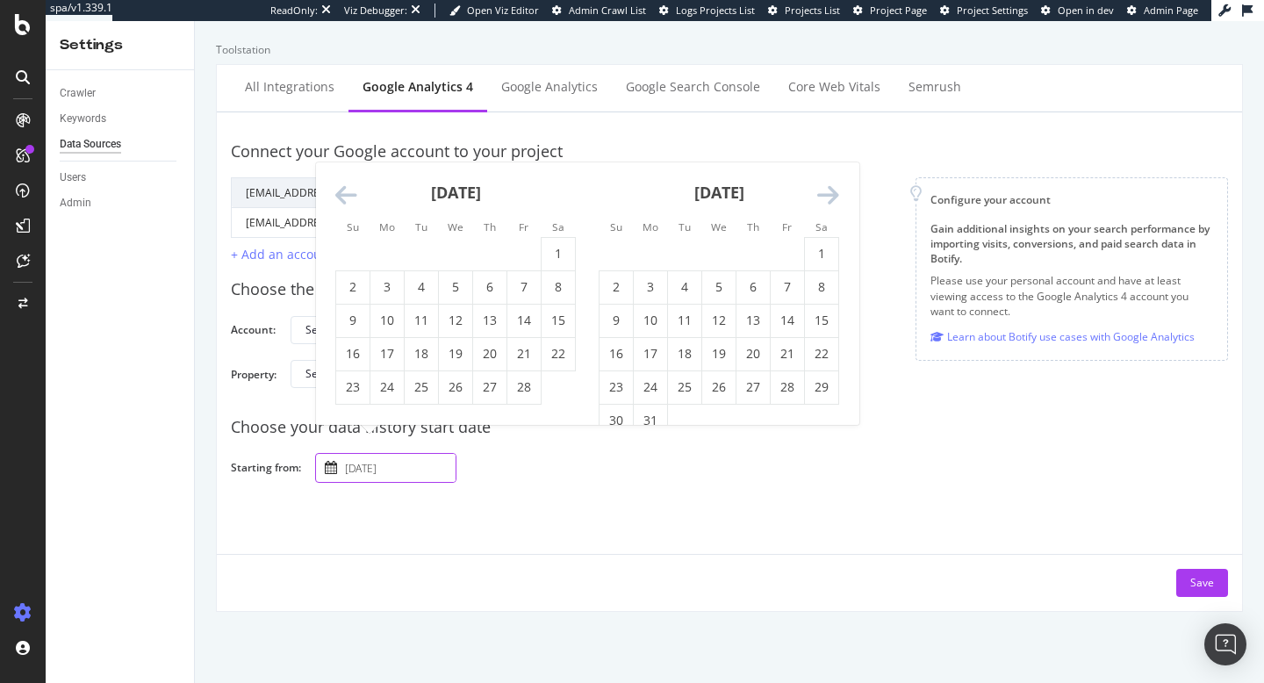
click at [344, 197] on icon "Move backward to switch to the previous month." at bounding box center [346, 196] width 22 height 25
click at [345, 199] on icon "Move backward to switch to the previous month." at bounding box center [346, 196] width 22 height 25
click at [345, 205] on icon "Move backward to switch to the previous month." at bounding box center [346, 196] width 22 height 25
click at [345, 203] on icon "Move backward to switch to the previous month." at bounding box center [346, 196] width 22 height 25
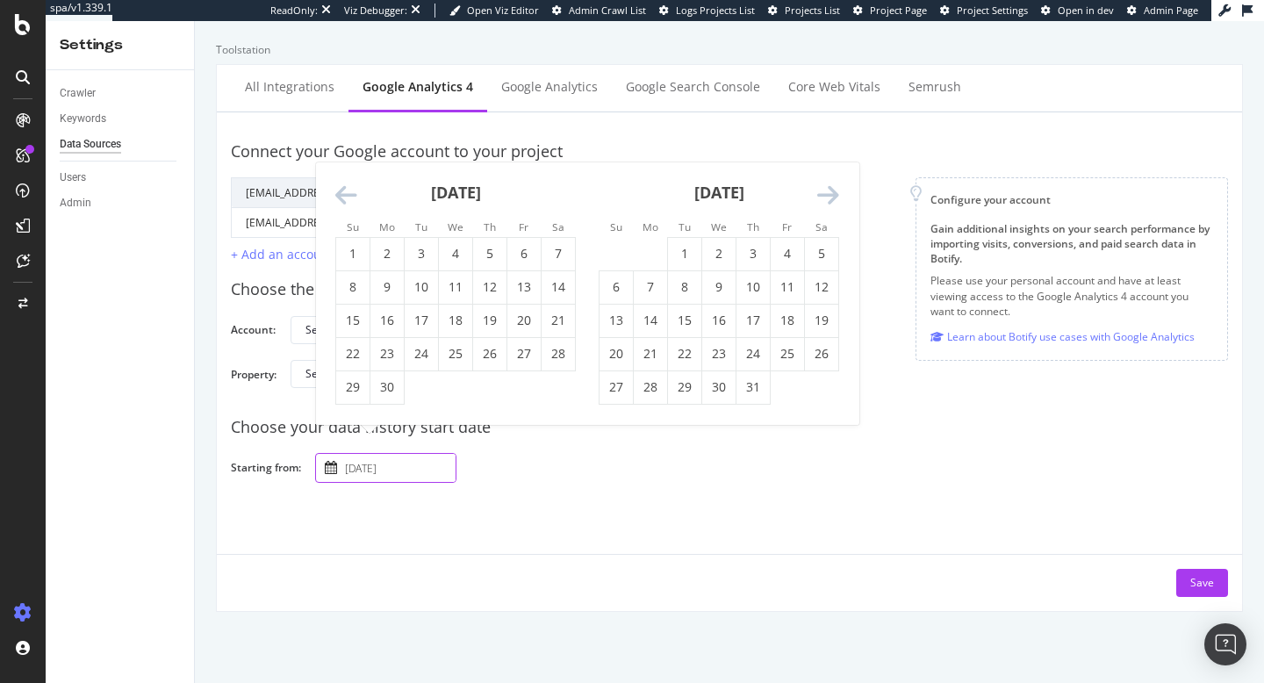
click at [344, 200] on icon "Move backward to switch to the previous month." at bounding box center [346, 196] width 22 height 25
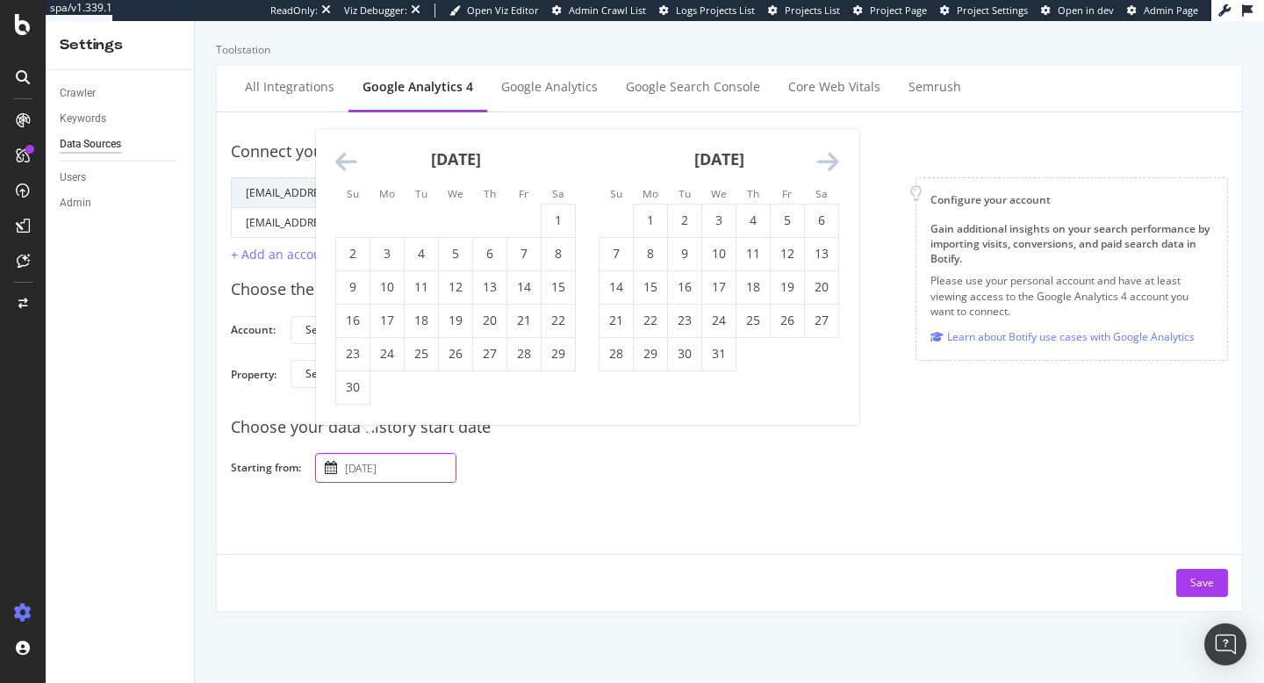
click at [344, 162] on icon "Move backward to switch to the previous month." at bounding box center [346, 162] width 22 height 25
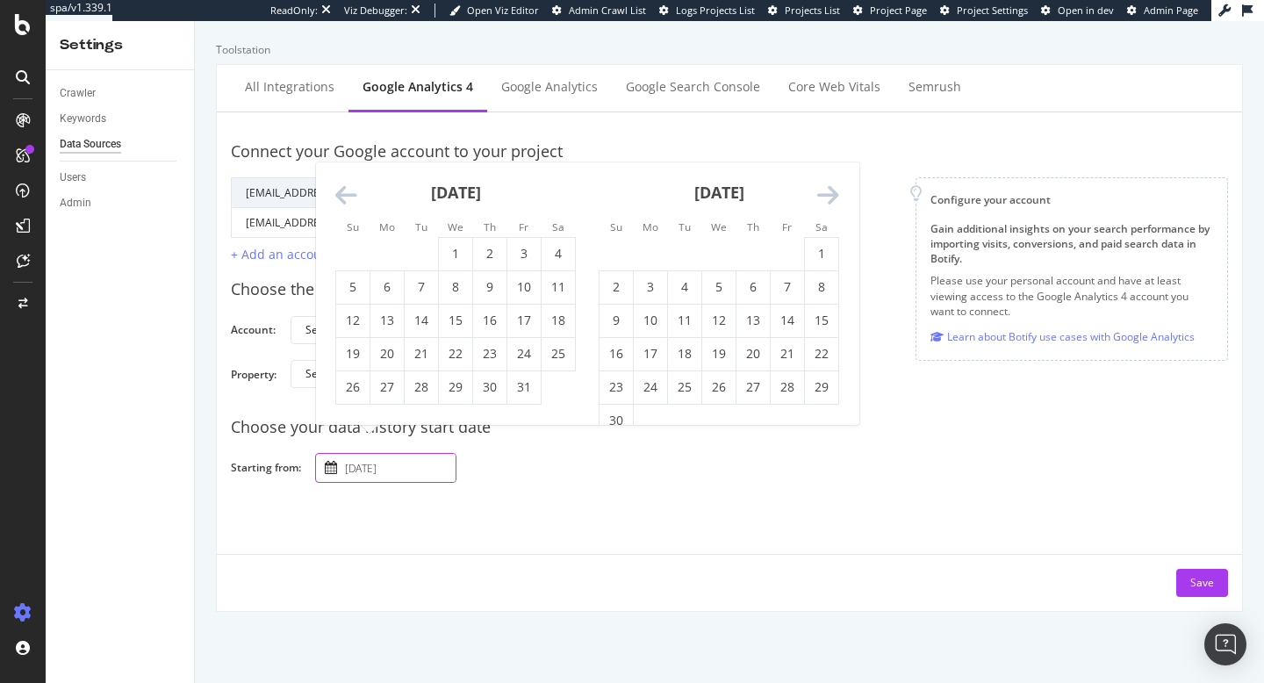
click at [342, 189] on icon "Move backward to switch to the previous month." at bounding box center [346, 196] width 22 height 25
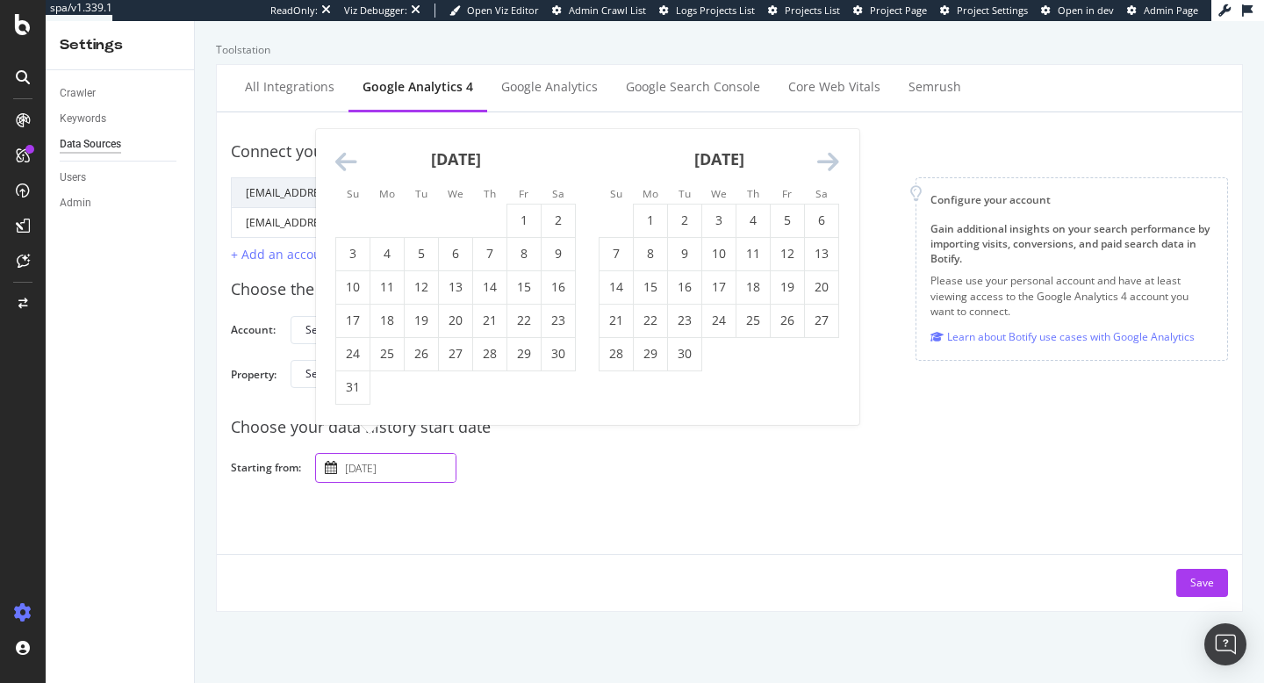
click at [342, 167] on icon "Move backward to switch to the previous month." at bounding box center [346, 162] width 22 height 25
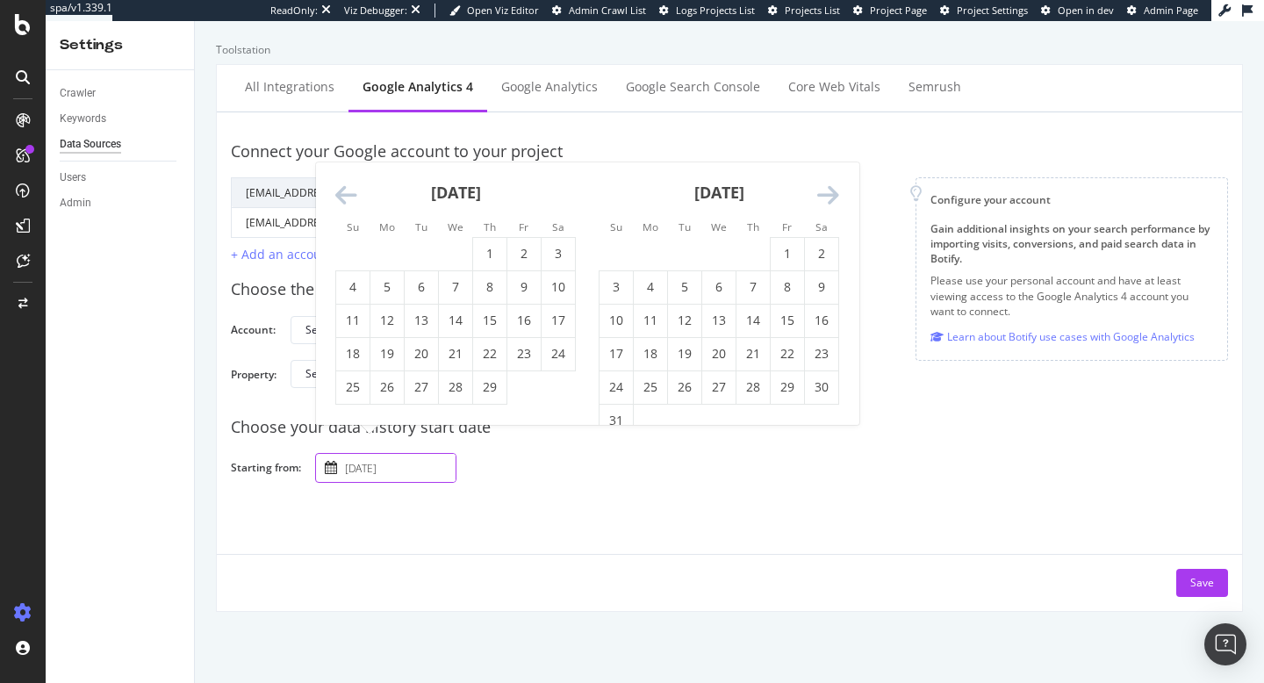
click at [344, 198] on icon "Move backward to switch to the previous month." at bounding box center [346, 196] width 22 height 25
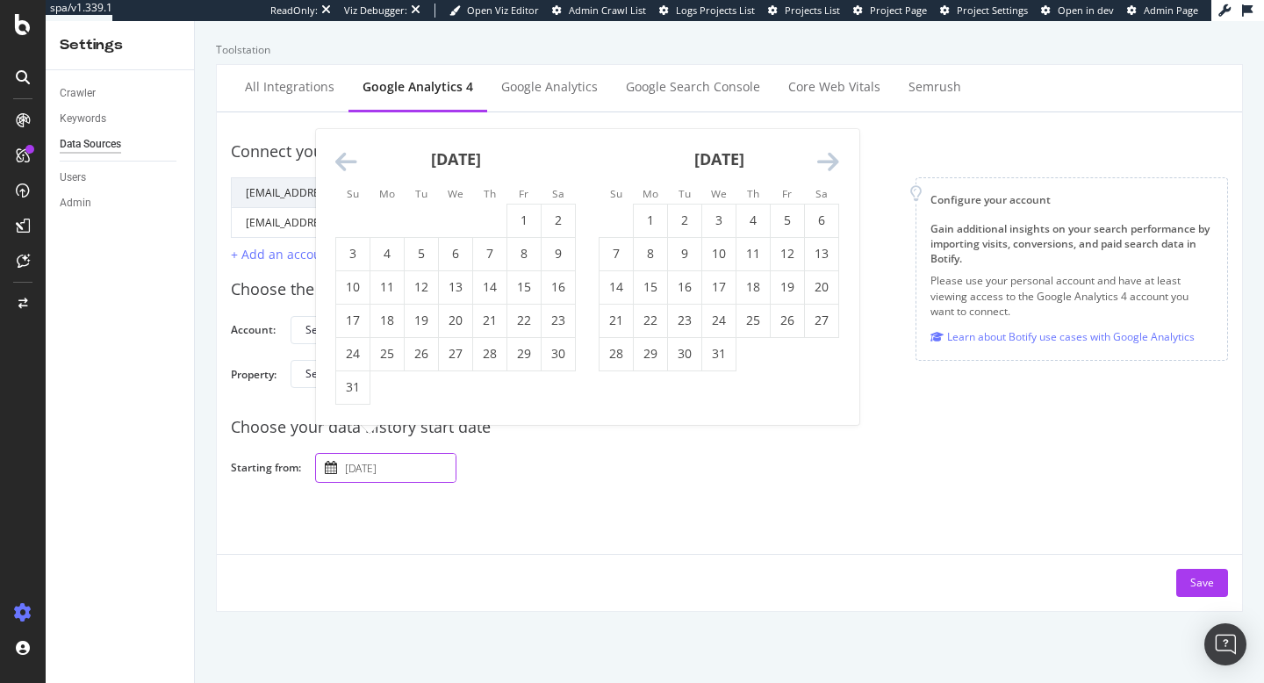
click at [342, 169] on icon "Move backward to switch to the previous month." at bounding box center [346, 162] width 22 height 25
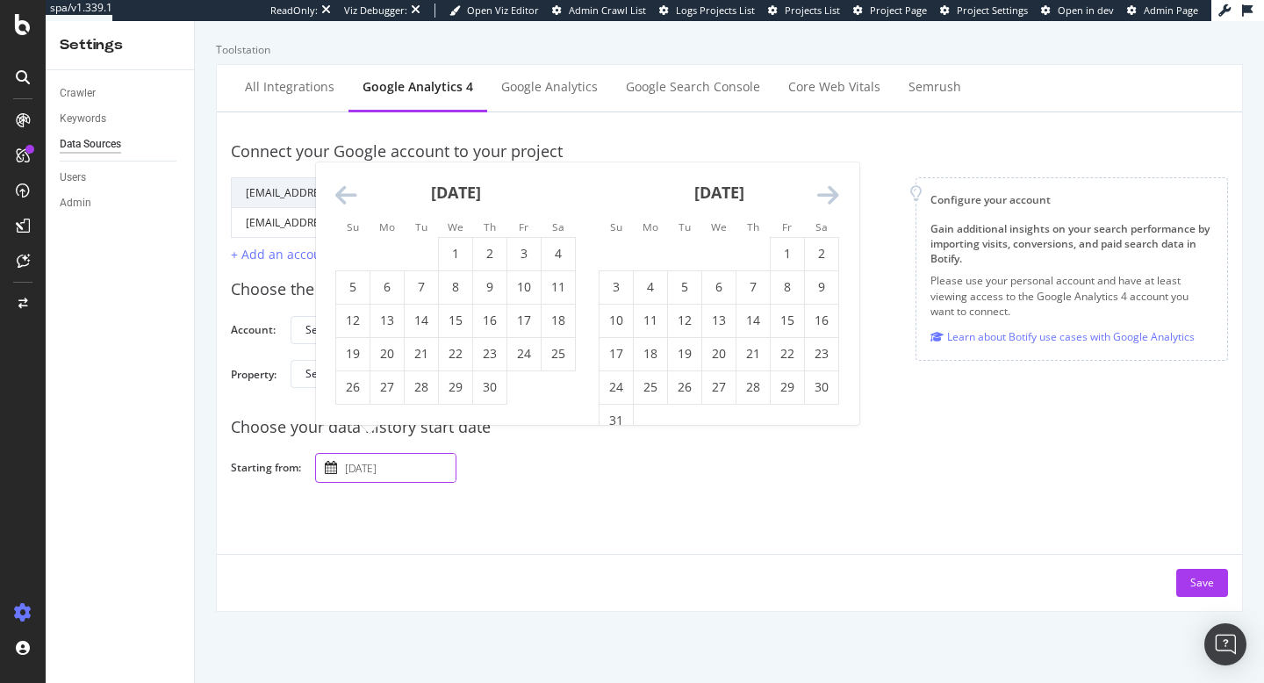
click at [343, 193] on icon "Move backward to switch to the previous month." at bounding box center [346, 196] width 22 height 25
click at [359, 253] on td "1" at bounding box center [353, 253] width 34 height 33
type input "2023 October 1st"
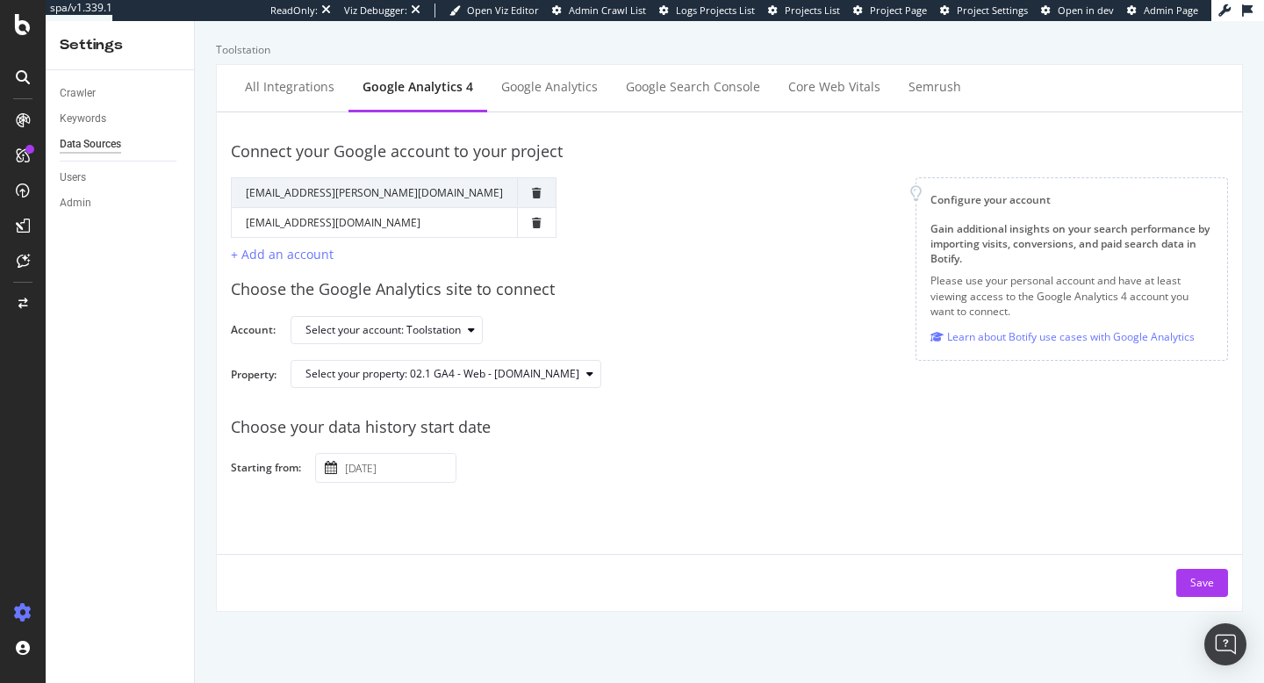
click at [721, 482] on div "2023 October 1st Navigate forward to interact with the calendar and select a da…" at bounding box center [764, 468] width 899 height 31
click at [1213, 589] on div "Save" at bounding box center [1203, 582] width 24 height 15
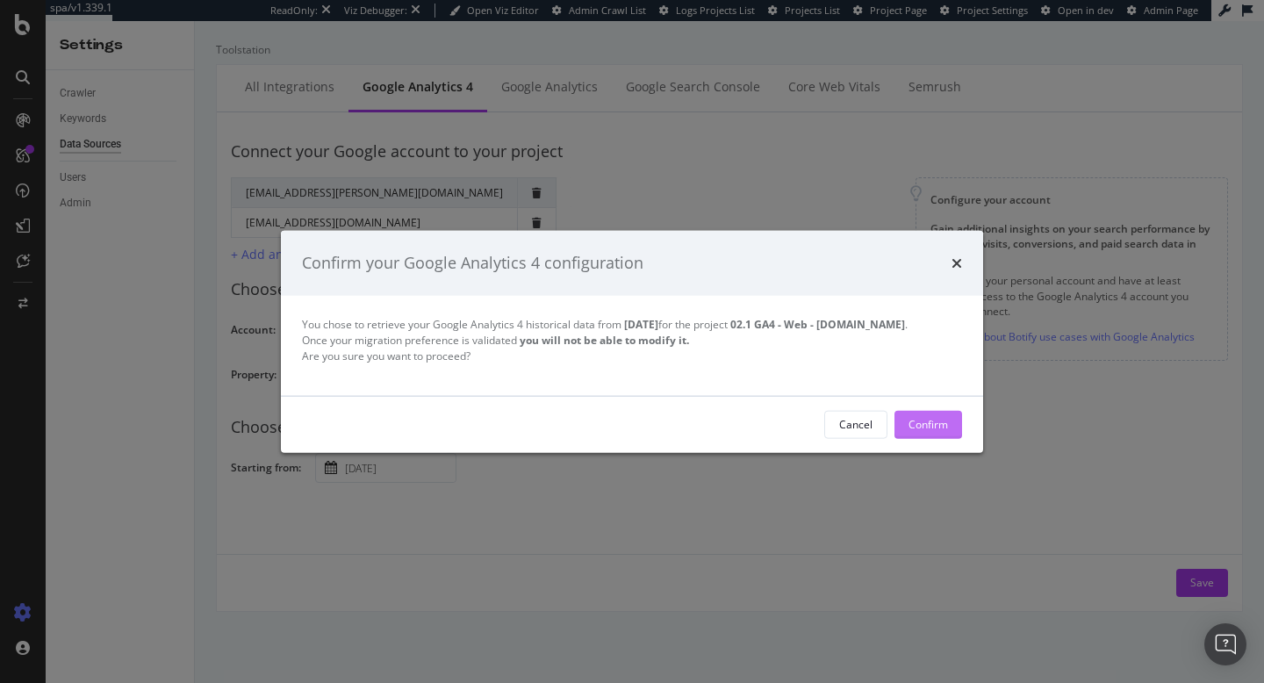
click at [938, 434] on div "Confirm" at bounding box center [929, 424] width 40 height 26
